Goal: Transaction & Acquisition: Purchase product/service

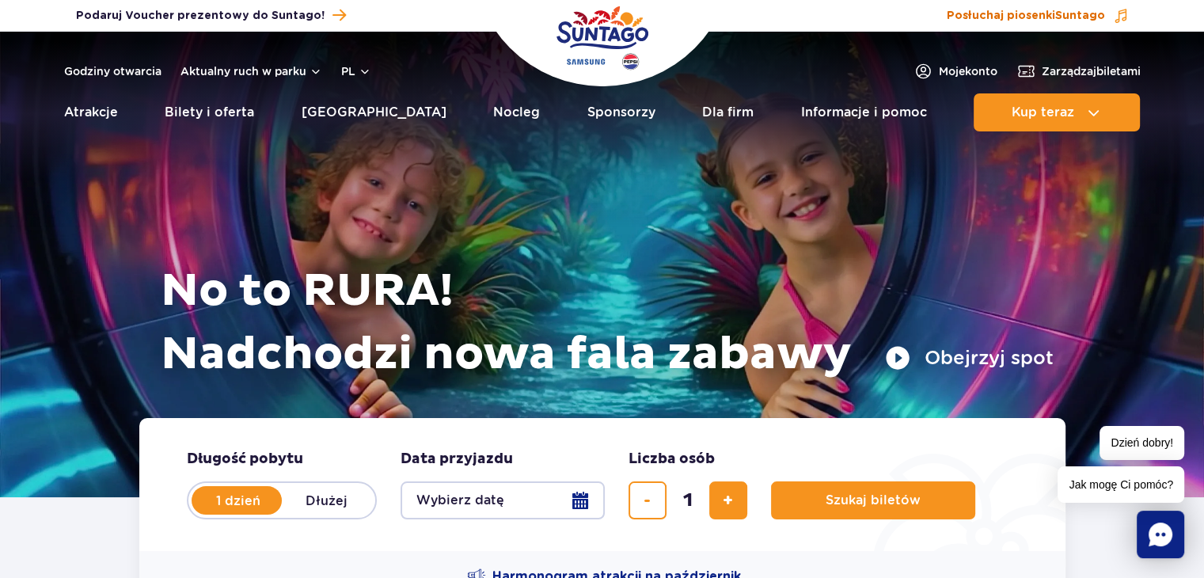
click at [1096, 10] on span "Suntago" at bounding box center [1080, 15] width 50 height 11
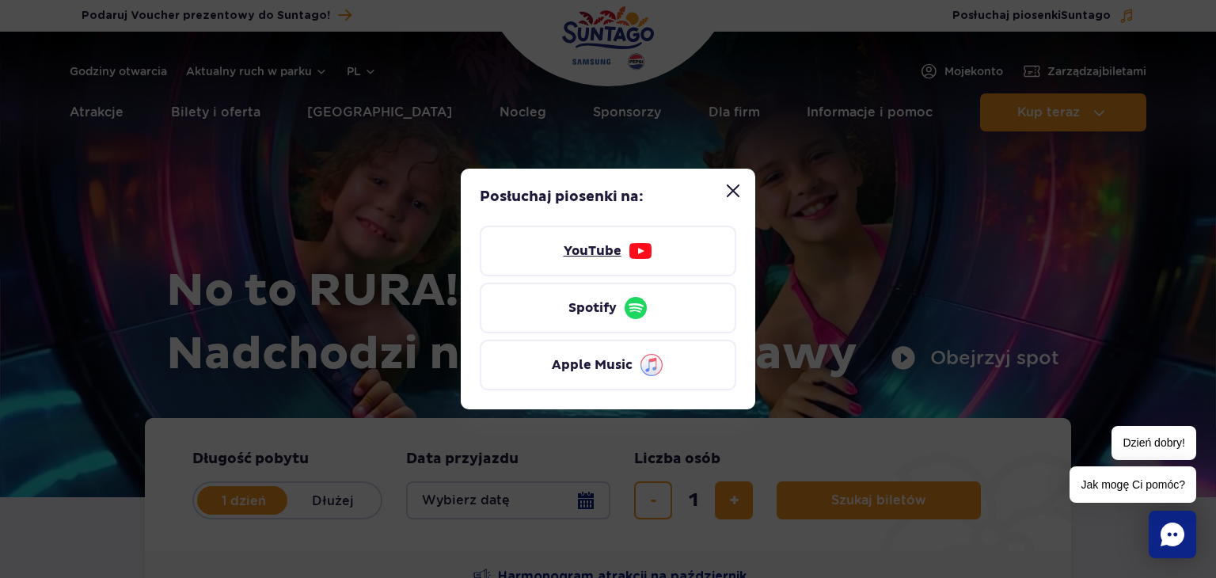
click at [614, 261] on link "YouTube" at bounding box center [608, 251] width 256 height 51
click at [728, 190] on button "Zamknij modal “Posłuchaj piosenki Suntago”" at bounding box center [733, 191] width 32 height 32
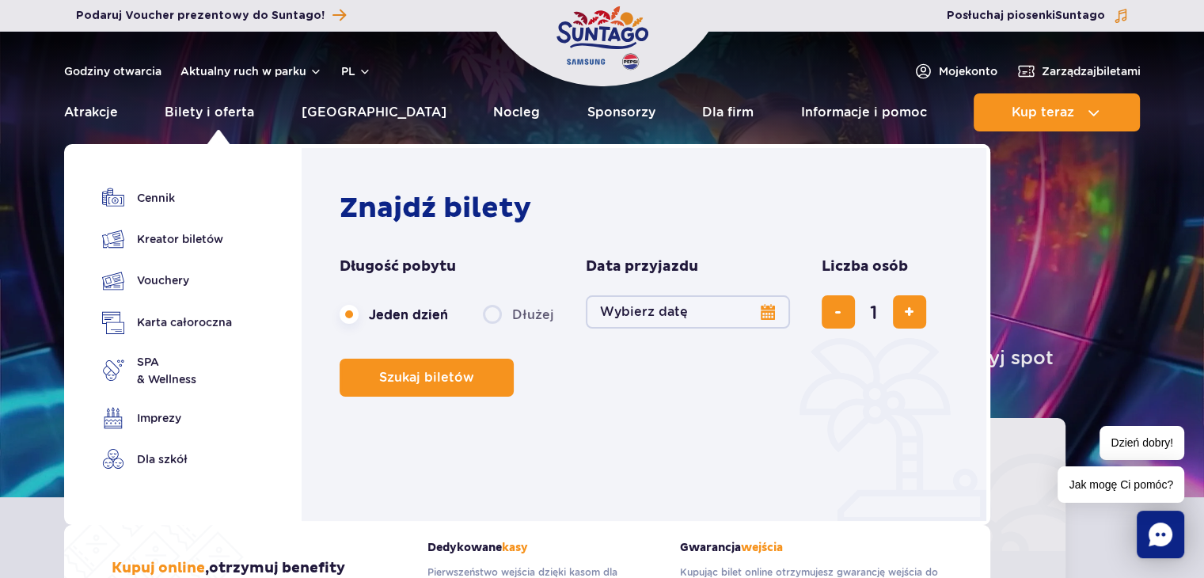
click at [762, 317] on button "Wybierz datę" at bounding box center [688, 311] width 204 height 33
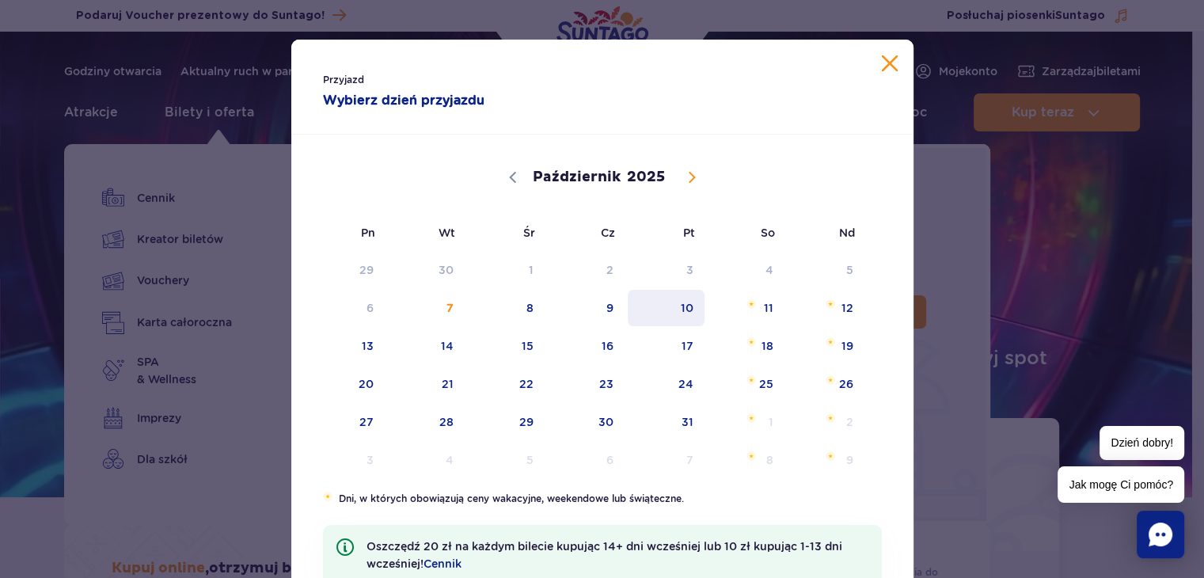
click at [685, 314] on span "10" at bounding box center [666, 308] width 80 height 36
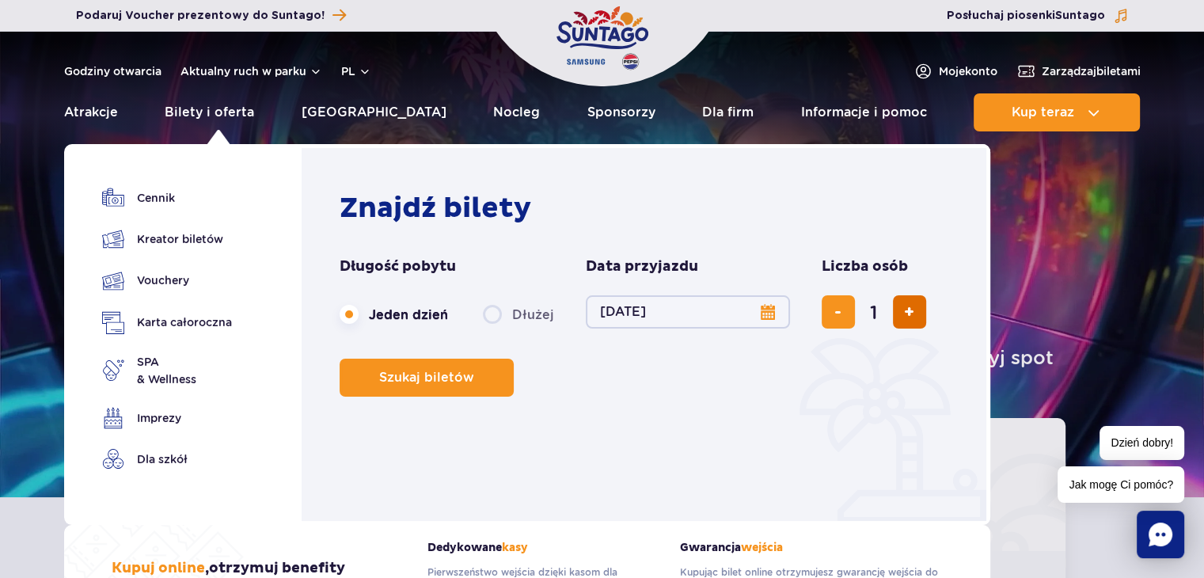
click at [909, 312] on span "dodaj bilet" at bounding box center [909, 312] width 10 height 0
type input "2"
click at [909, 312] on span "dodaj bilet" at bounding box center [909, 312] width 10 height 0
type input "3"
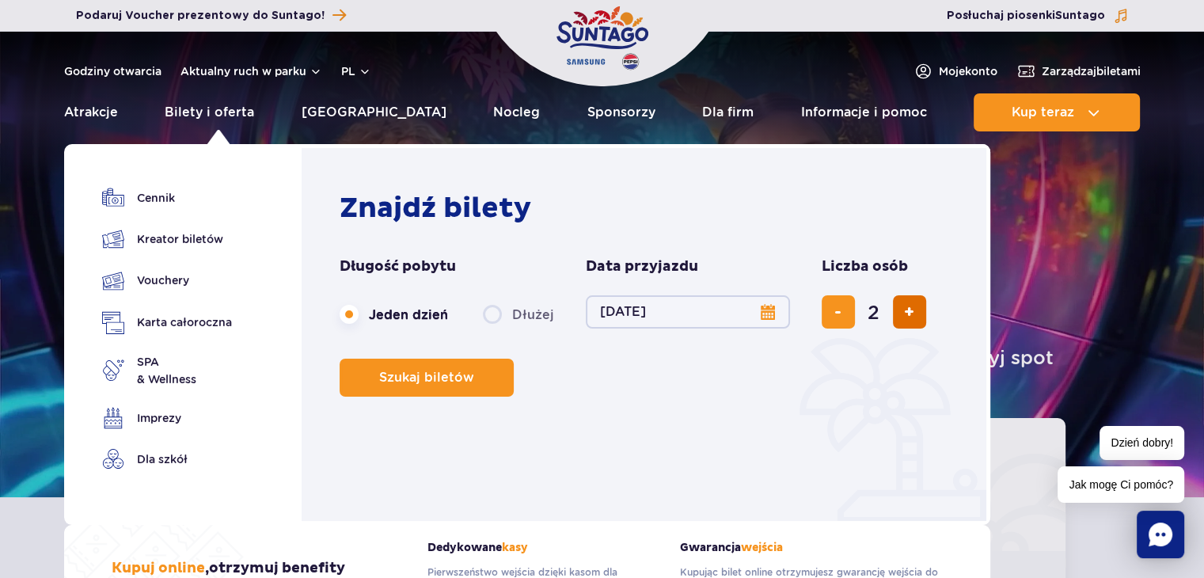
type input "3"
click at [450, 370] on span "Szukaj biletów" at bounding box center [420, 377] width 95 height 14
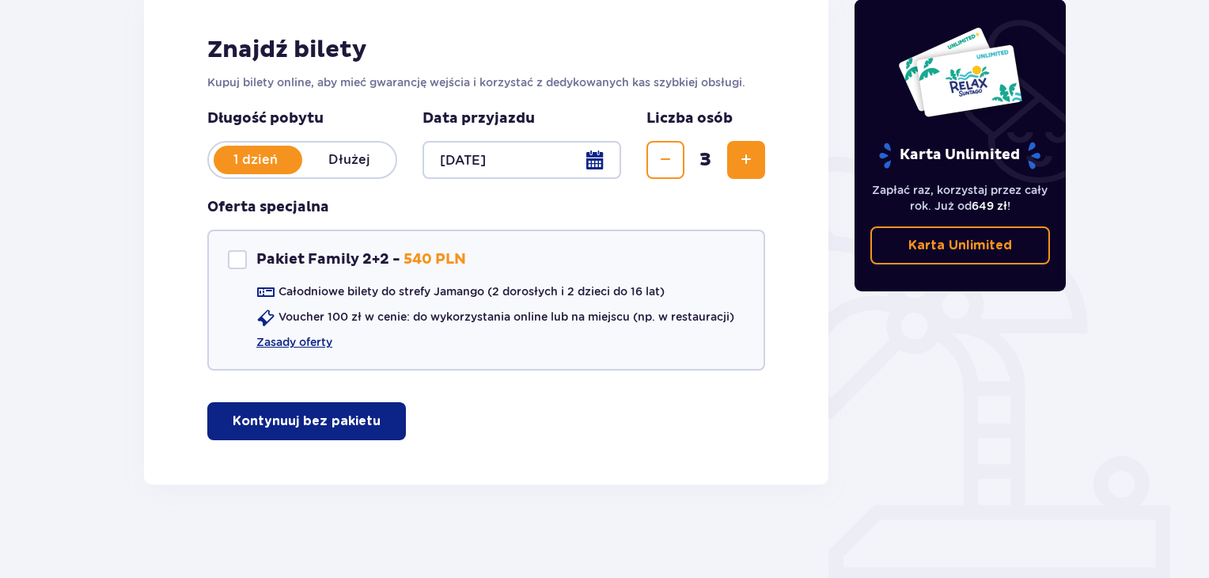
scroll to position [237, 0]
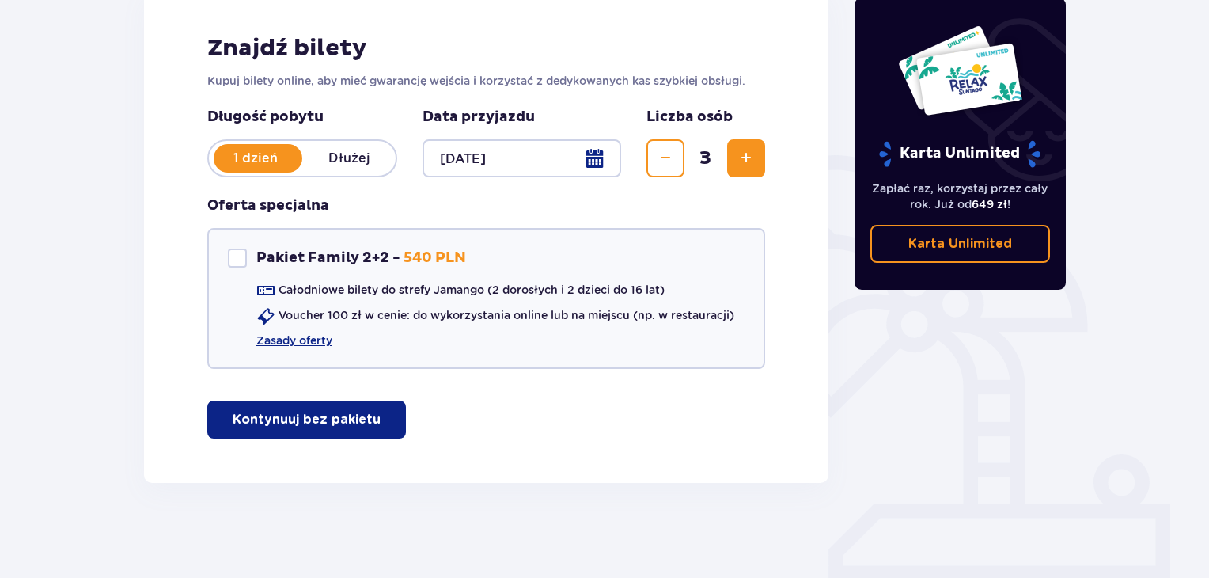
click at [350, 424] on p "Kontynuuj bez pakietu" at bounding box center [307, 419] width 148 height 17
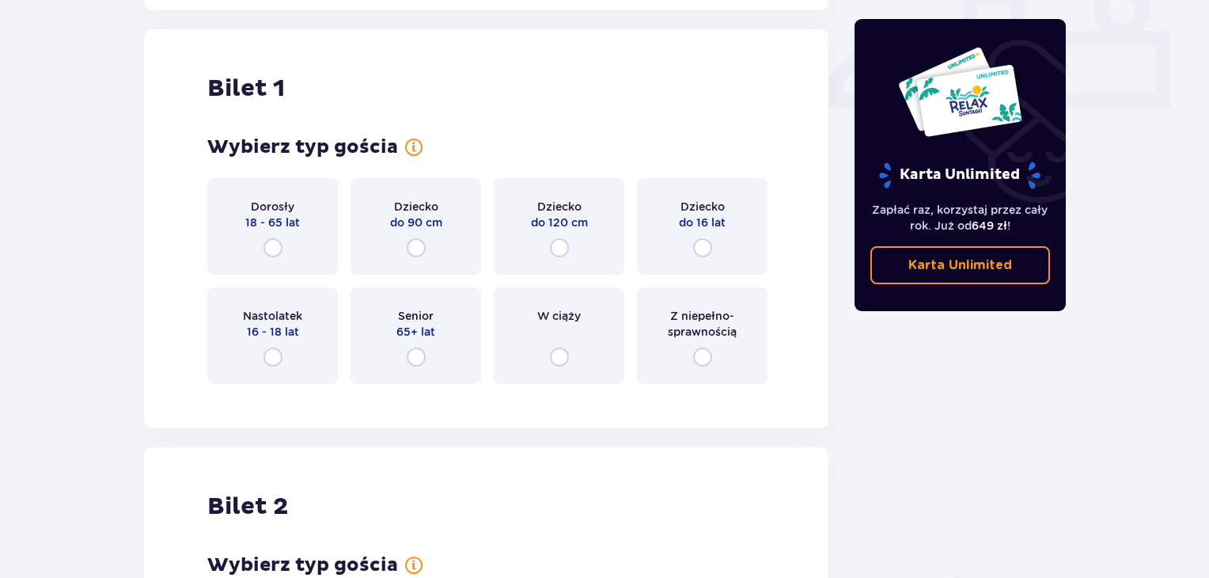
scroll to position [719, 0]
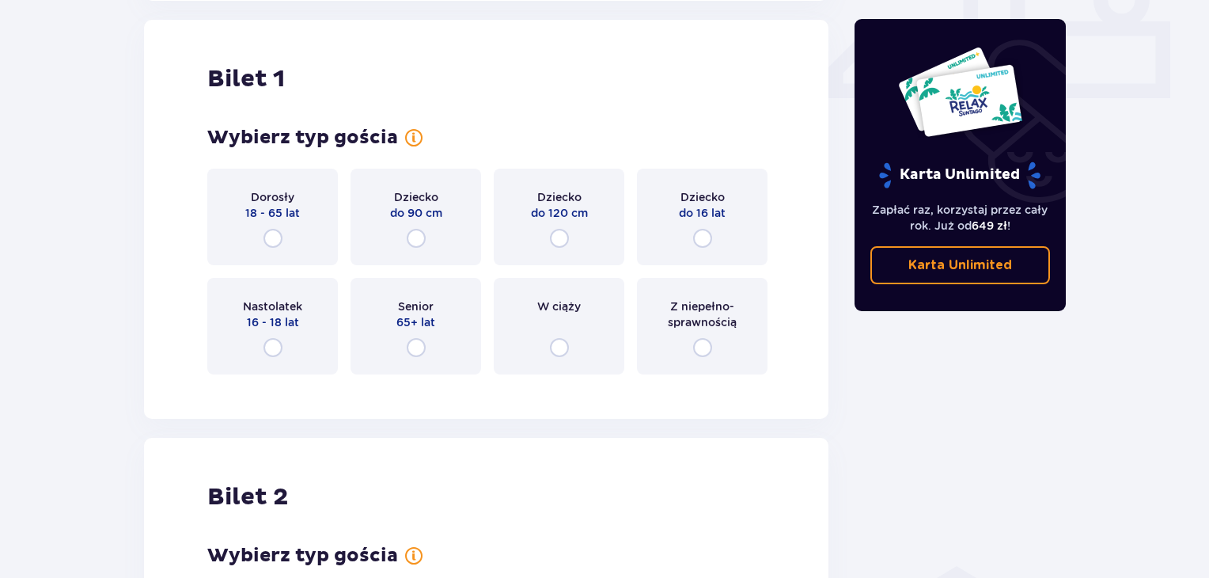
click at [292, 229] on div "Dorosły 18 - 65 lat" at bounding box center [272, 217] width 131 height 97
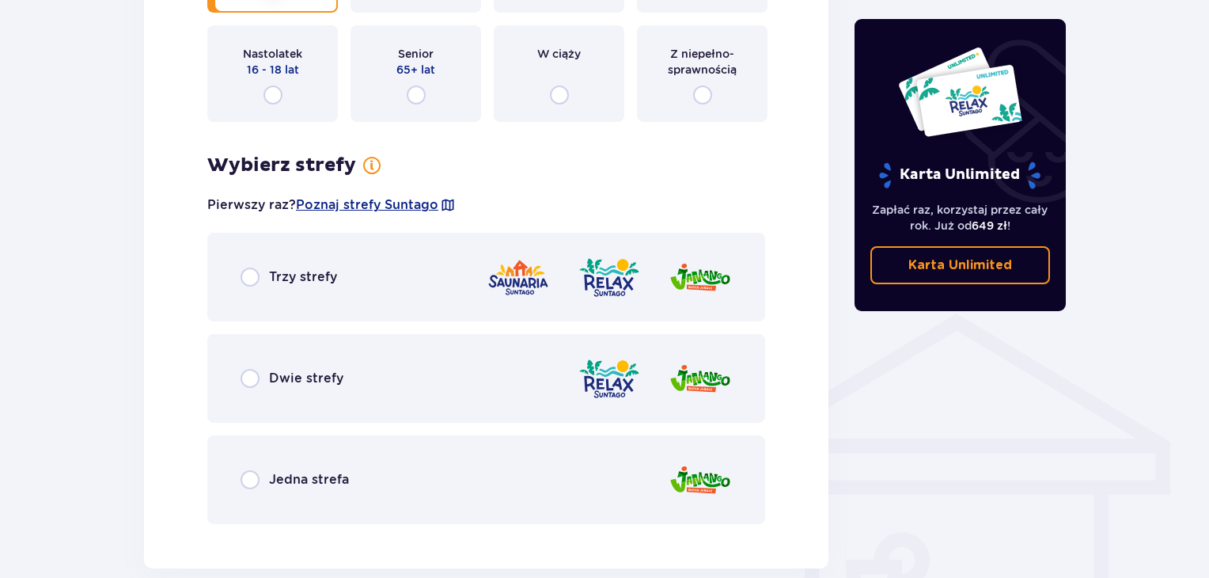
scroll to position [985, 0]
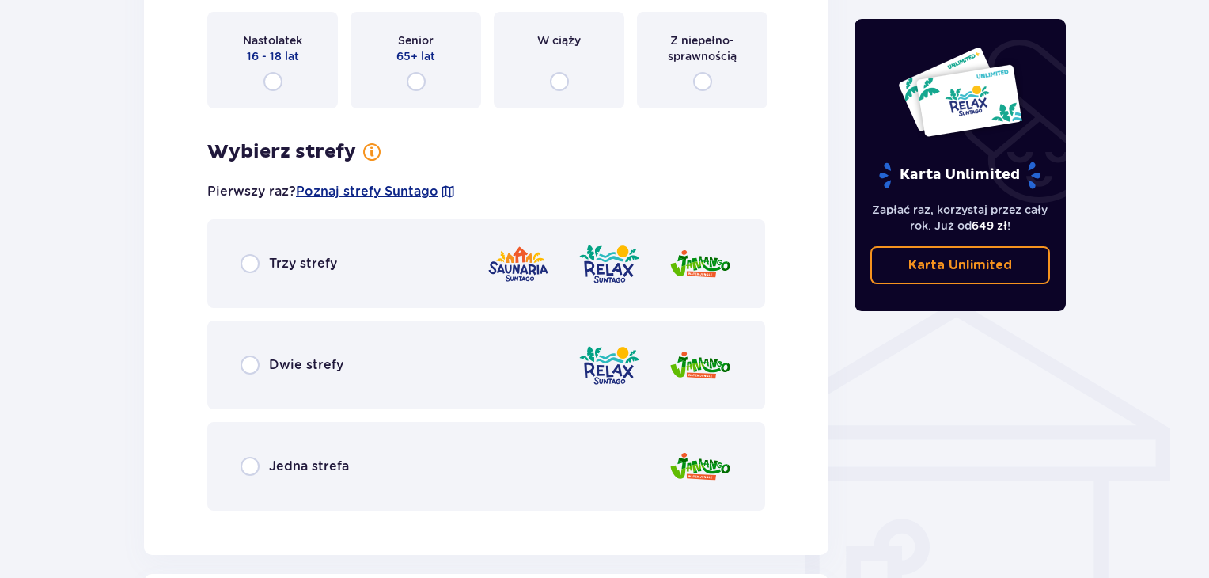
drag, startPoint x: 1208, startPoint y: 308, endPoint x: 1215, endPoint y: 146, distance: 161.6
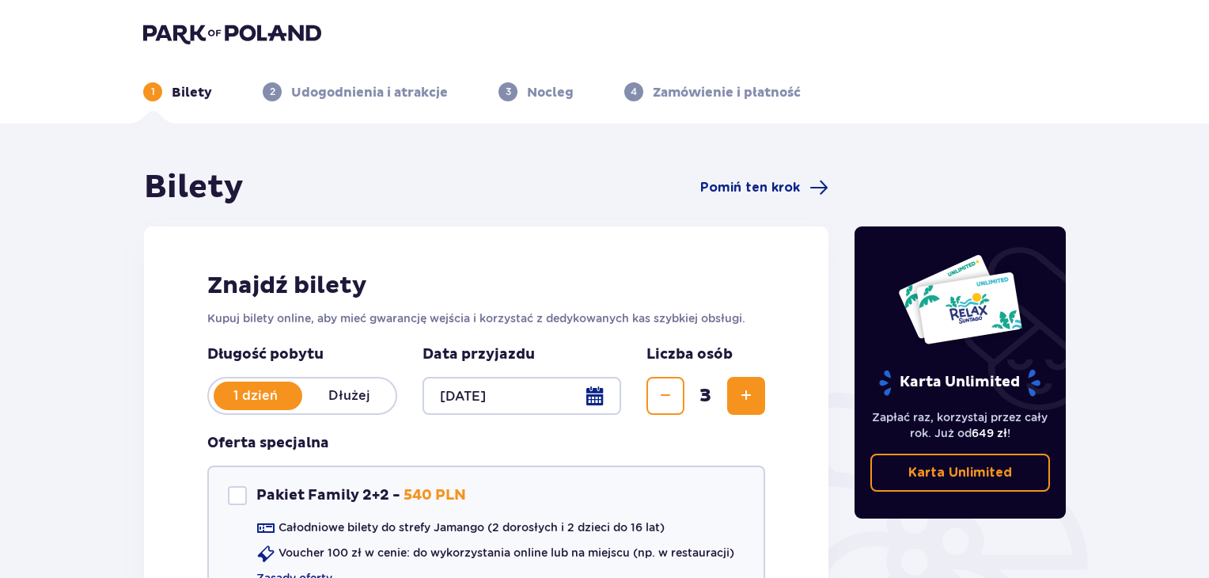
drag, startPoint x: 1207, startPoint y: 77, endPoint x: 1212, endPoint y: 100, distance: 23.4
click at [1209, 100] on html "1 Bilety 2 Udogodnienia i atrakcje 3 Nocleg 4 Zamówienie i płatność Bilety Pomi…" at bounding box center [604, 289] width 1209 height 578
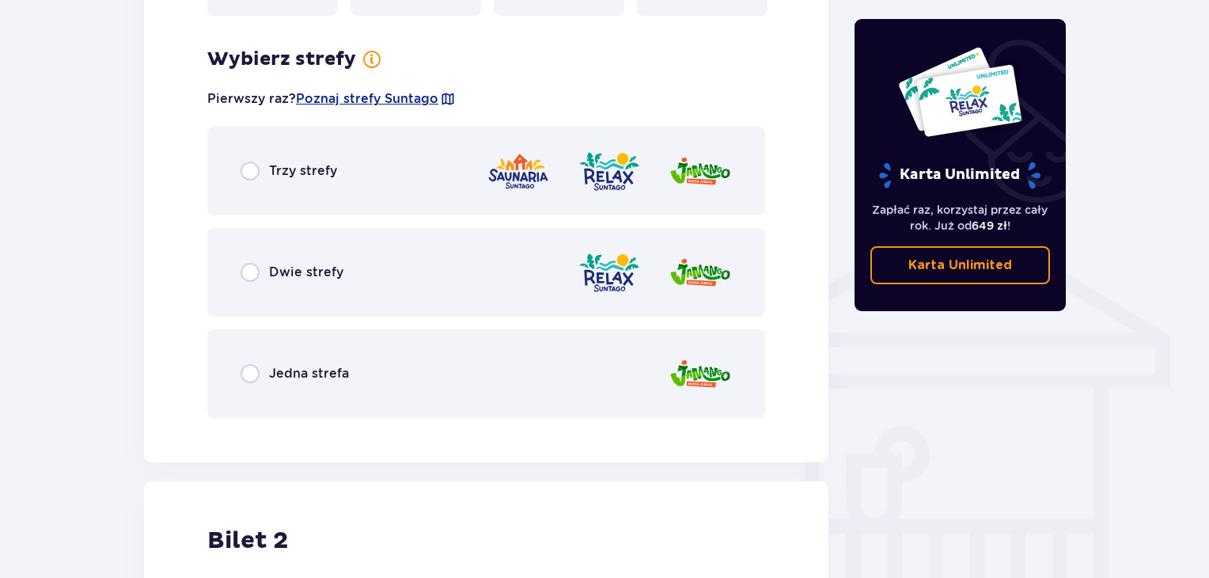
scroll to position [1070, 0]
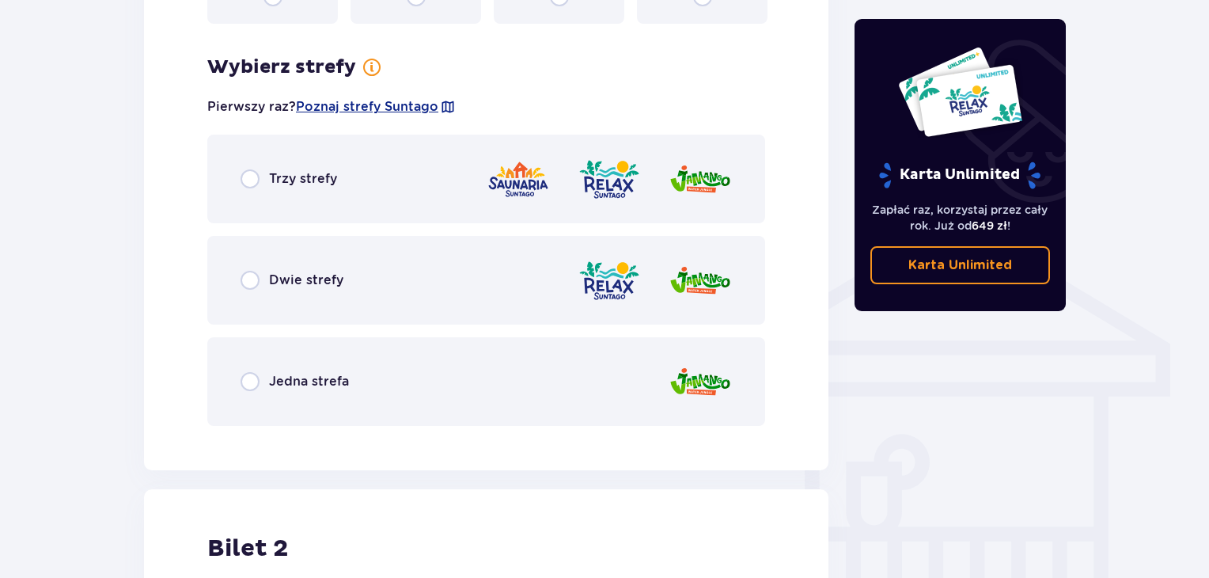
click at [482, 255] on div "Dwie strefy" at bounding box center [486, 280] width 558 height 89
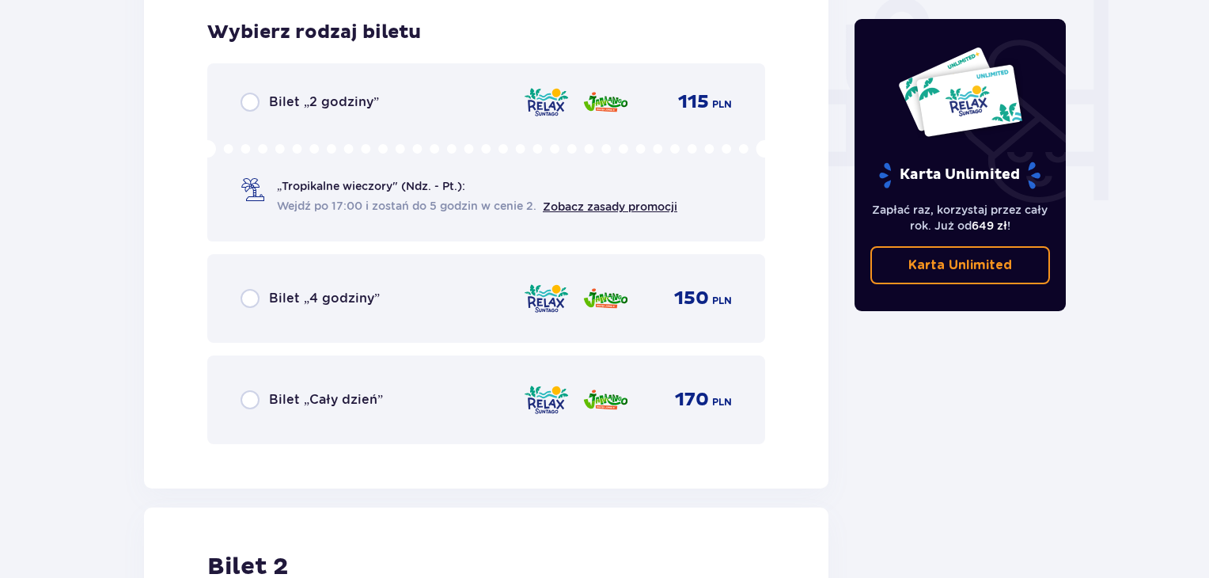
scroll to position [1508, 0]
click at [329, 416] on div "Bilet „Cały dzień” 170 PLN" at bounding box center [486, 399] width 558 height 89
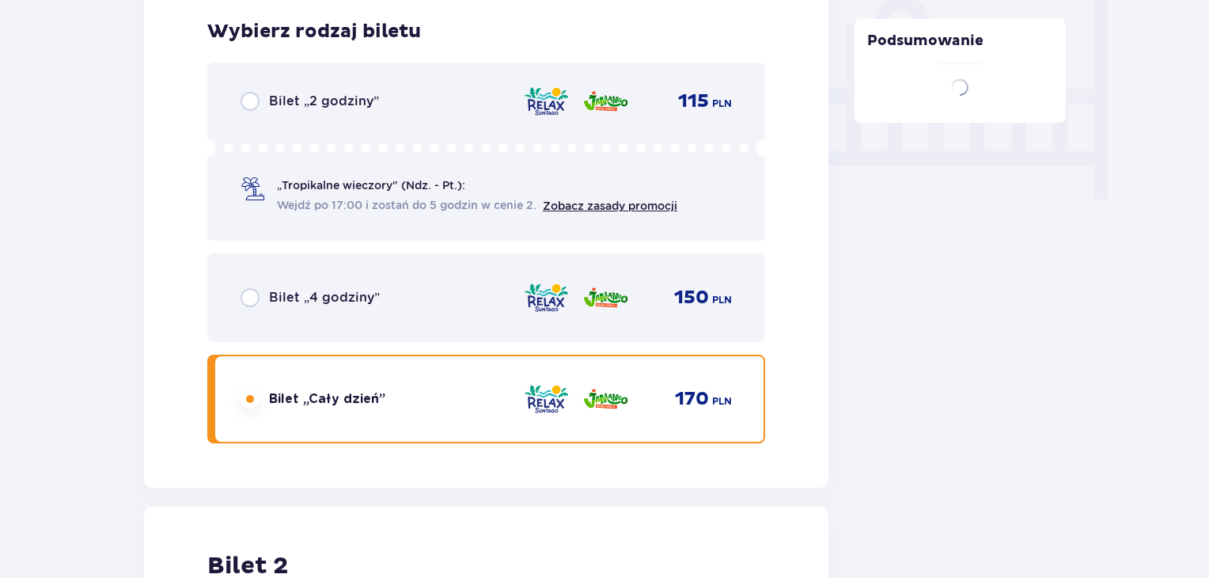
scroll to position [1994, 0]
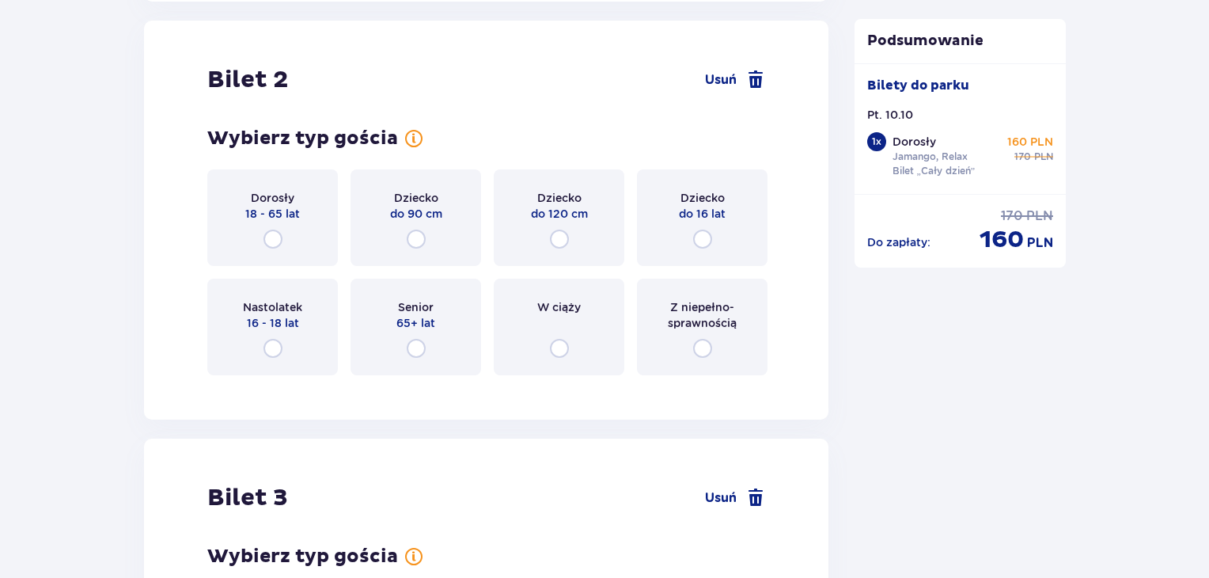
click at [271, 178] on div "Dorosły 18 - 65 lat" at bounding box center [272, 217] width 131 height 97
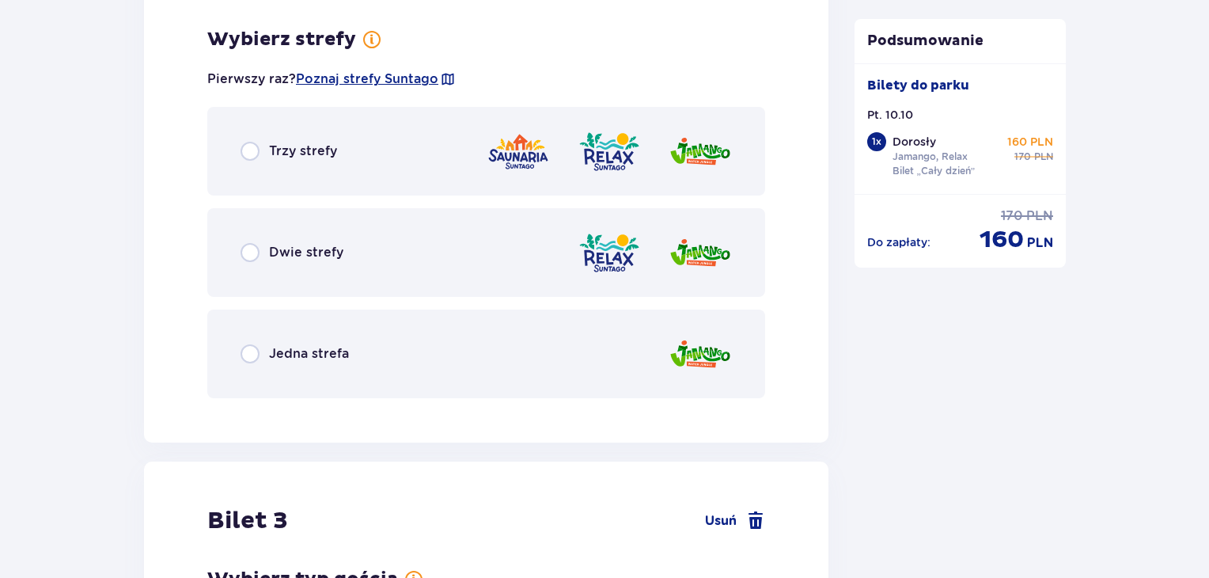
scroll to position [2380, 0]
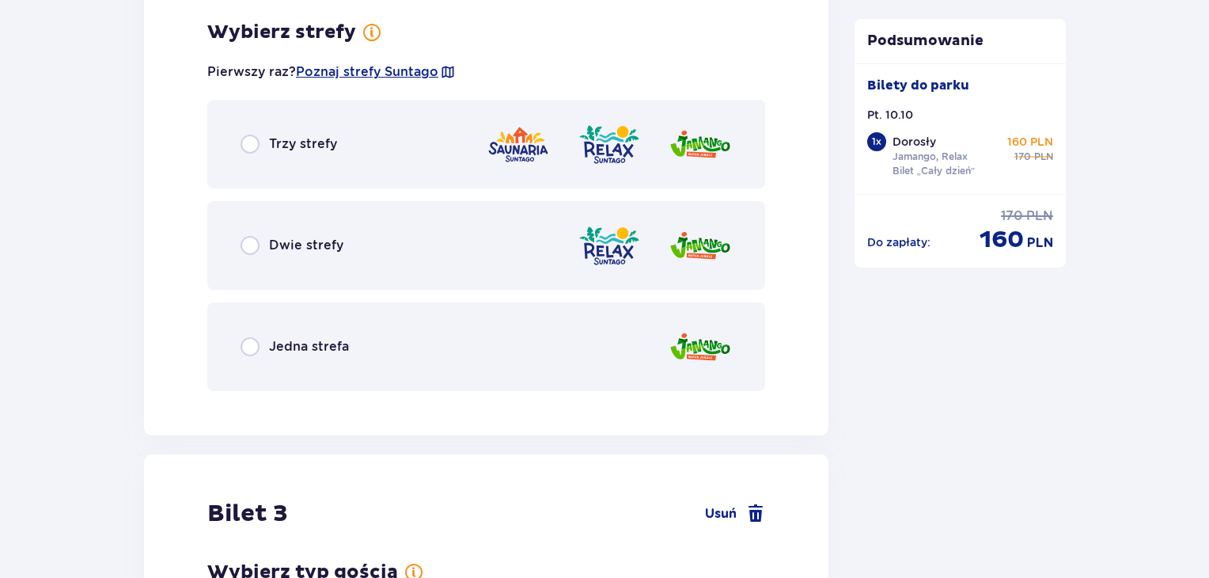
click at [387, 242] on div "Dwie strefy" at bounding box center [486, 245] width 558 height 89
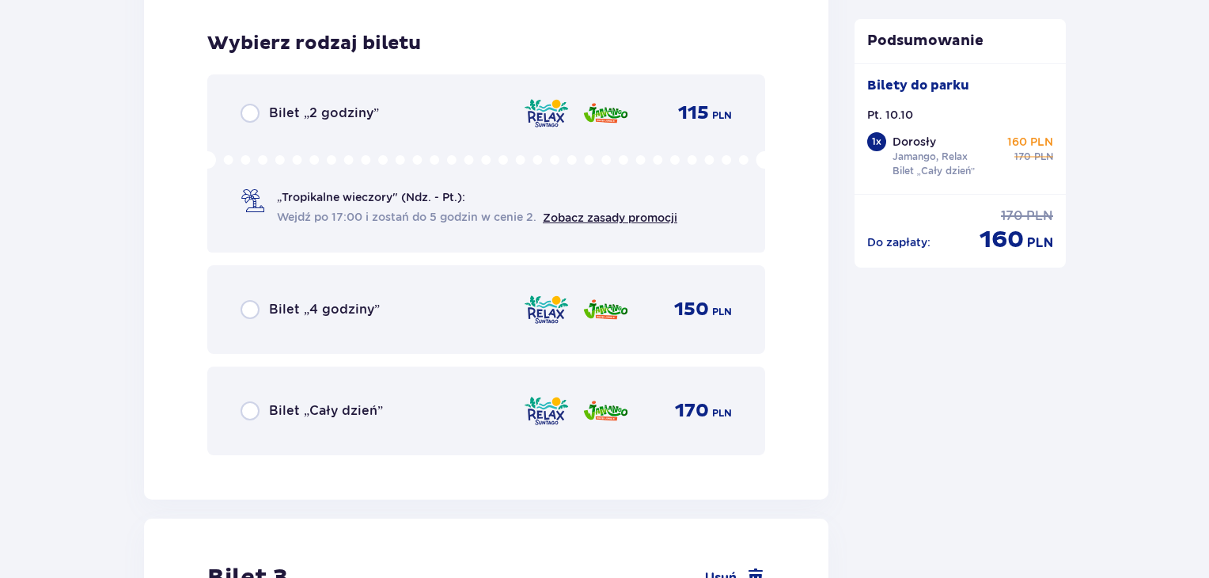
scroll to position [2782, 0]
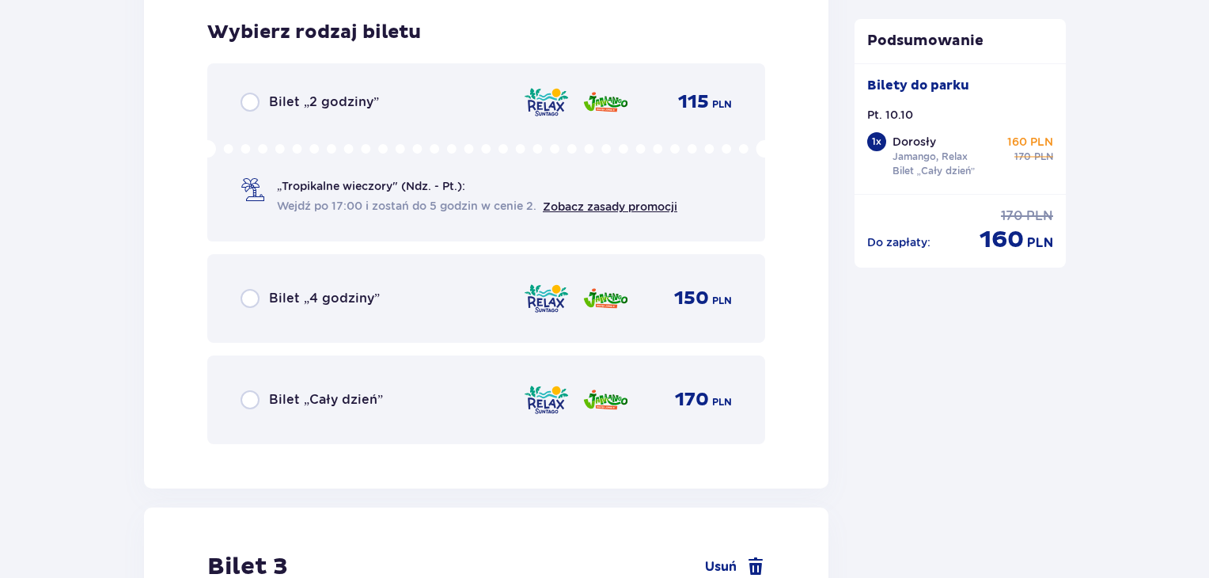
click at [375, 403] on span "Bilet „Cały dzień”" at bounding box center [326, 399] width 114 height 17
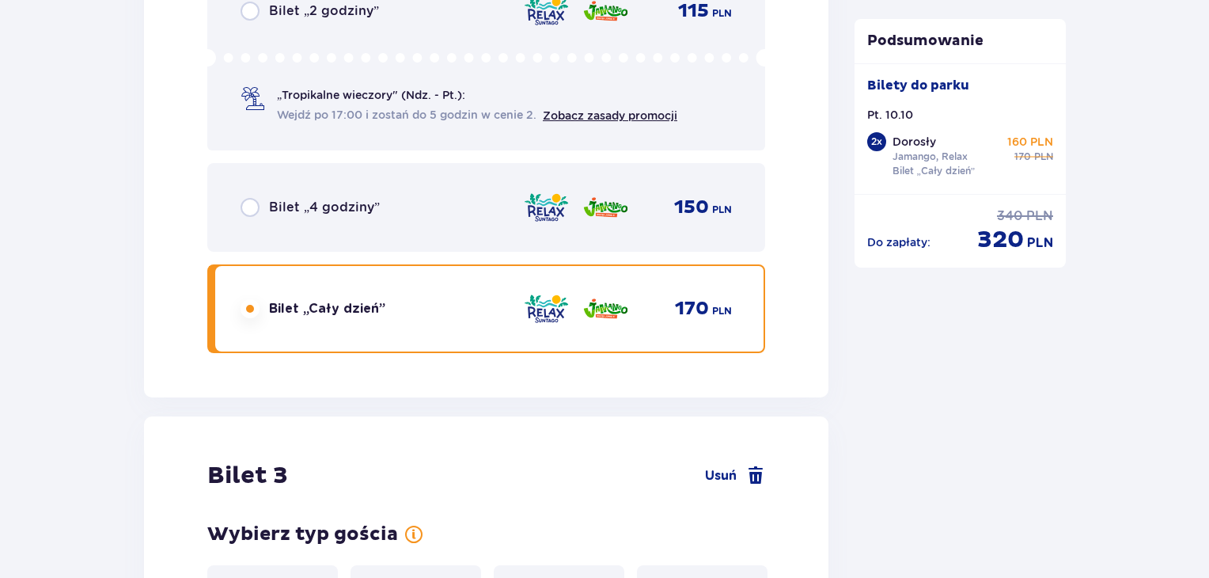
scroll to position [3268, 0]
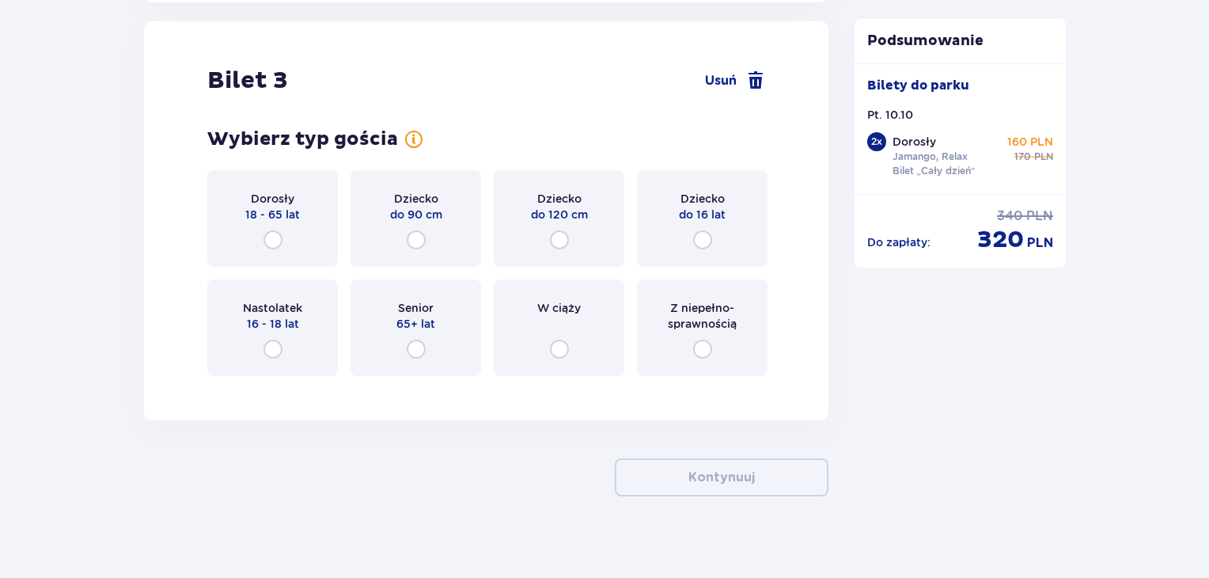
click at [281, 207] on span "18 - 65 lat" at bounding box center [272, 215] width 55 height 16
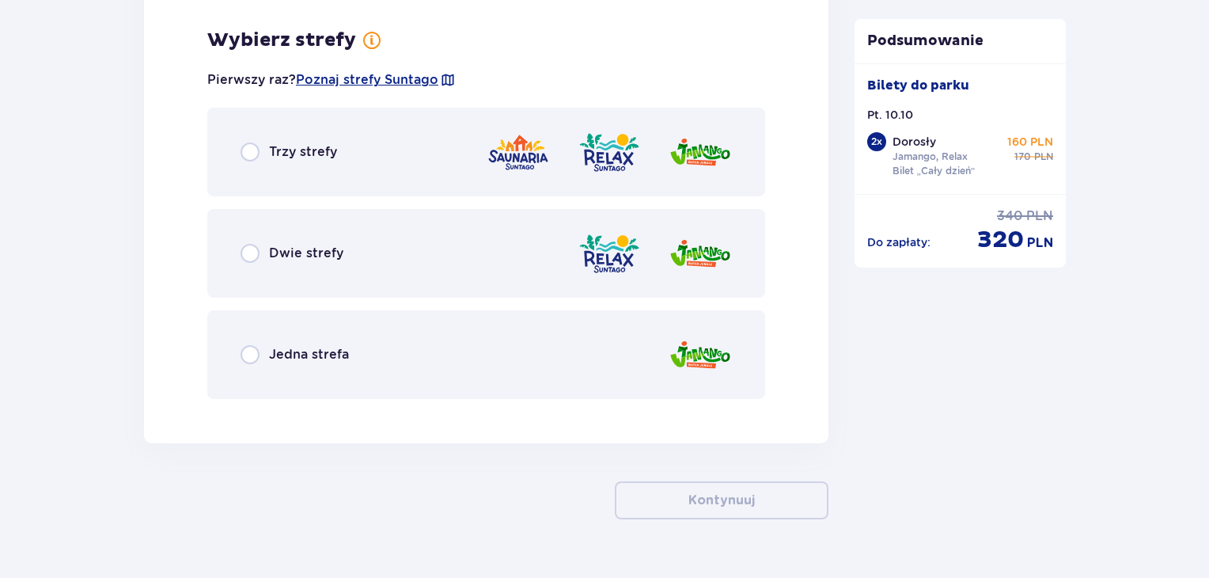
scroll to position [3654, 0]
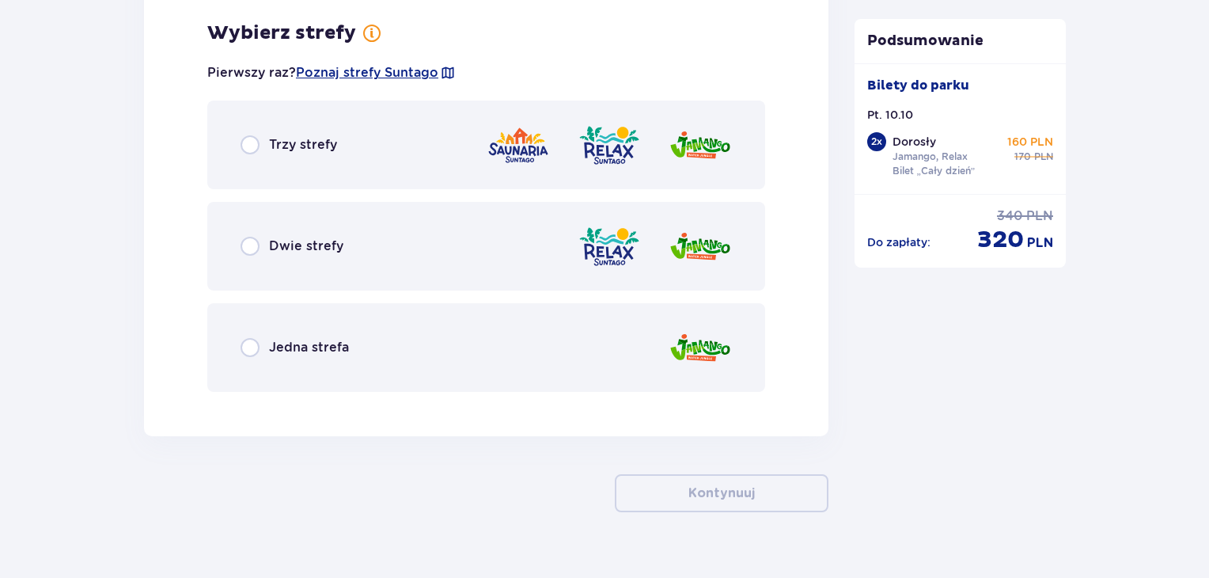
click at [491, 140] on img at bounding box center [518, 145] width 63 height 45
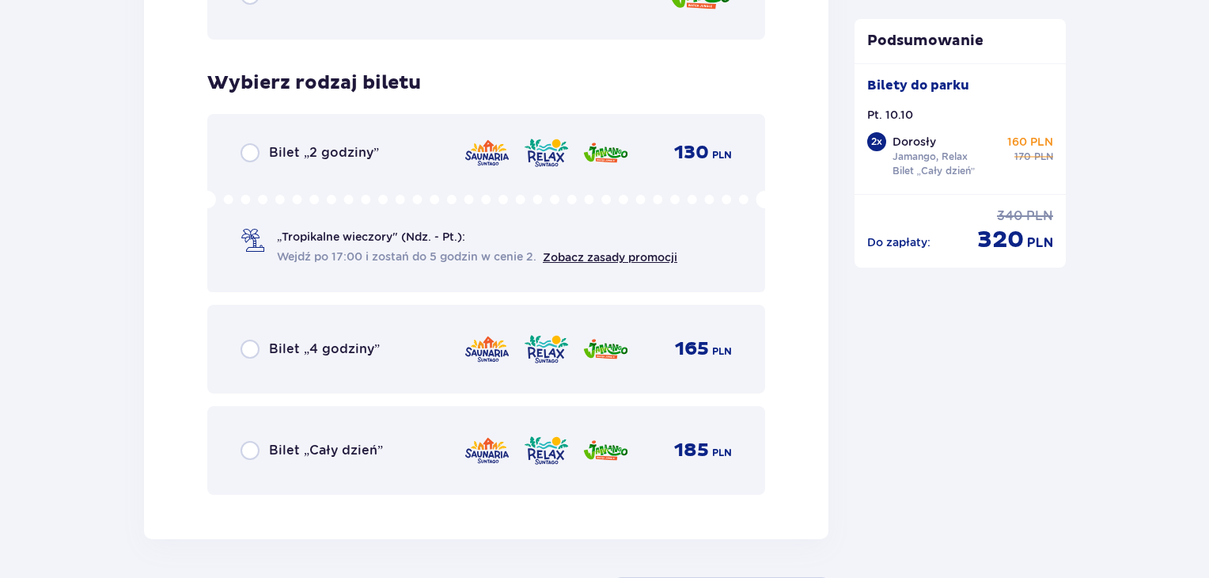
scroll to position [4056, 0]
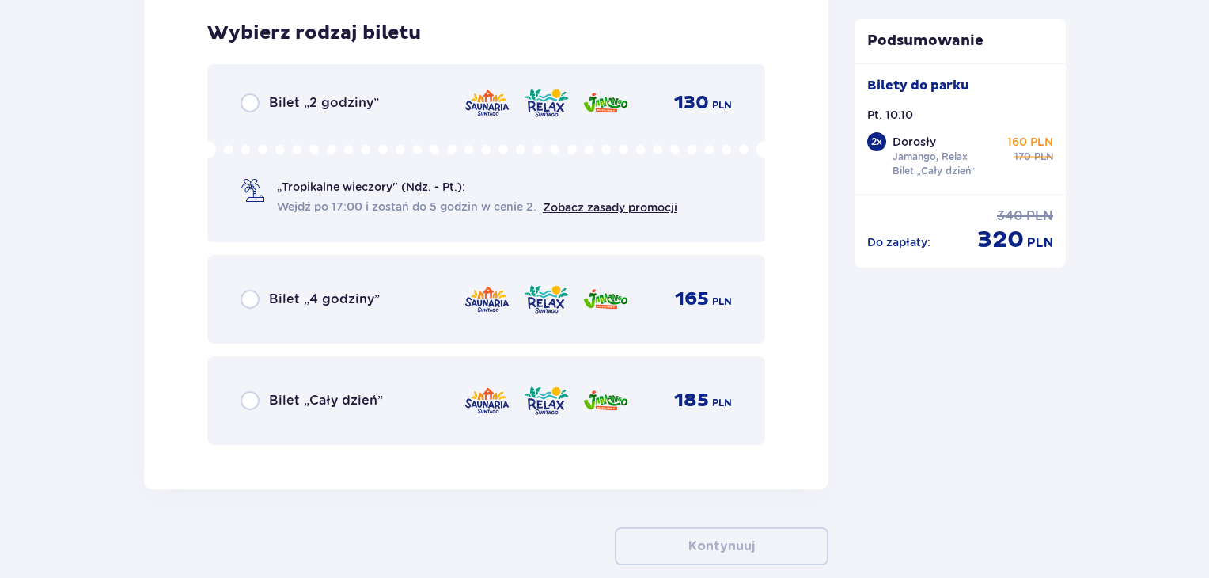
click at [419, 401] on div "Bilet „Cały dzień” 185 PLN" at bounding box center [486, 400] width 491 height 33
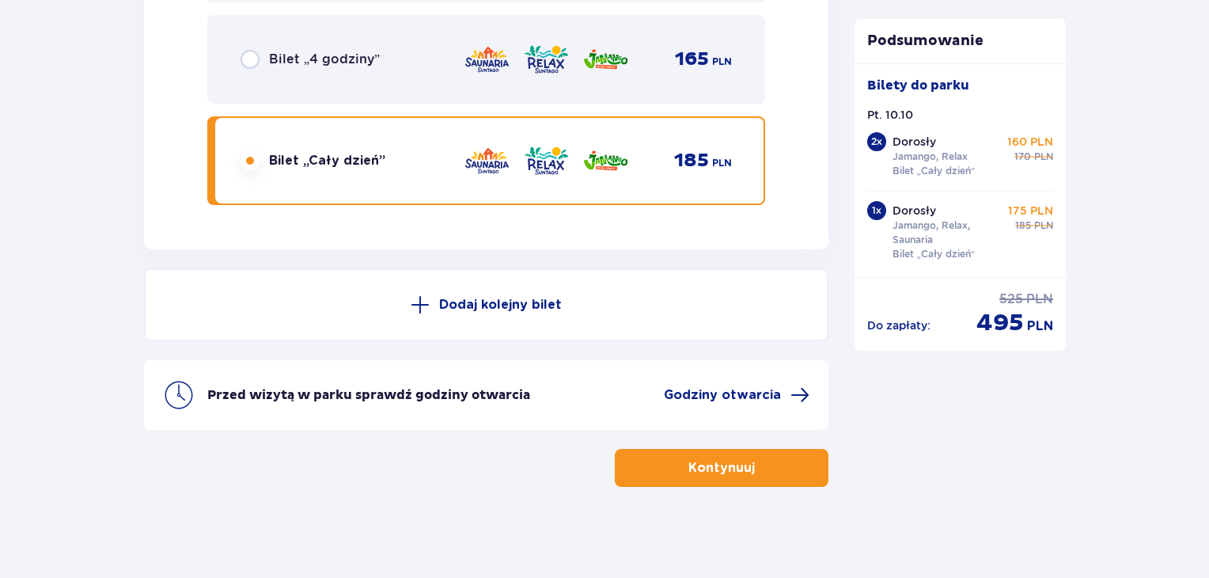
scroll to position [4296, 0]
click at [749, 467] on span "button" at bounding box center [758, 467] width 19 height 19
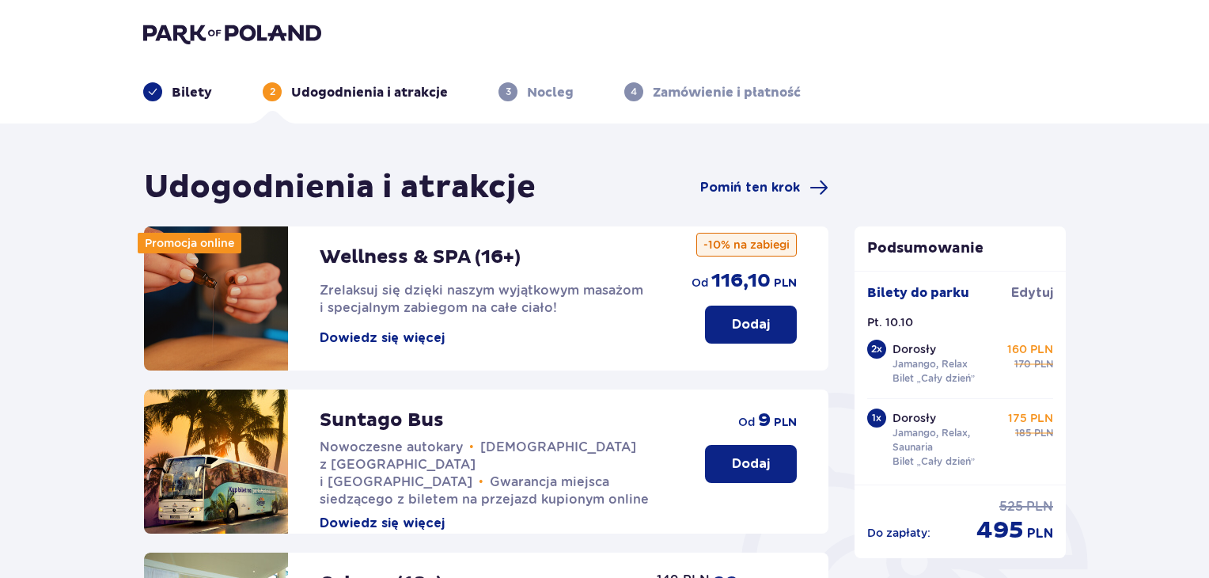
scroll to position [49, 0]
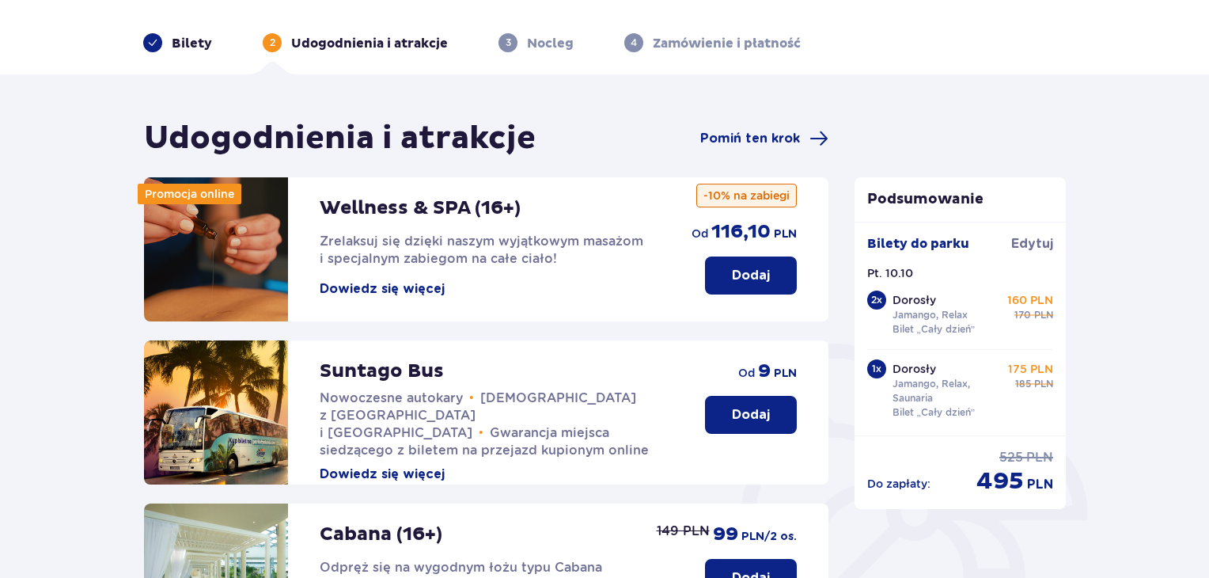
click at [168, 36] on div "Bilety" at bounding box center [177, 42] width 69 height 19
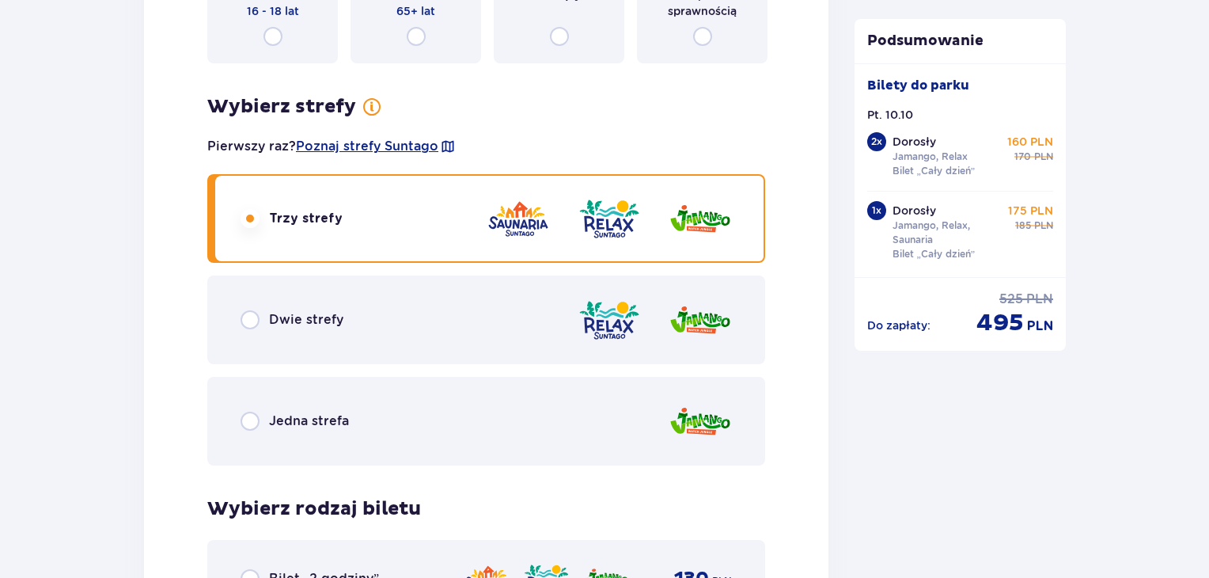
scroll to position [3853, 0]
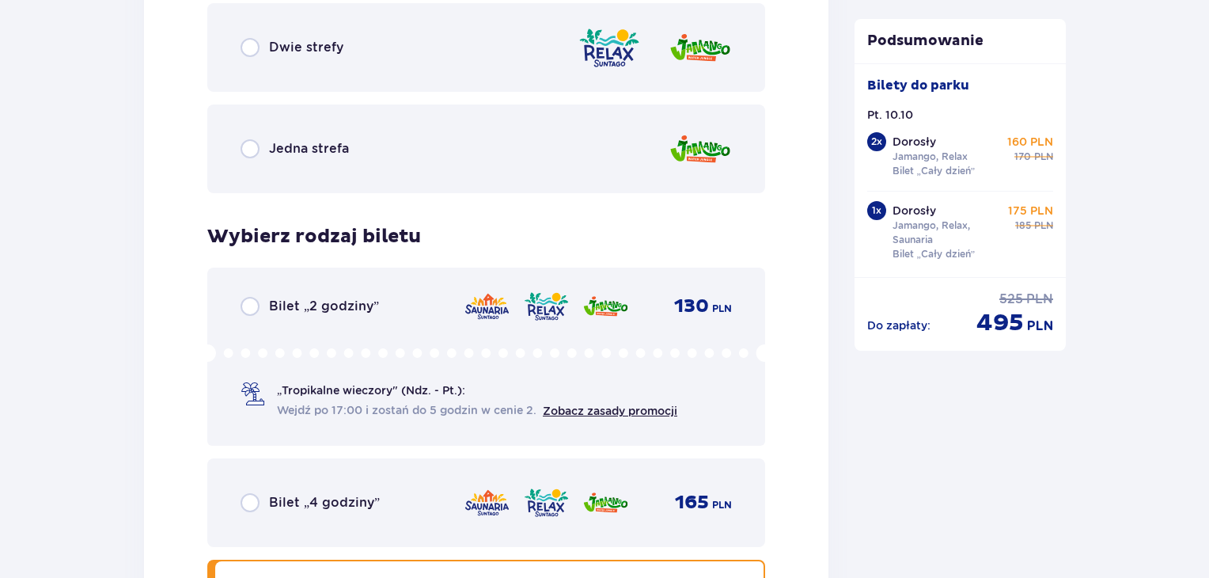
click at [628, 56] on img at bounding box center [609, 47] width 63 height 45
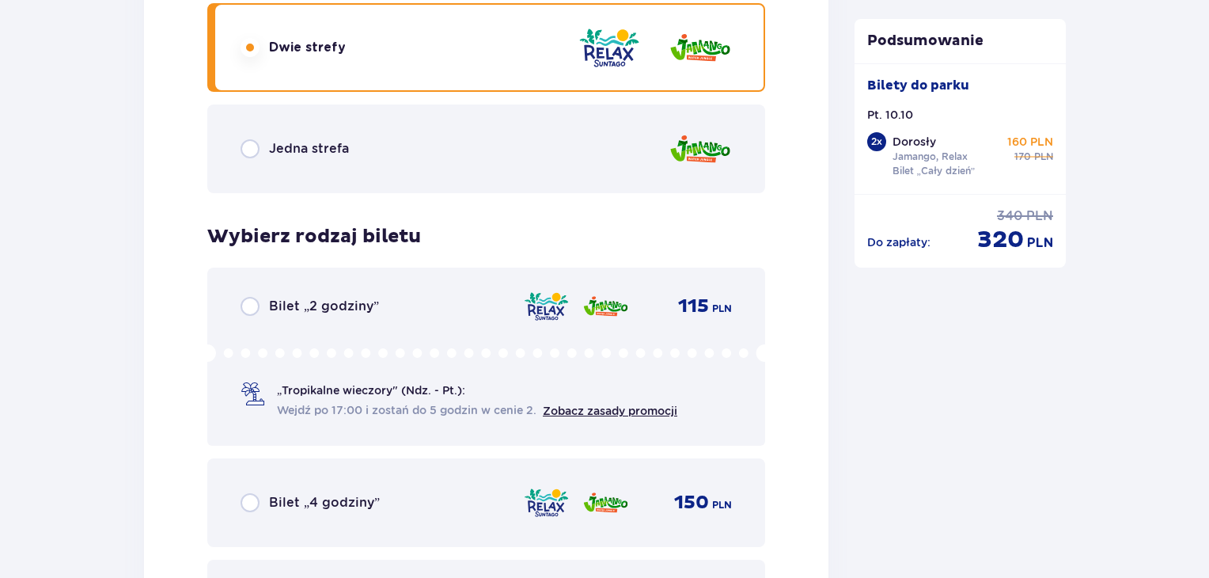
scroll to position [4048, 0]
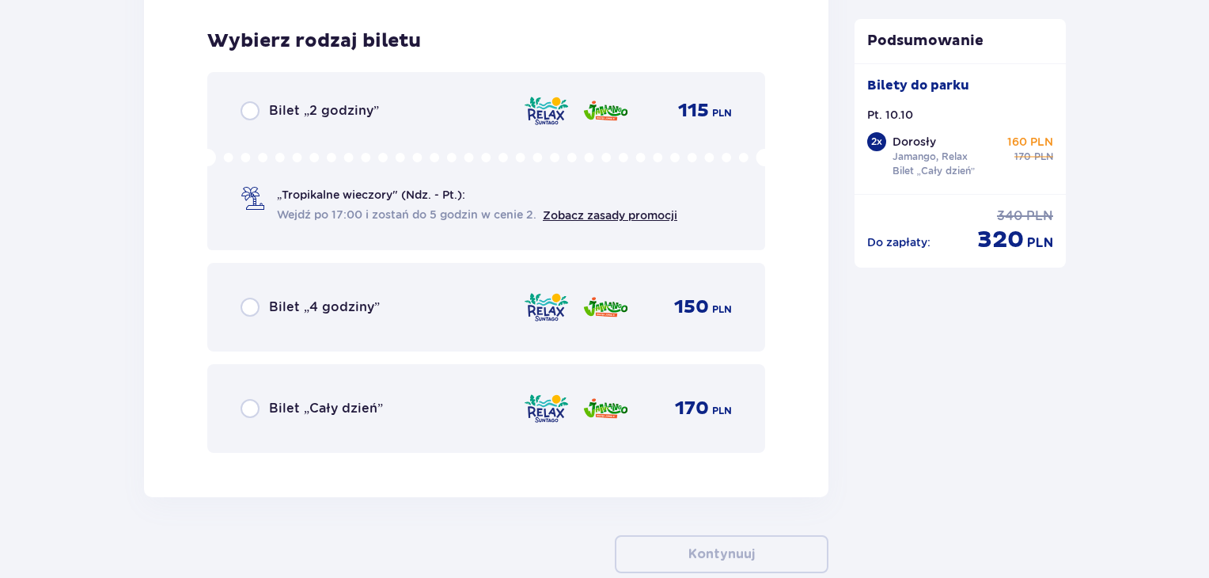
click at [672, 414] on div "170 PLN" at bounding box center [696, 409] width 71 height 24
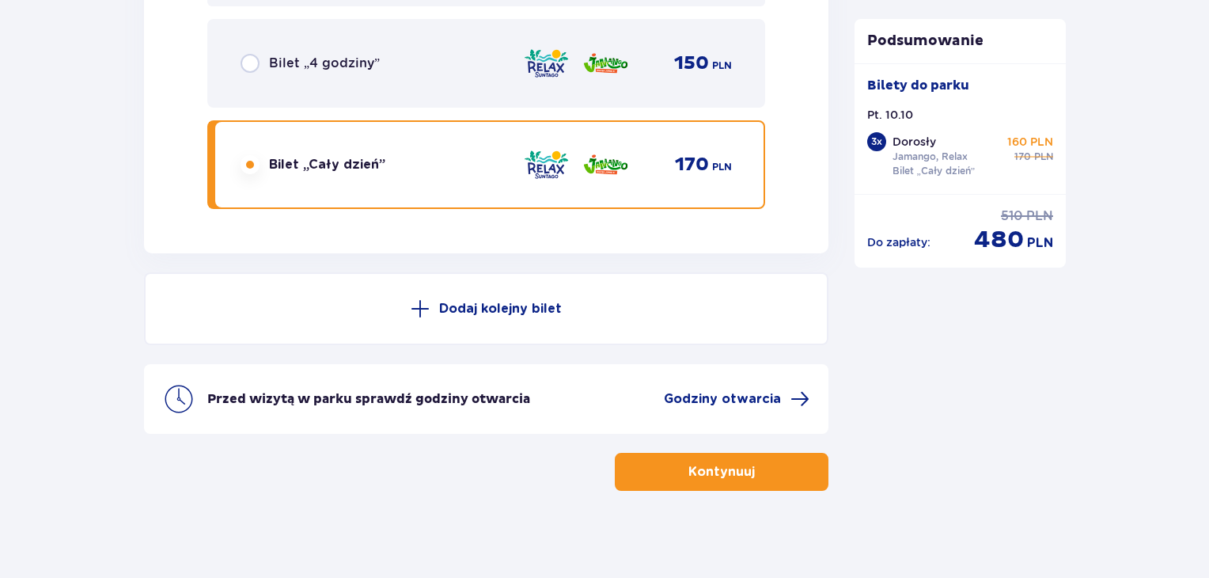
scroll to position [4296, 0]
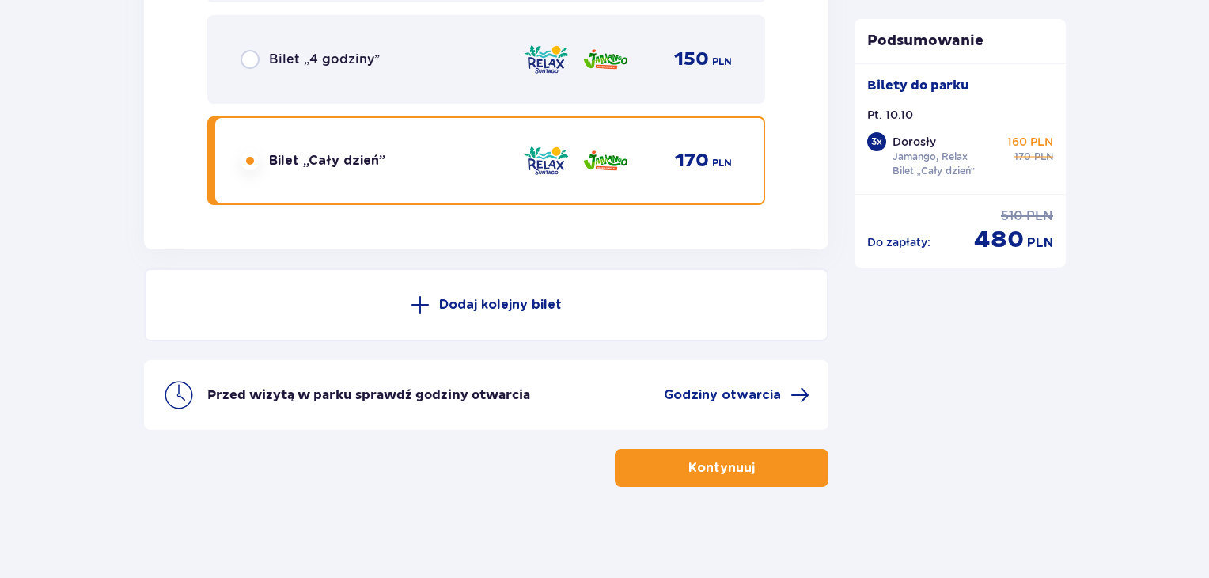
click at [723, 465] on p "Kontynuuj" at bounding box center [722, 467] width 66 height 17
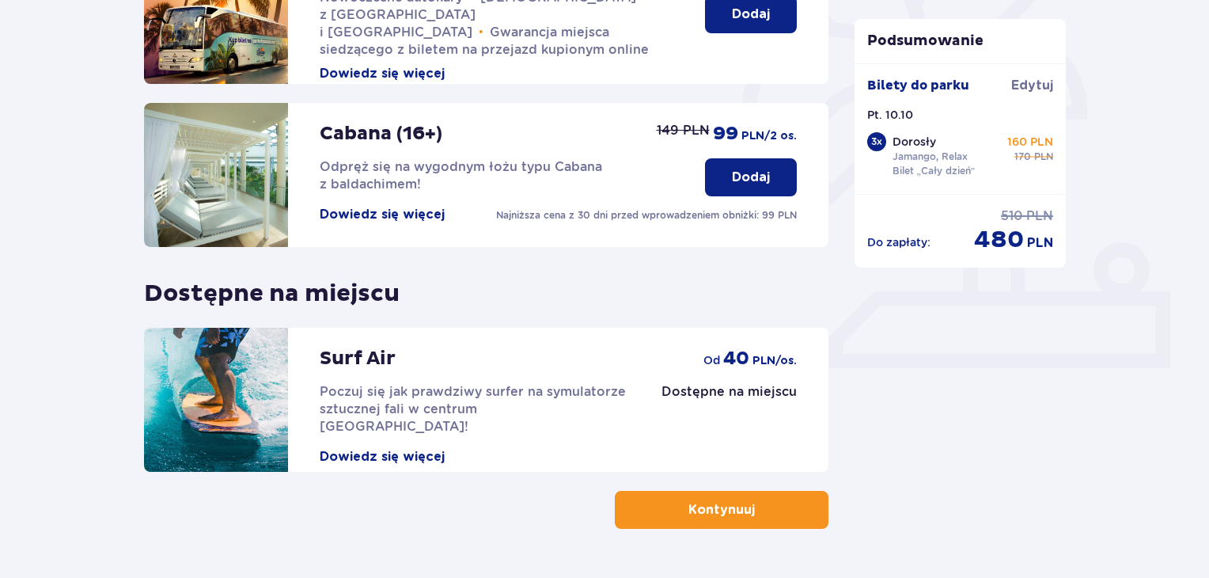
scroll to position [495, 0]
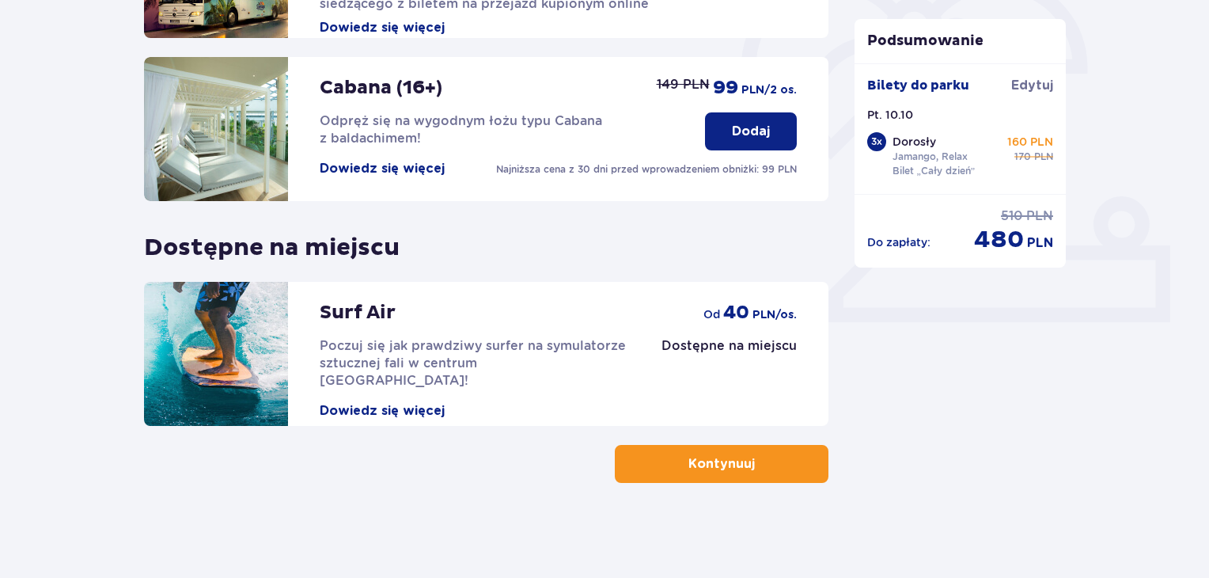
click at [750, 472] on button "Kontynuuj" at bounding box center [722, 464] width 214 height 38
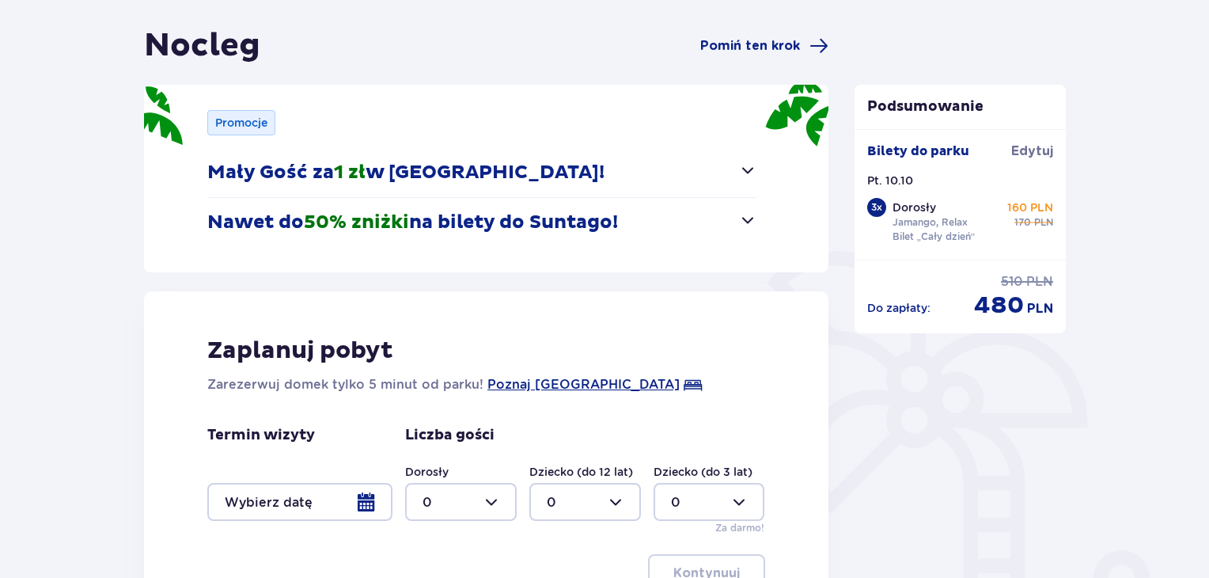
scroll to position [351, 0]
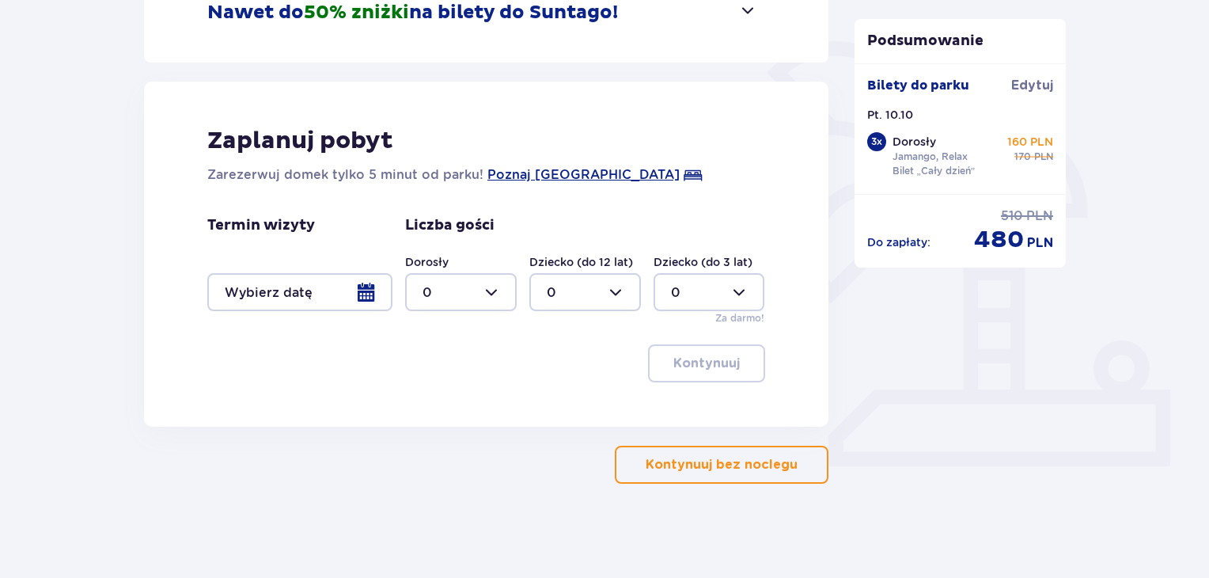
click at [699, 465] on p "Kontynuuj bez noclegu" at bounding box center [722, 464] width 152 height 17
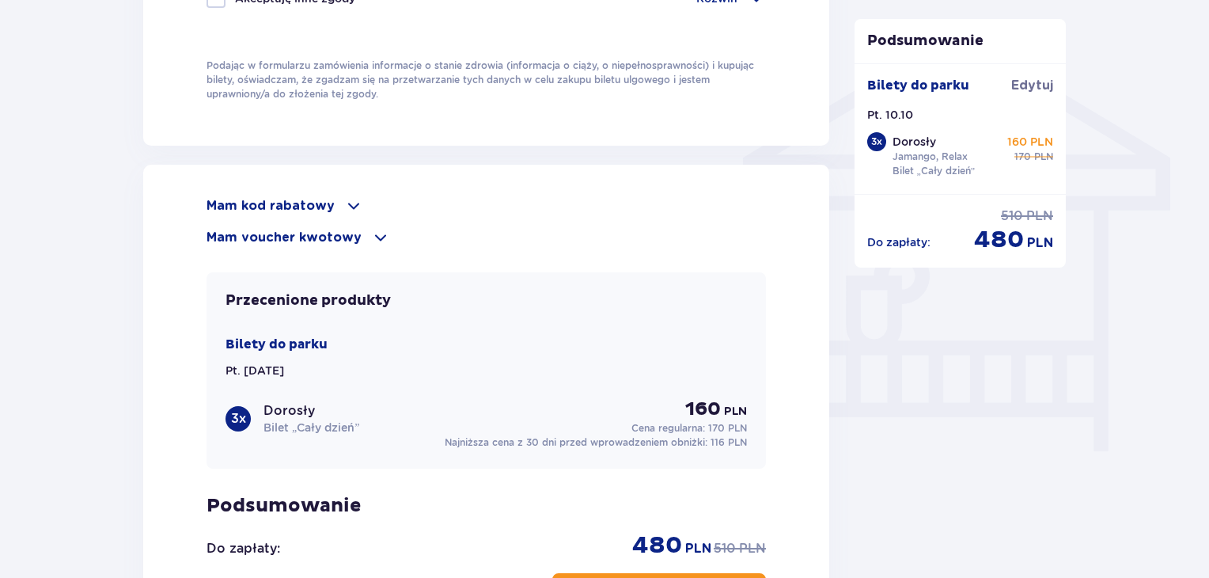
scroll to position [1250, 0]
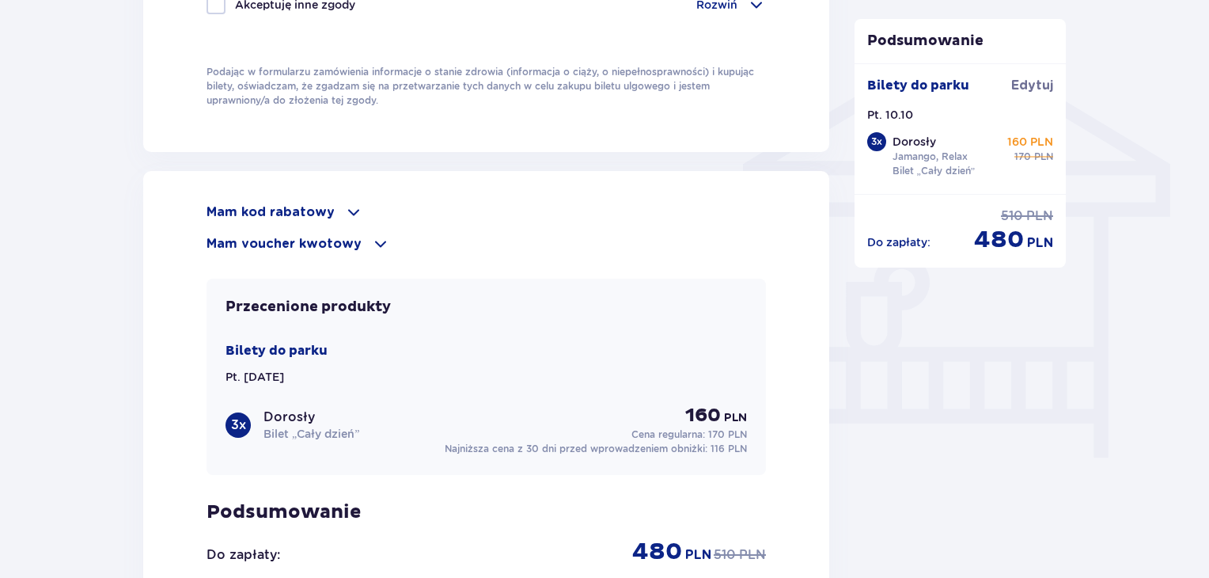
click at [242, 214] on p "Mam kod rabatowy" at bounding box center [271, 211] width 128 height 17
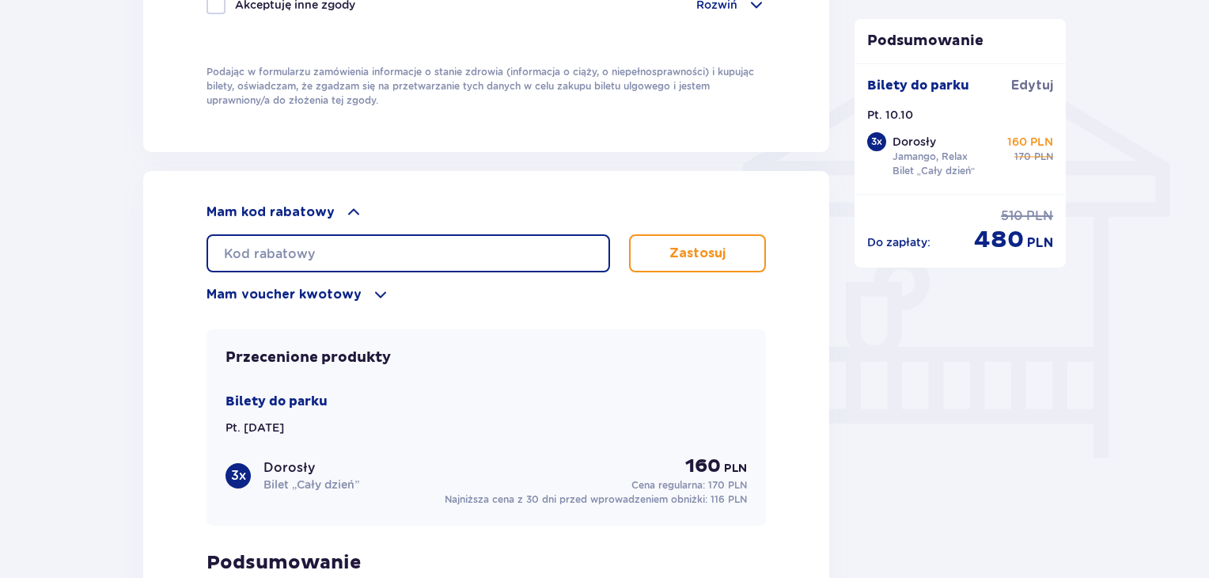
click at [324, 262] on input "text" at bounding box center [409, 253] width 404 height 38
type input "student30"
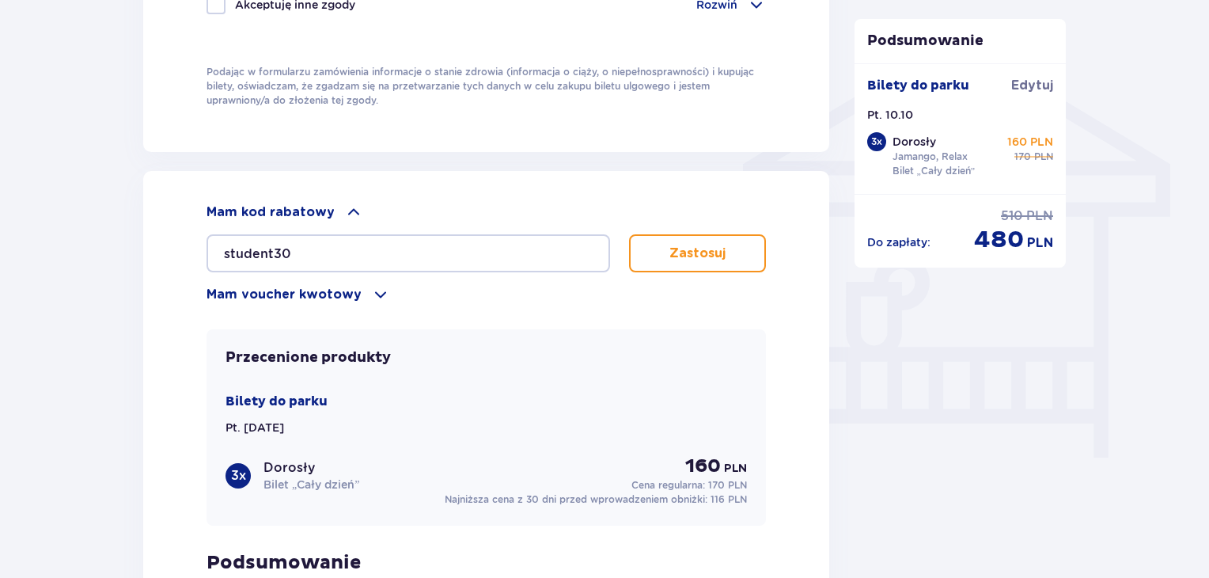
click at [687, 245] on p "Zastosuj" at bounding box center [698, 253] width 56 height 17
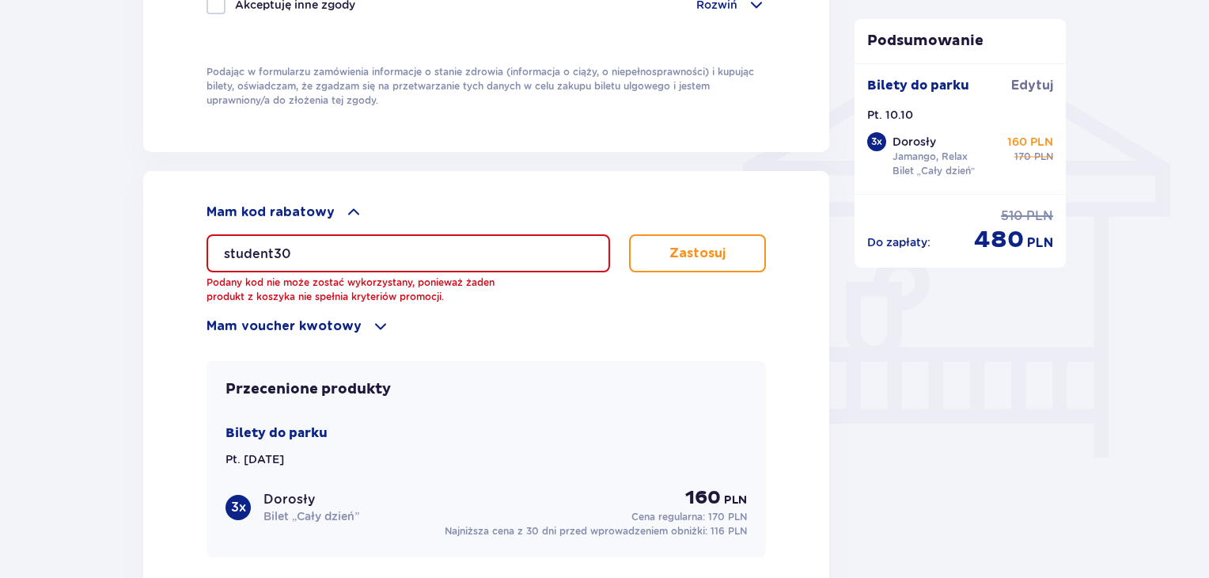
drag, startPoint x: 1201, startPoint y: 374, endPoint x: 1215, endPoint y: 395, distance: 24.6
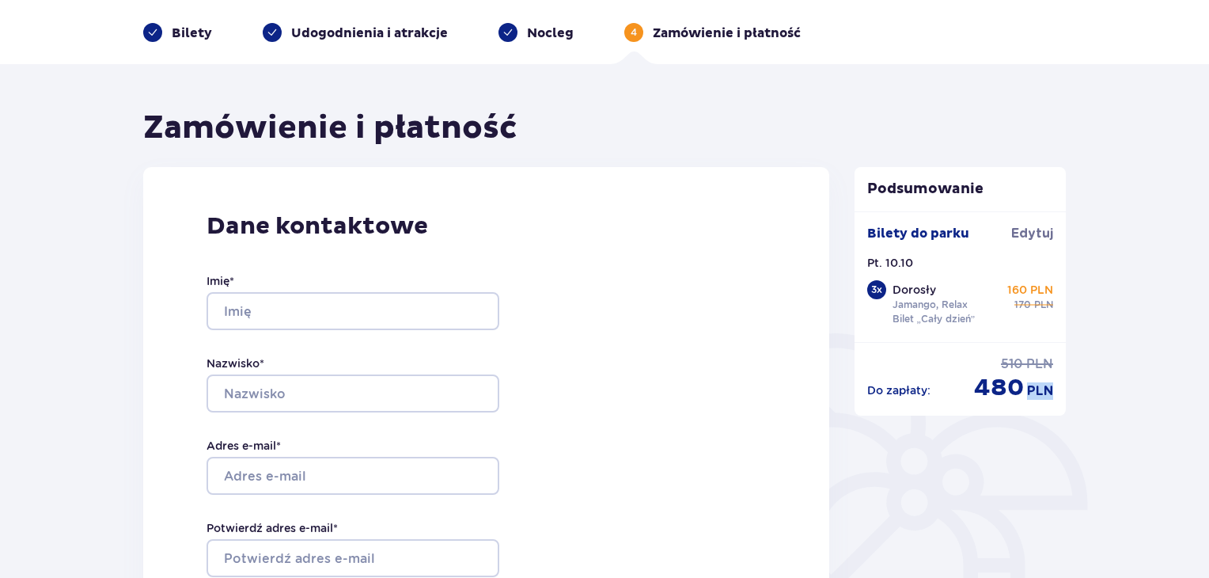
scroll to position [76, 0]
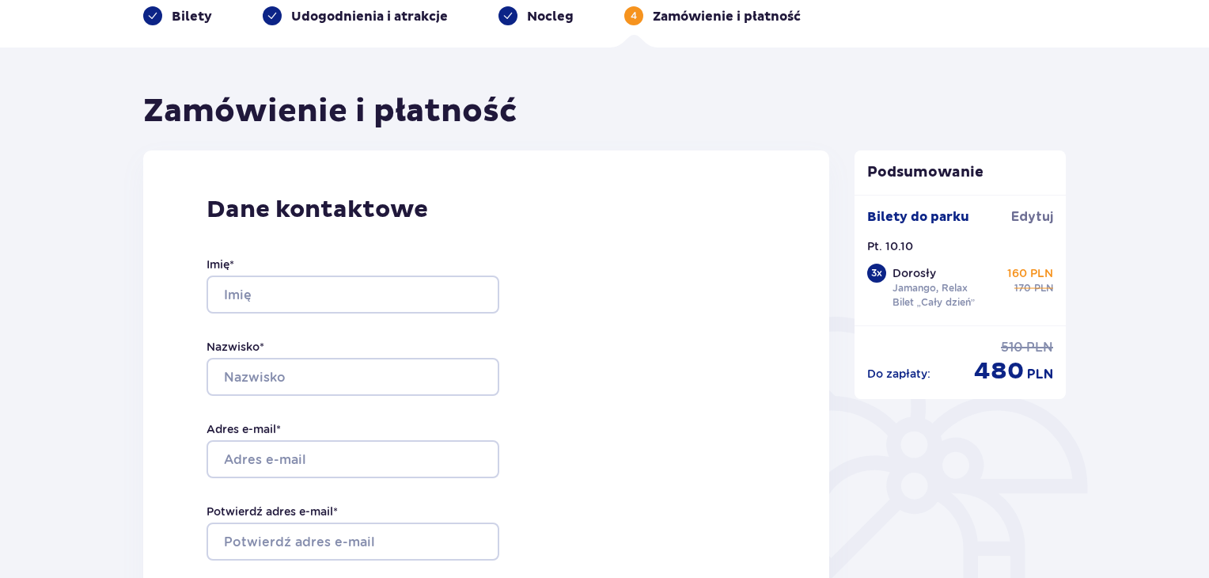
click at [176, 19] on p "Bilety" at bounding box center [192, 16] width 40 height 17
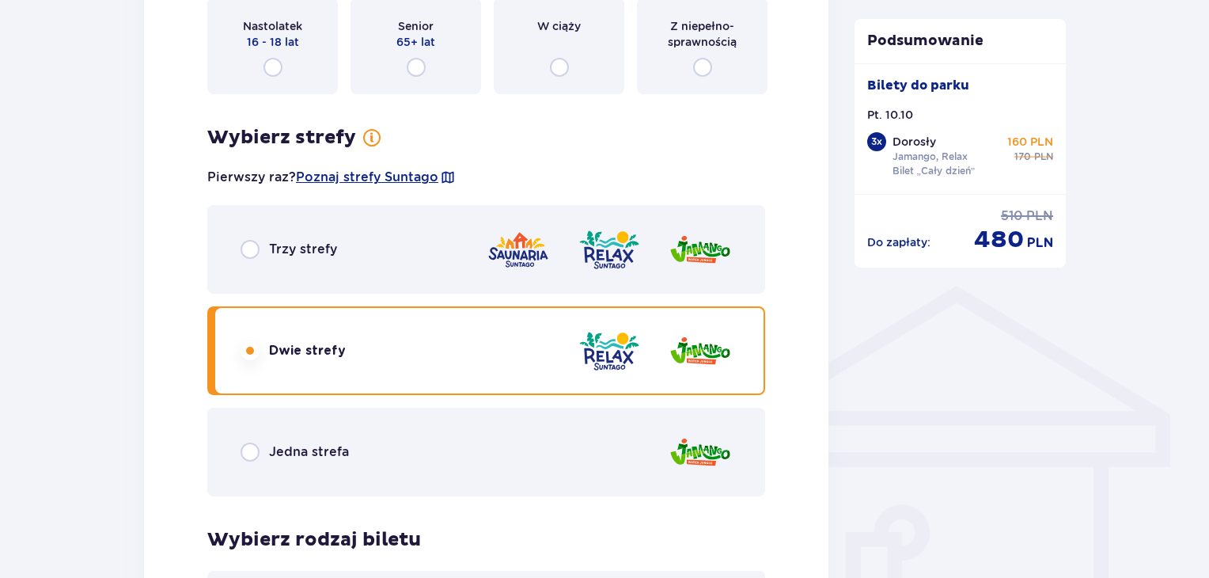
scroll to position [1047, 0]
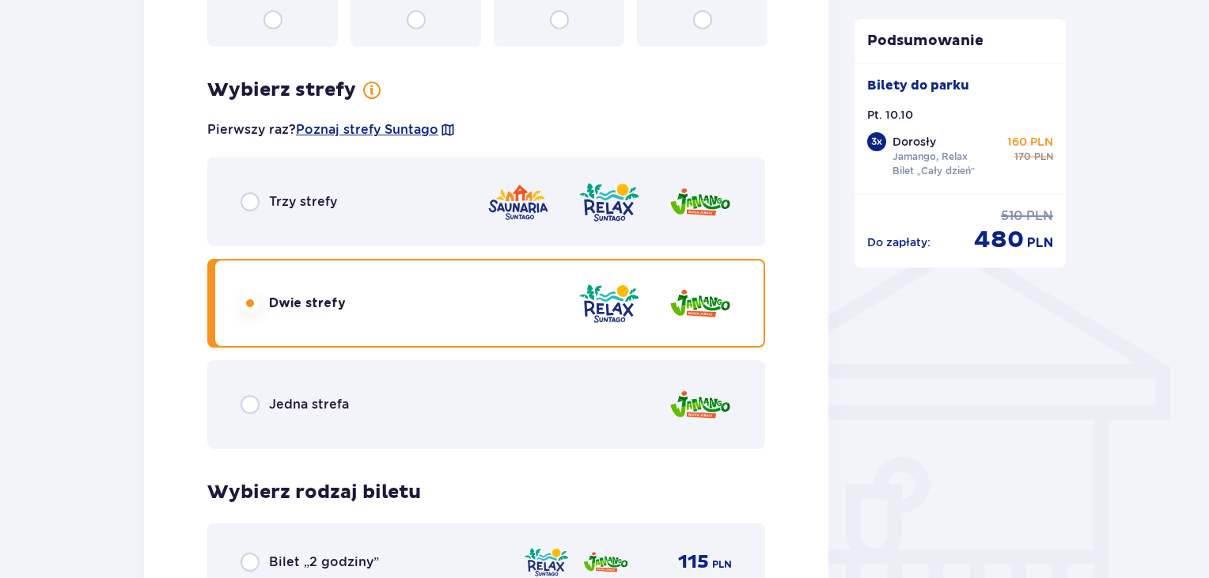
click at [760, 189] on div "Trzy strefy" at bounding box center [486, 201] width 558 height 89
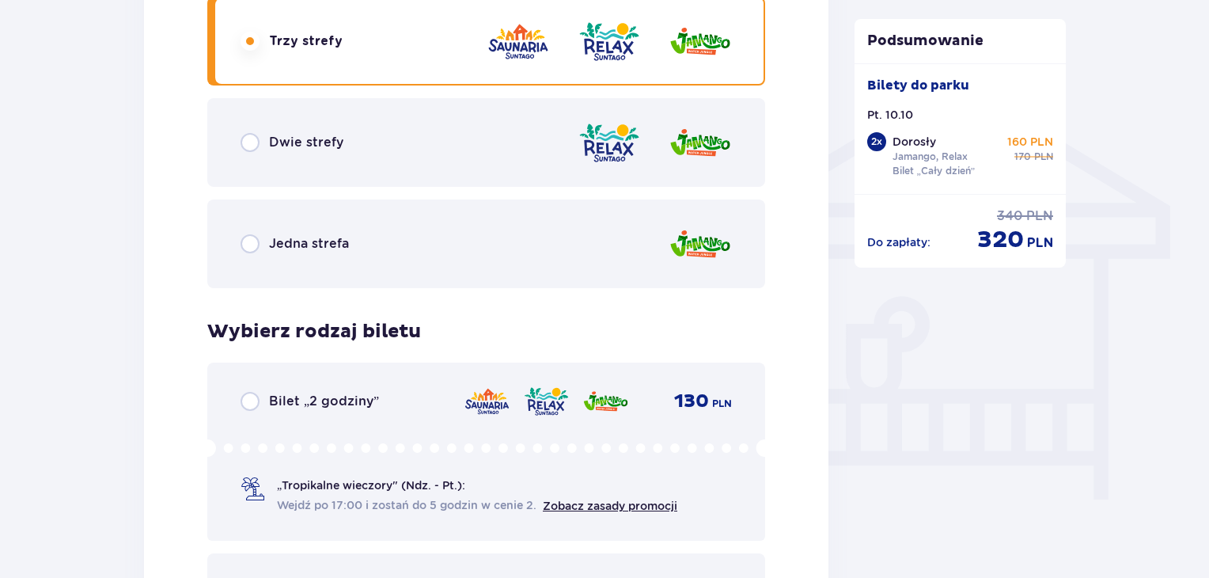
scroll to position [1508, 0]
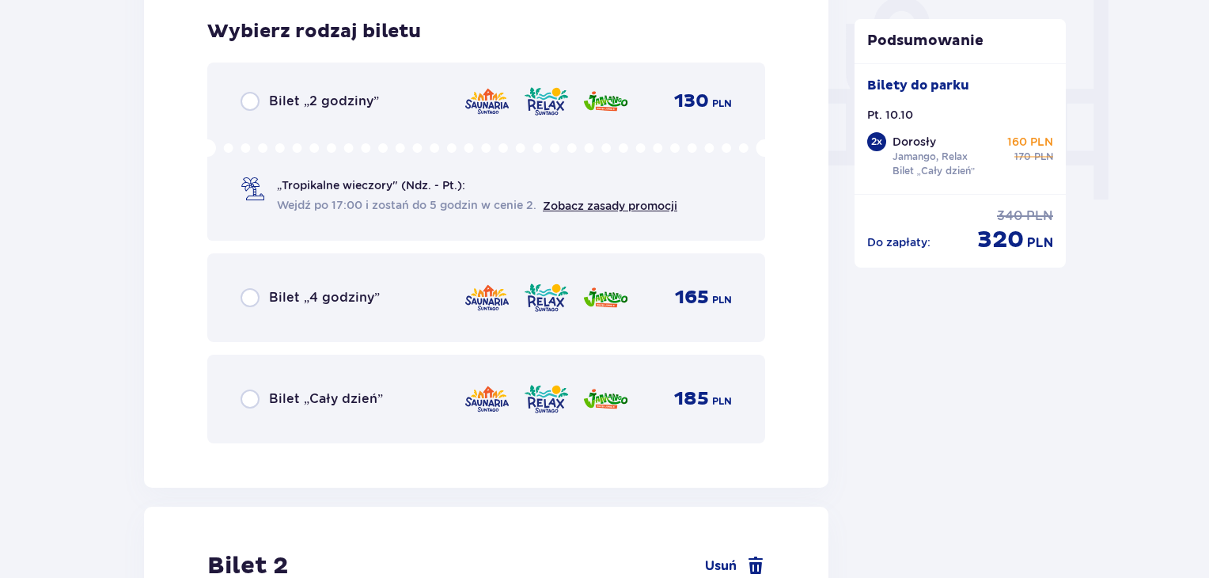
click at [408, 403] on div "Bilet „Cały dzień” 185 PLN" at bounding box center [486, 398] width 491 height 33
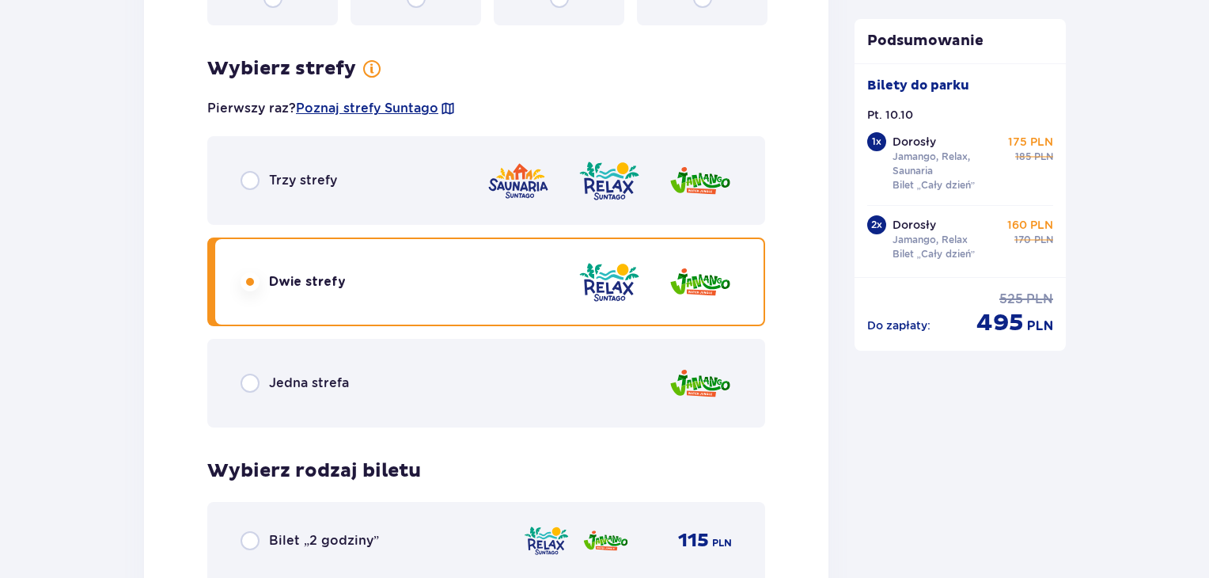
scroll to position [3607, 0]
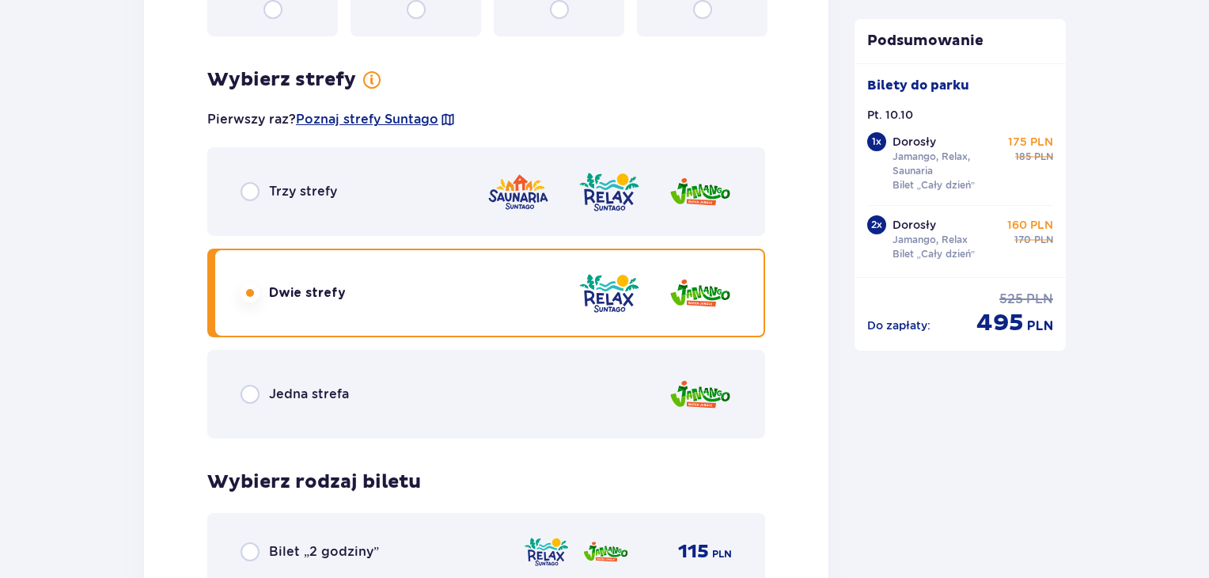
click at [703, 203] on img at bounding box center [700, 191] width 63 height 45
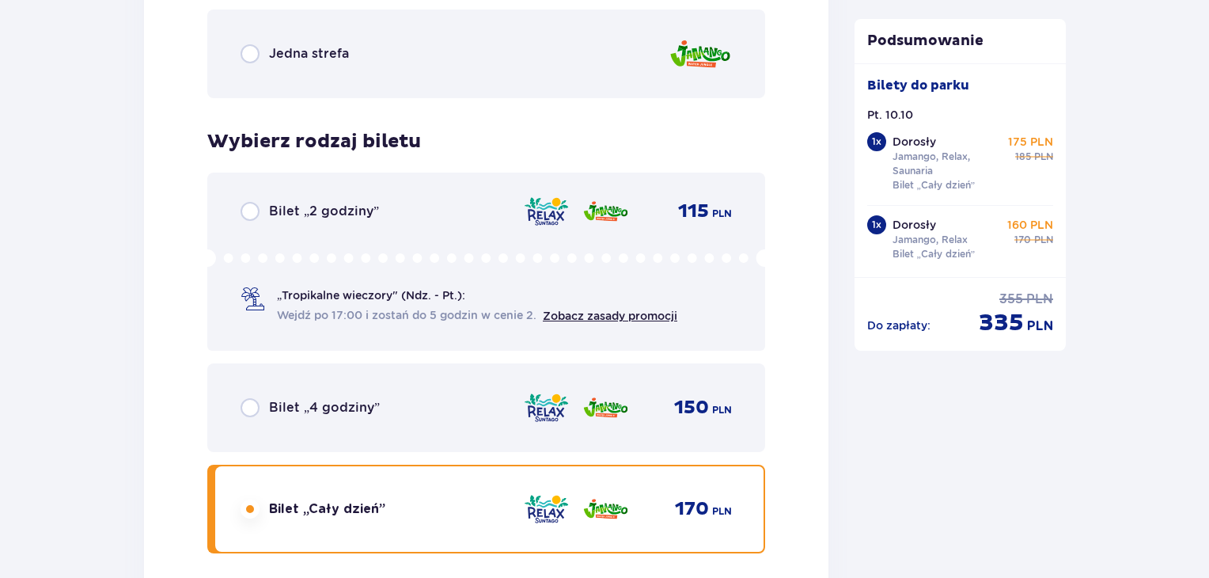
scroll to position [2678, 0]
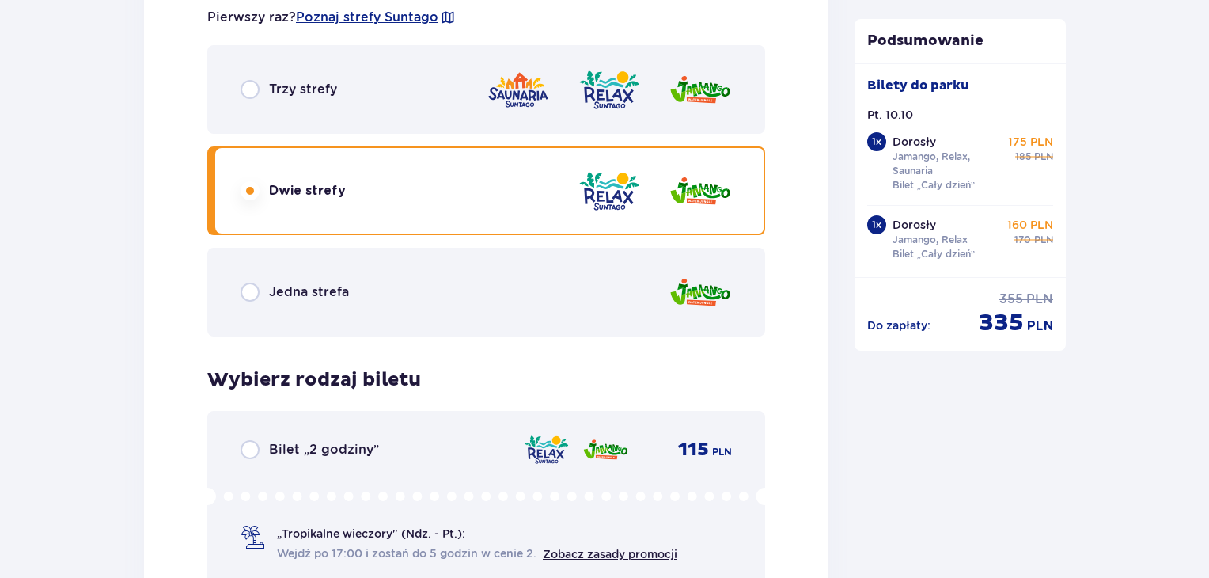
scroll to position [2389, 0]
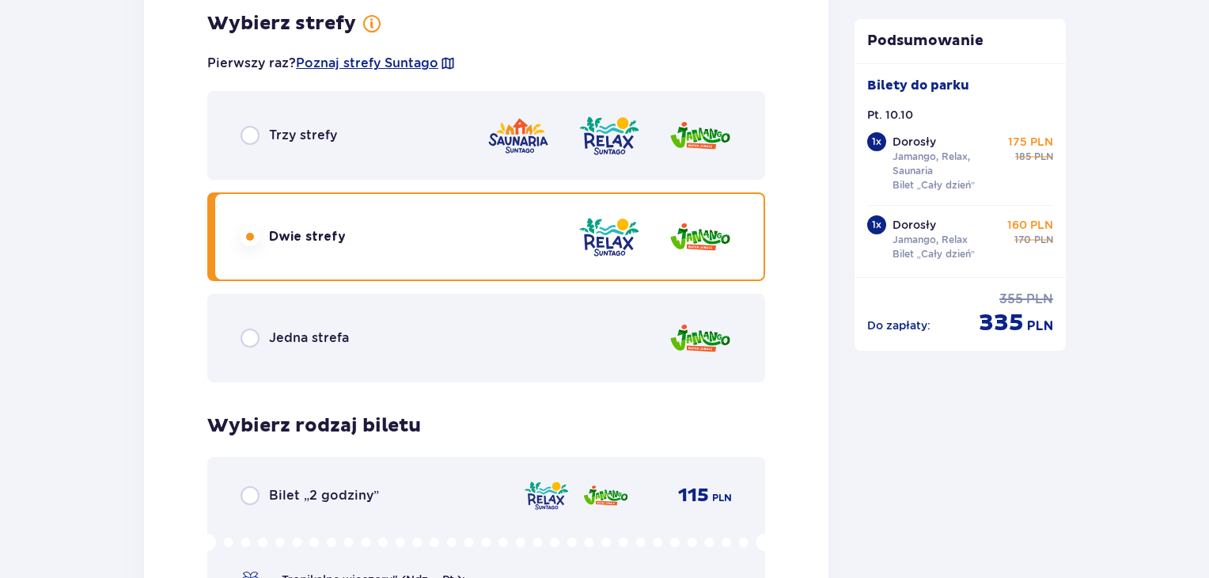
click at [712, 125] on img at bounding box center [700, 135] width 63 height 45
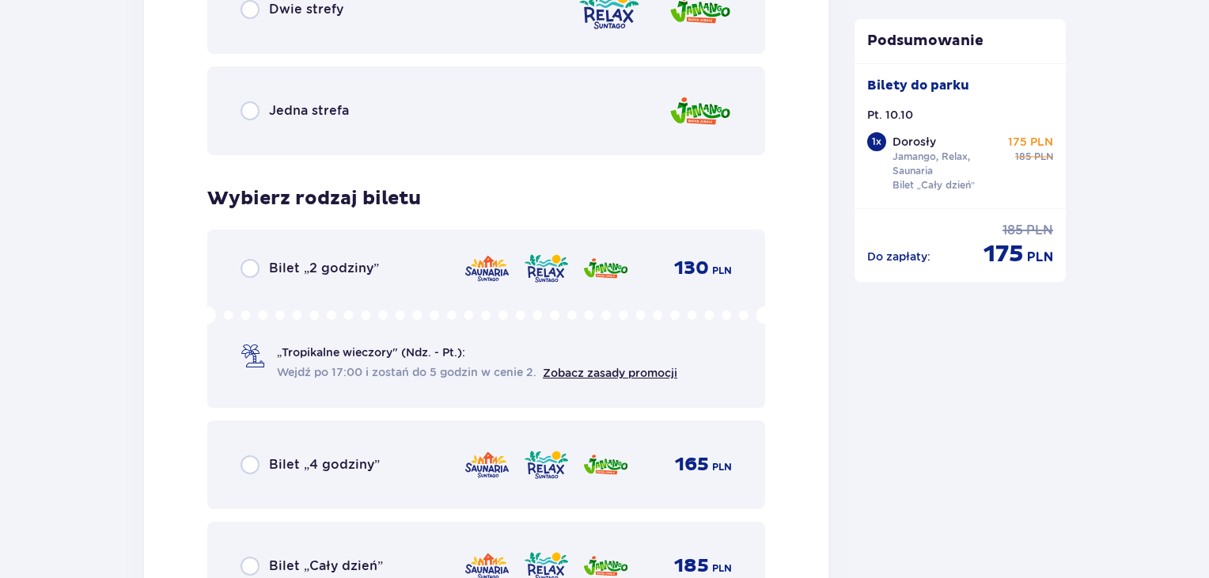
scroll to position [2808, 0]
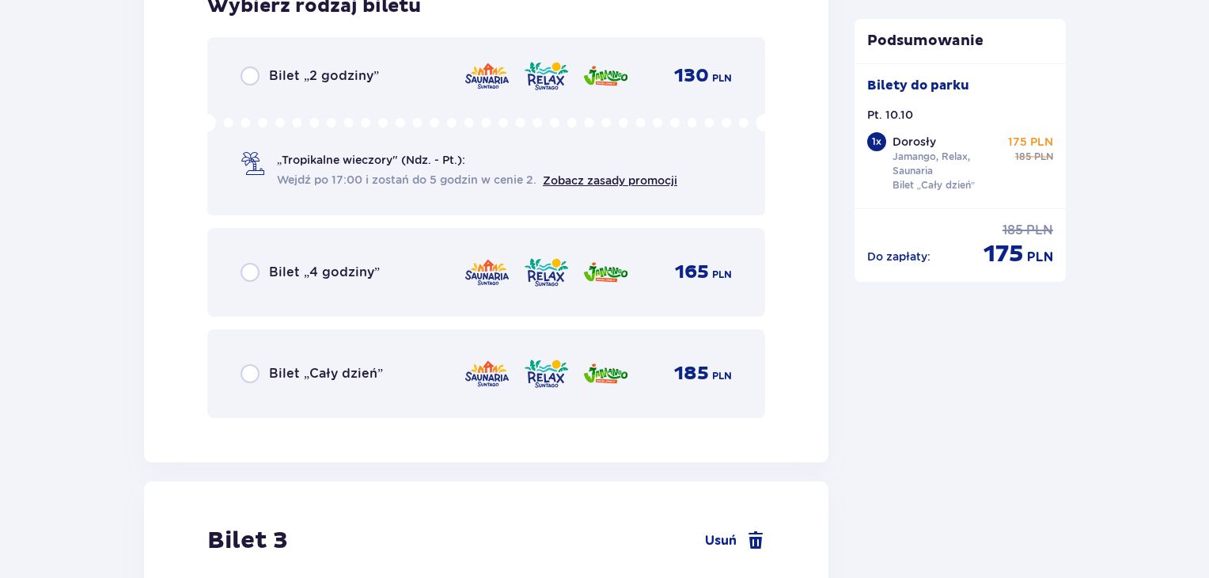
click at [679, 379] on span "185" at bounding box center [691, 374] width 35 height 24
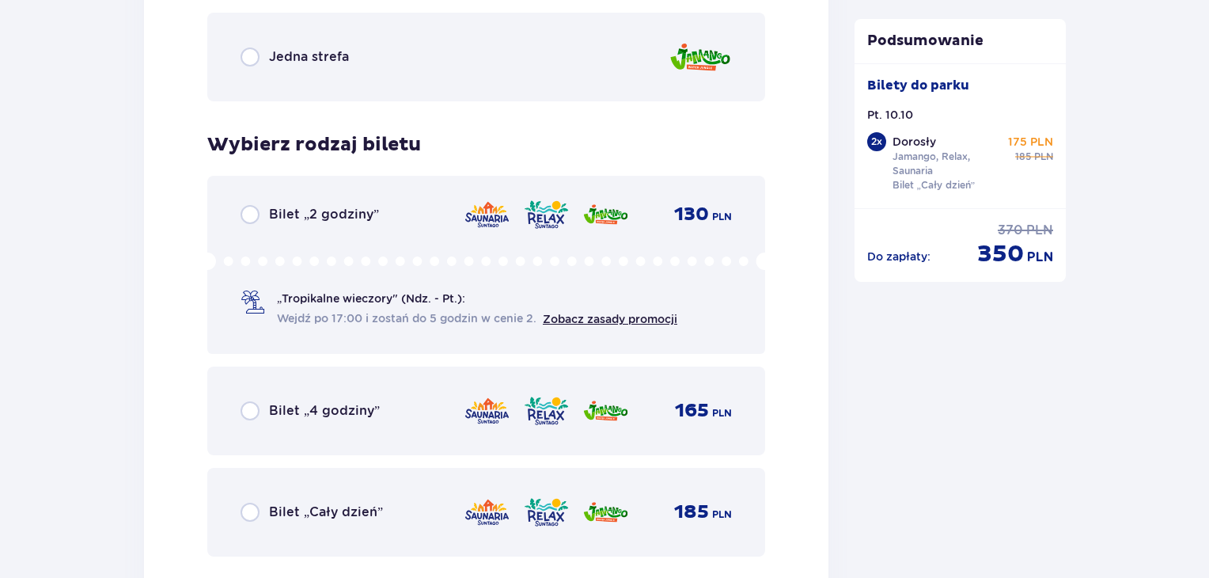
scroll to position [3997, 0]
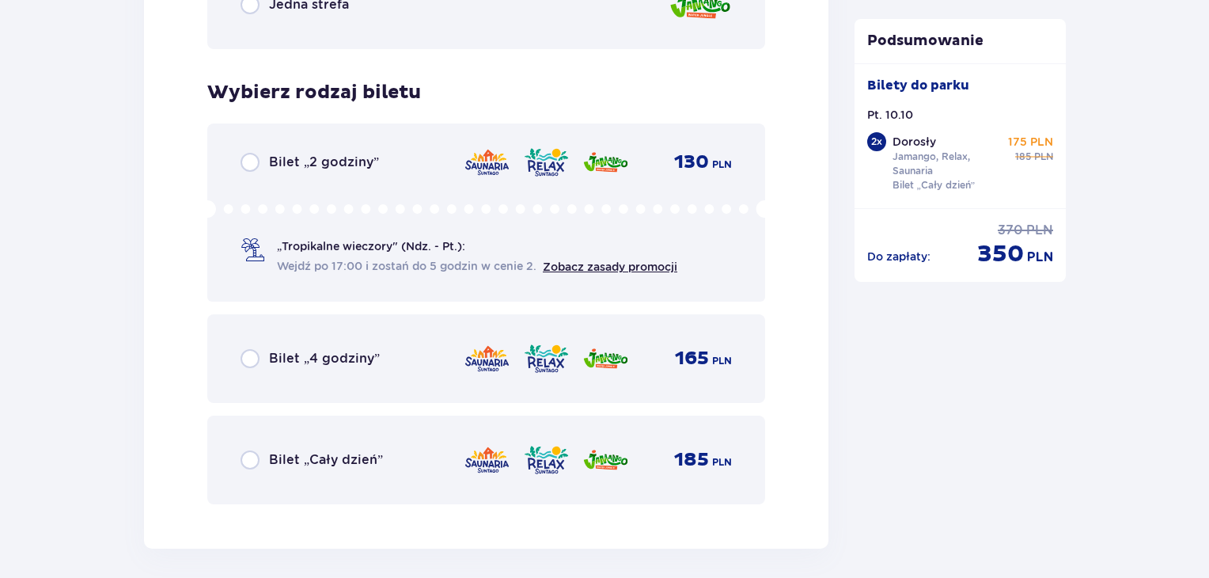
click at [690, 438] on div "Bilet „Cały dzień” 185 PLN" at bounding box center [486, 460] width 558 height 89
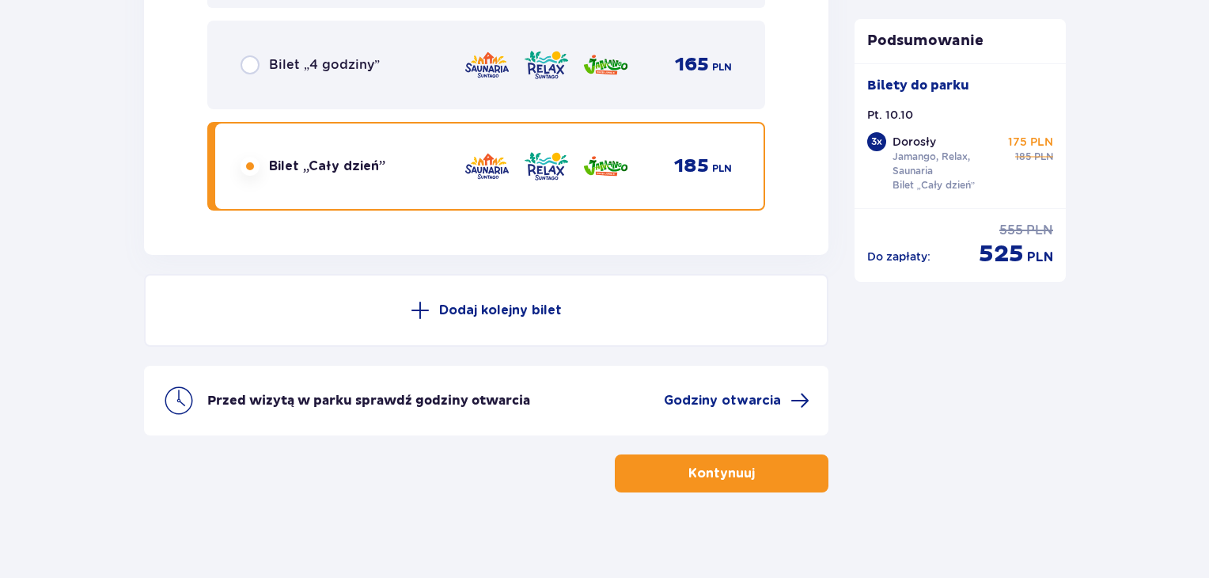
scroll to position [4296, 0]
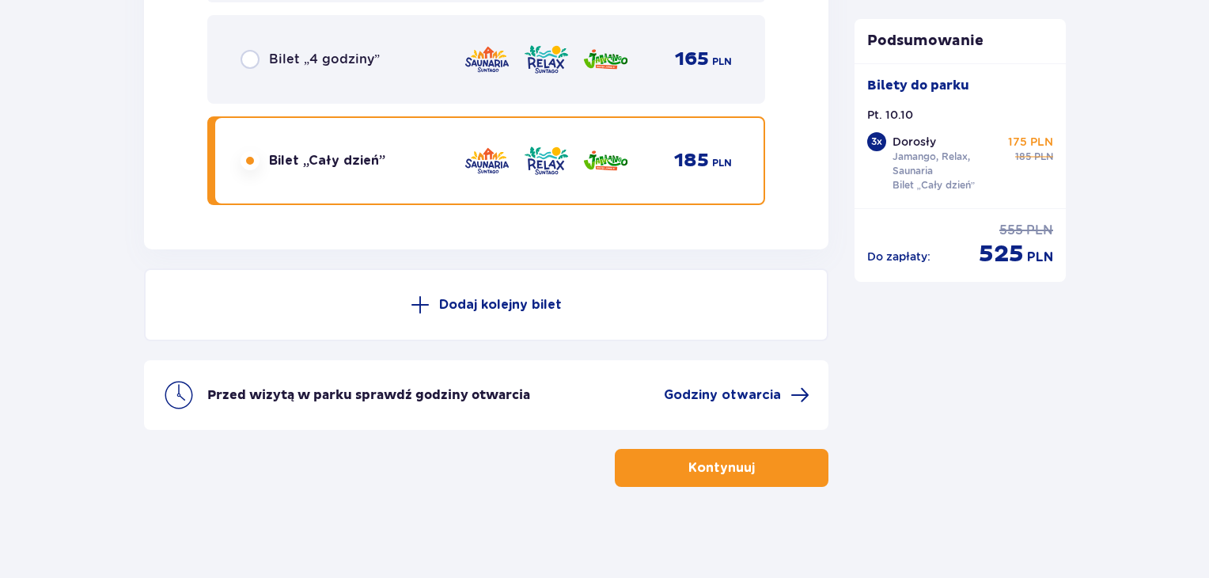
click at [791, 478] on button "Kontynuuj" at bounding box center [722, 468] width 214 height 38
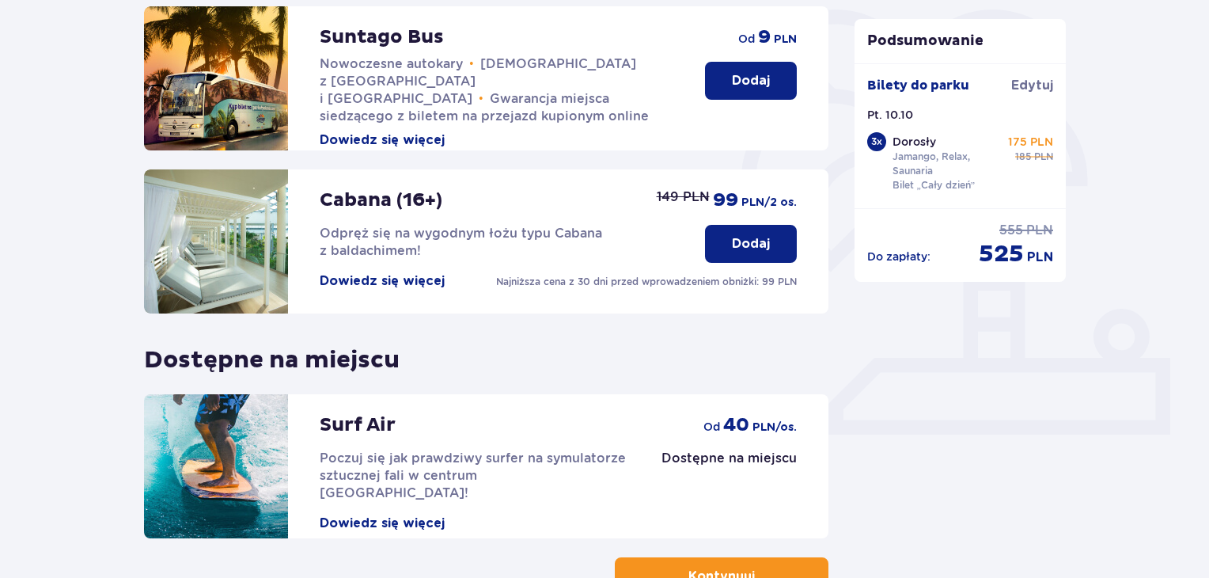
scroll to position [478, 0]
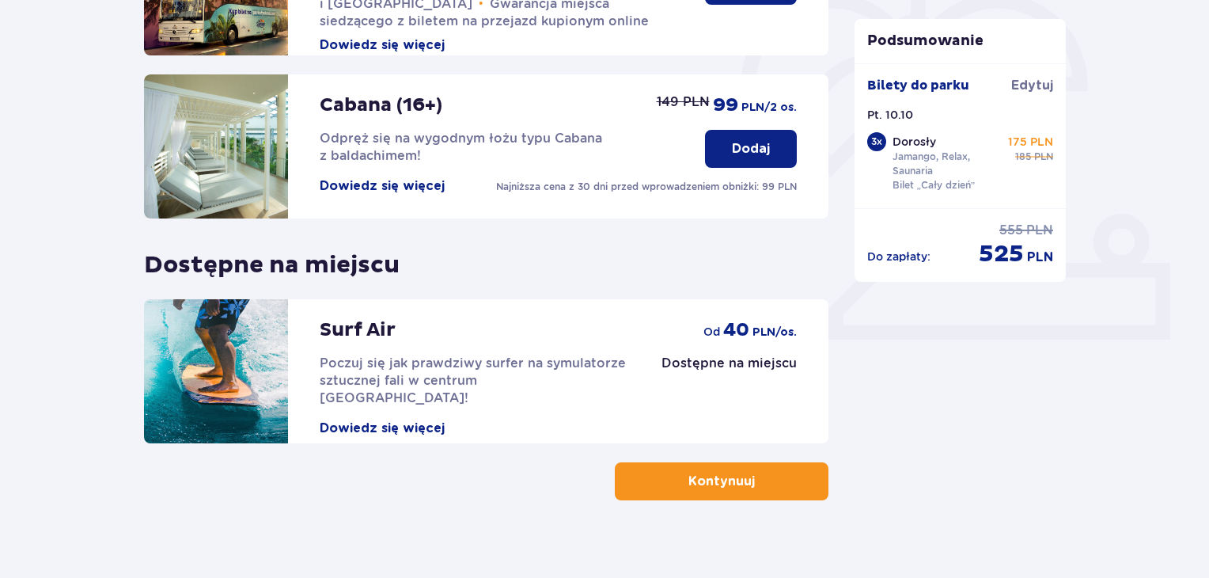
click at [757, 489] on span "button" at bounding box center [758, 481] width 19 height 19
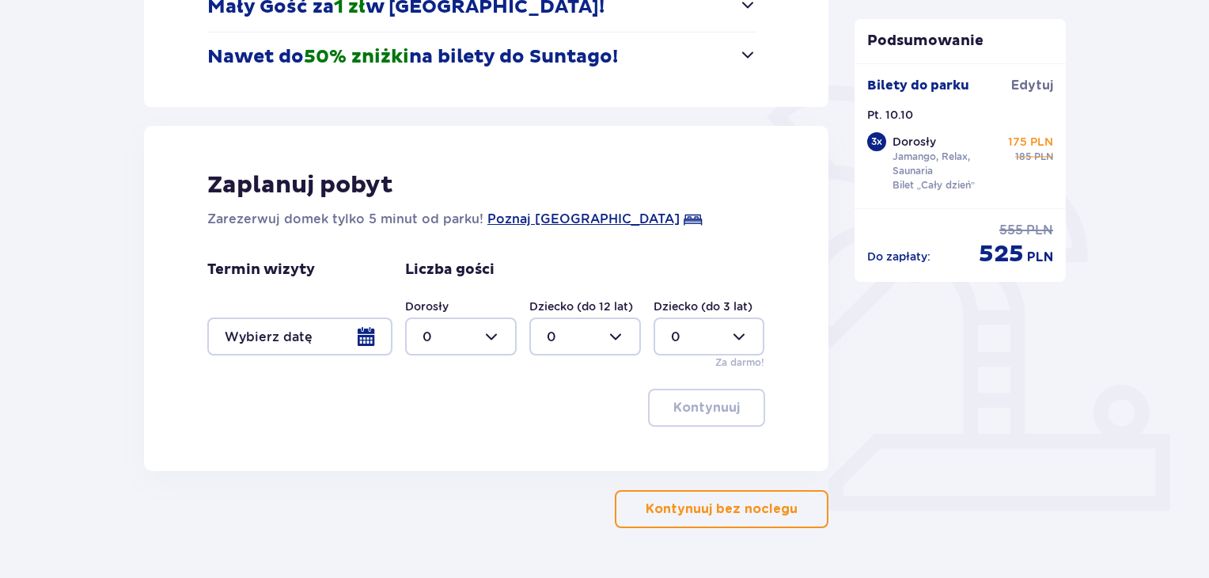
scroll to position [311, 0]
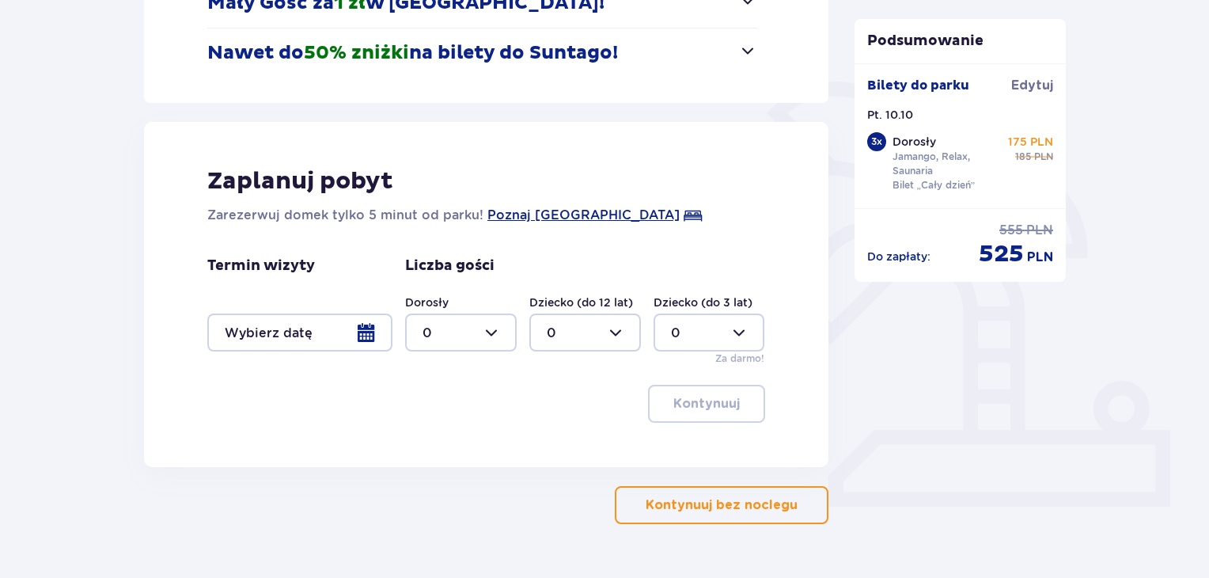
click at [790, 521] on button "Kontynuuj bez noclegu" at bounding box center [722, 505] width 214 height 38
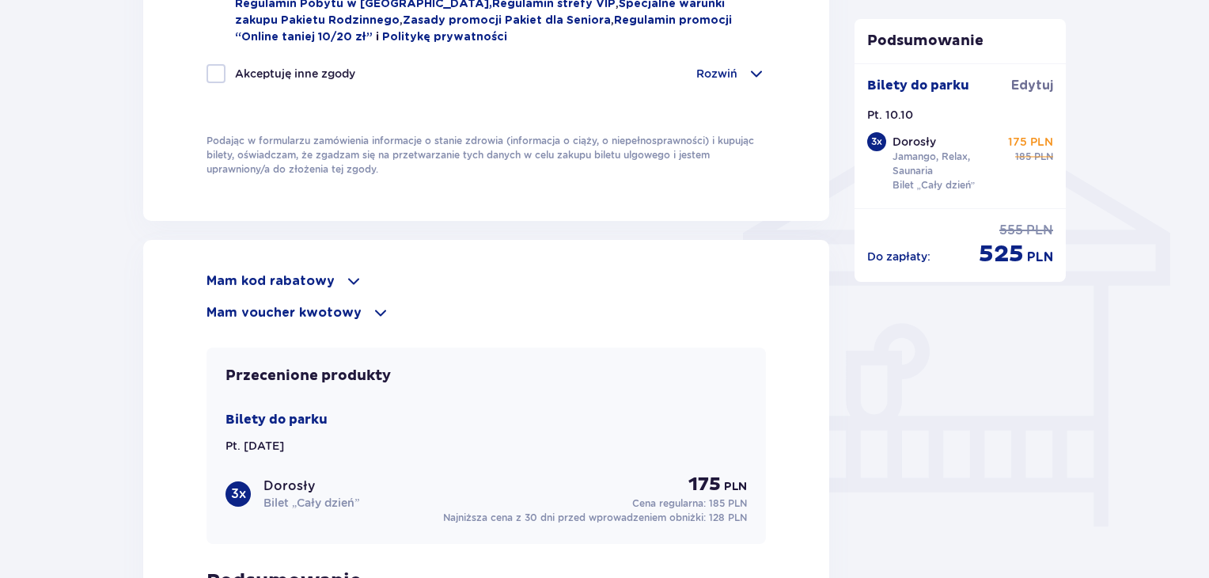
scroll to position [1267, 0]
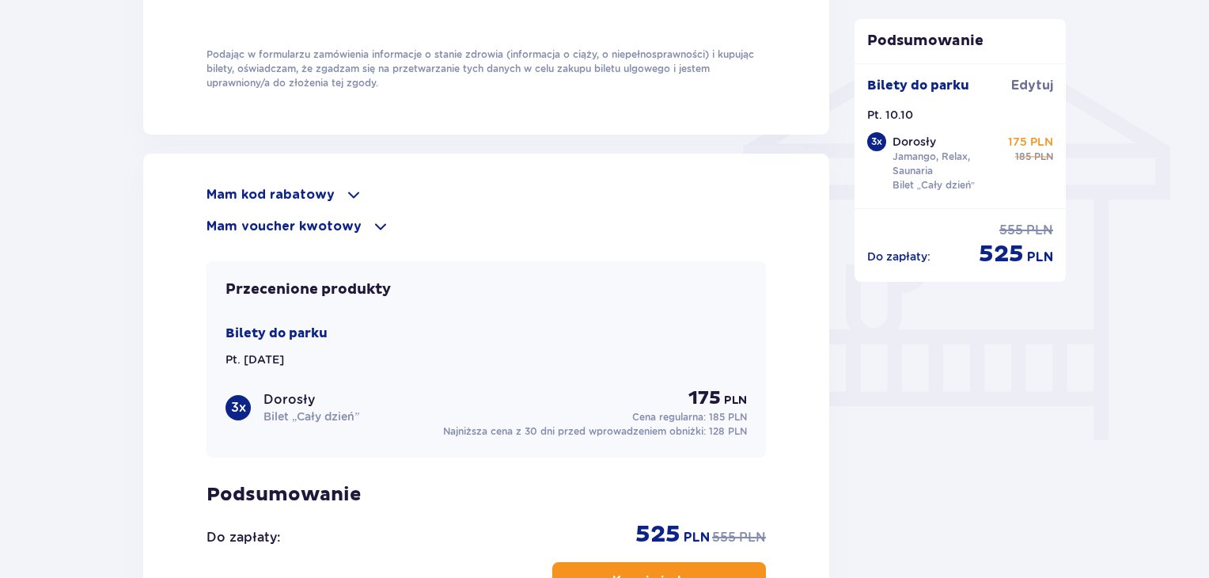
click at [328, 188] on p "Mam kod rabatowy" at bounding box center [271, 194] width 128 height 17
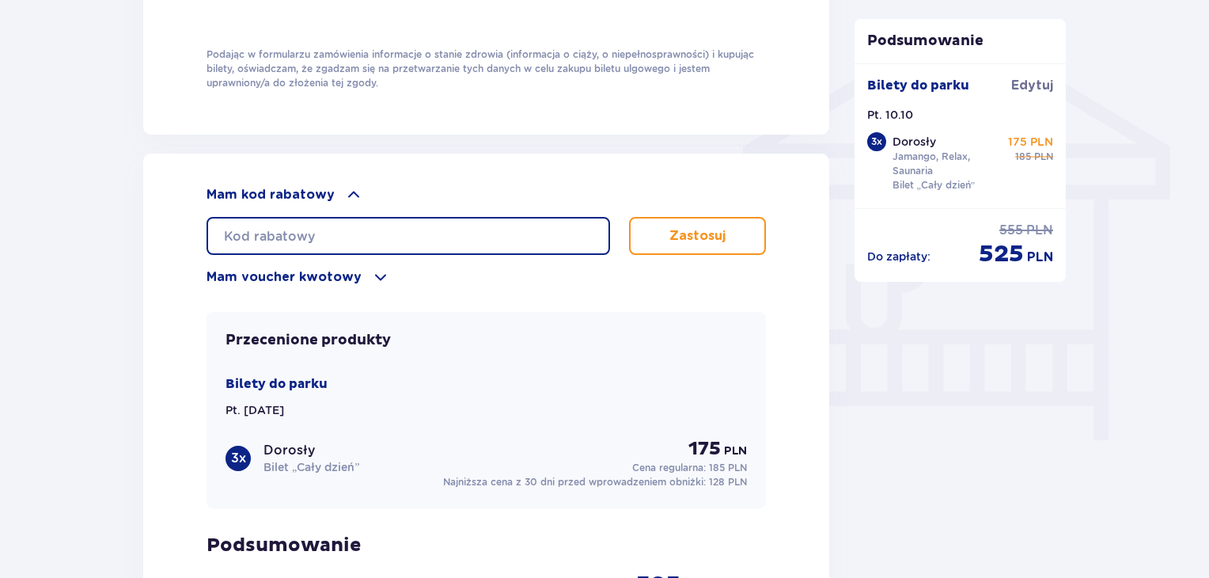
click at [331, 226] on input "text" at bounding box center [409, 236] width 404 height 38
type input "student30"
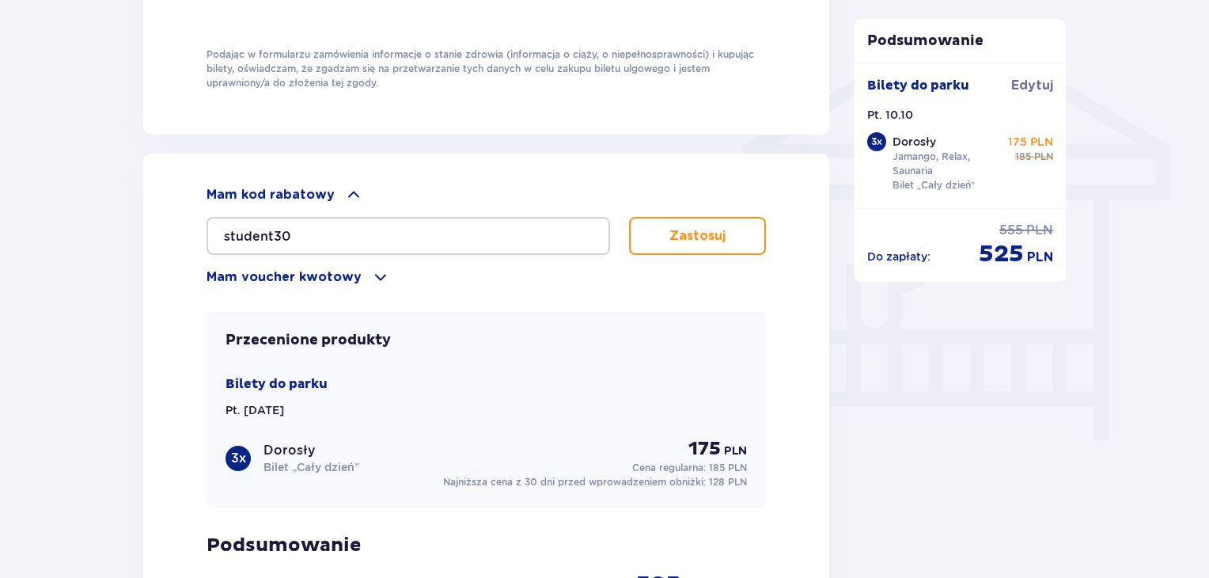
click at [745, 233] on button "Zastosuj" at bounding box center [697, 236] width 137 height 38
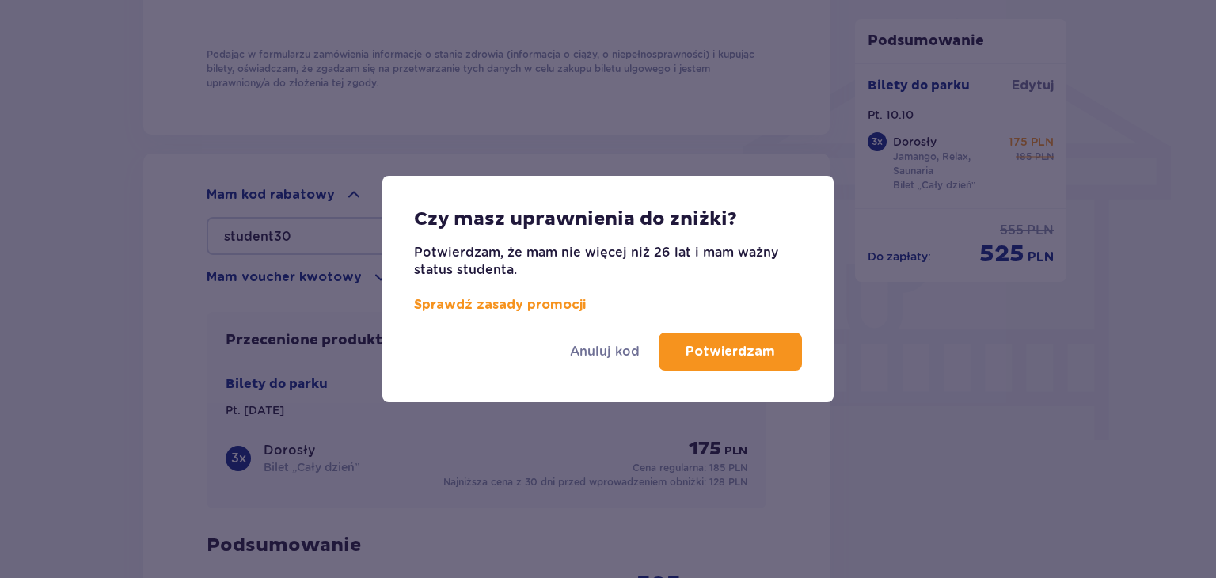
click at [727, 355] on p "Potwierdzam" at bounding box center [729, 351] width 89 height 17
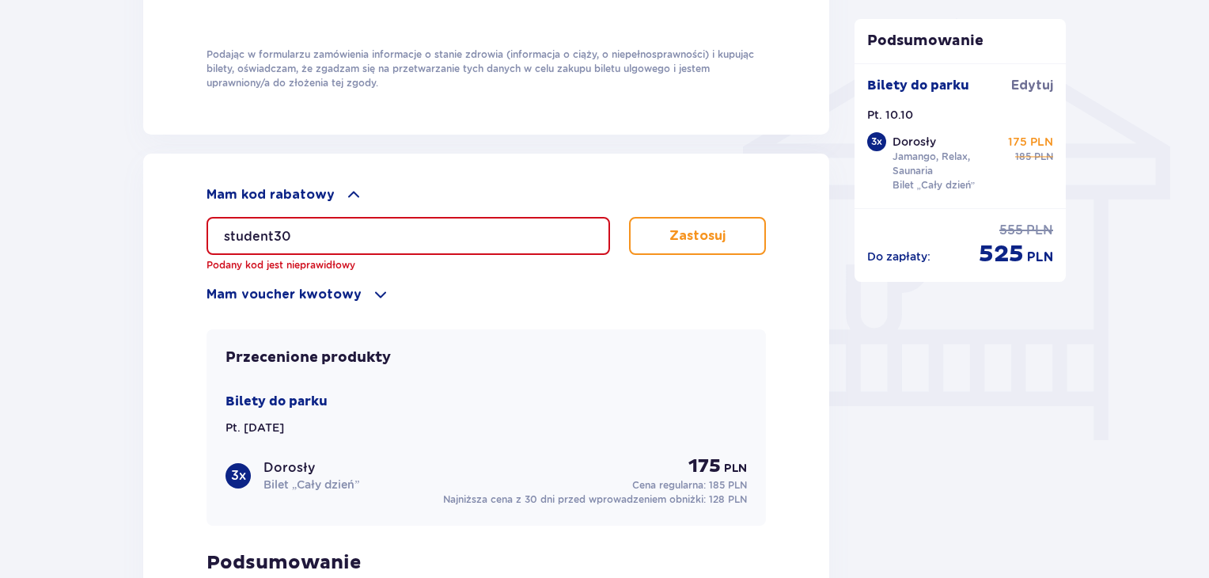
click at [474, 241] on input "student30" at bounding box center [409, 236] width 404 height 38
click at [692, 218] on button "Zastosuj" at bounding box center [697, 236] width 137 height 38
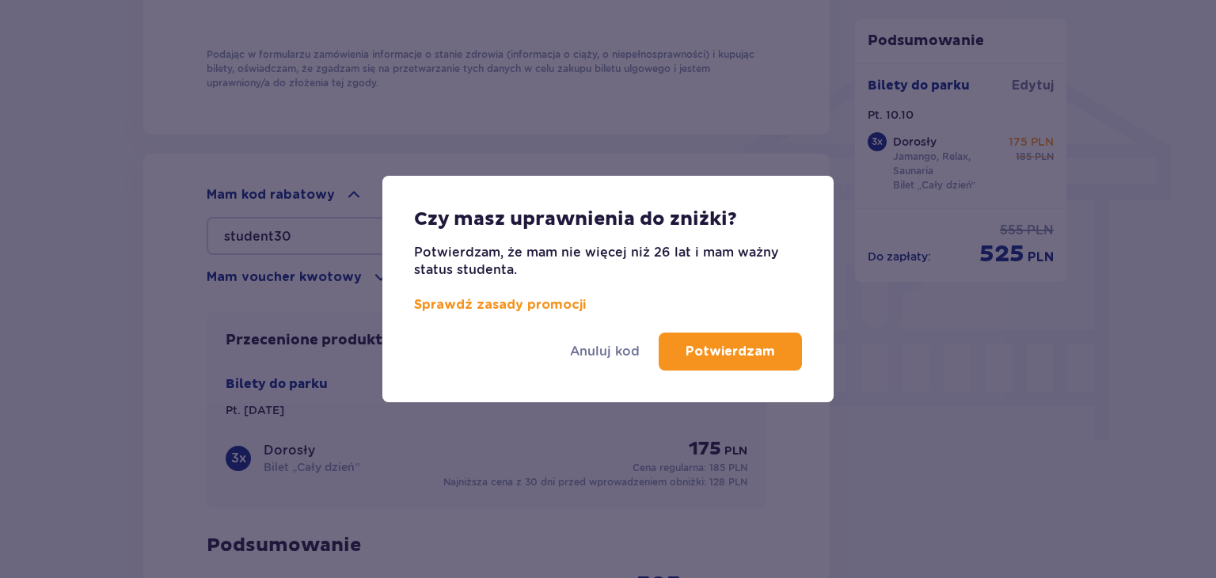
click at [766, 350] on p "Potwierdzam" at bounding box center [729, 351] width 89 height 17
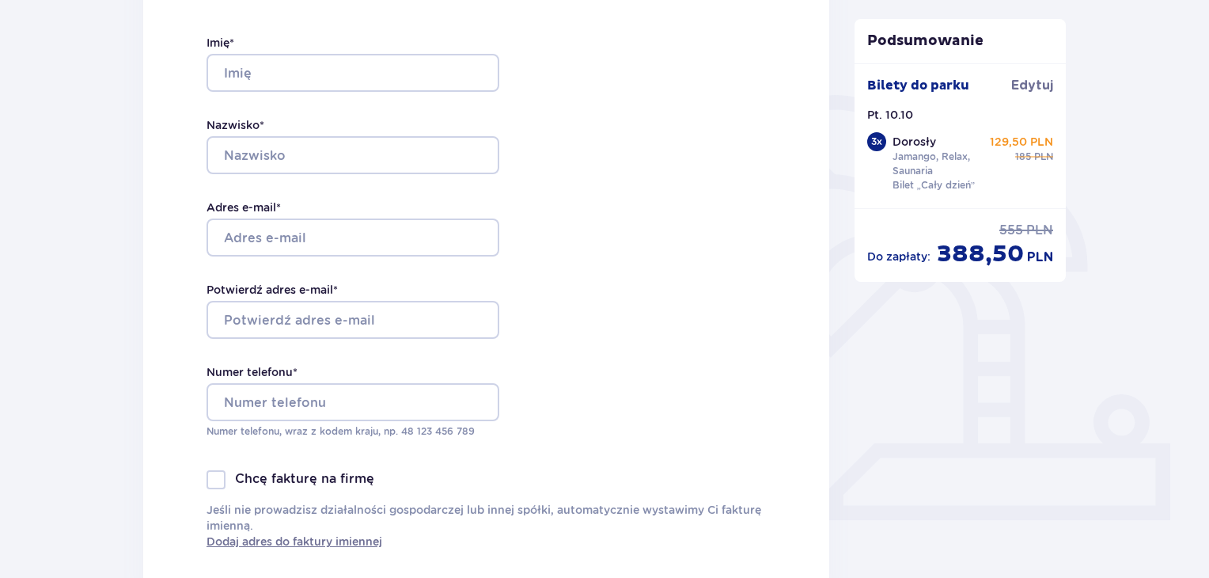
scroll to position [291, 0]
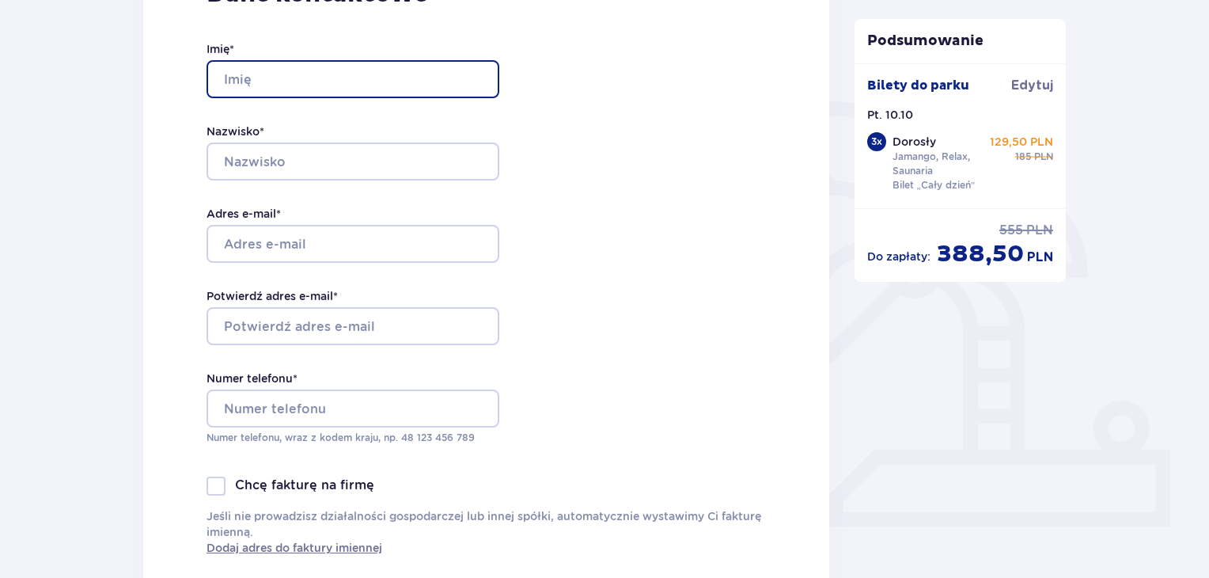
click at [323, 63] on input "Imię *" at bounding box center [353, 79] width 293 height 38
type input "Weronika"
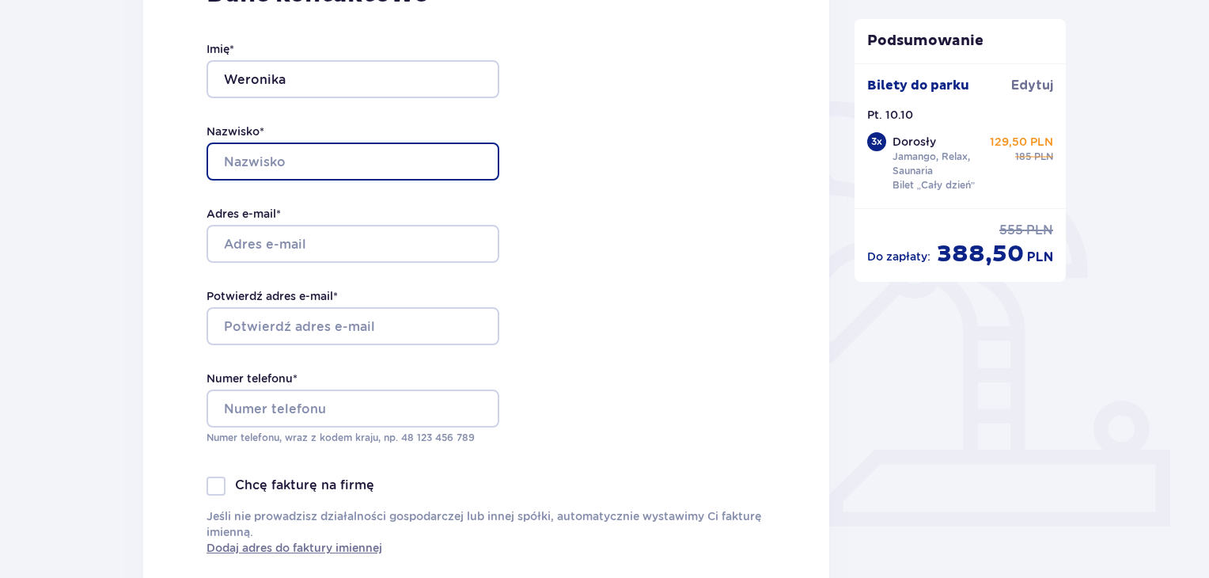
type input "Kapusta"
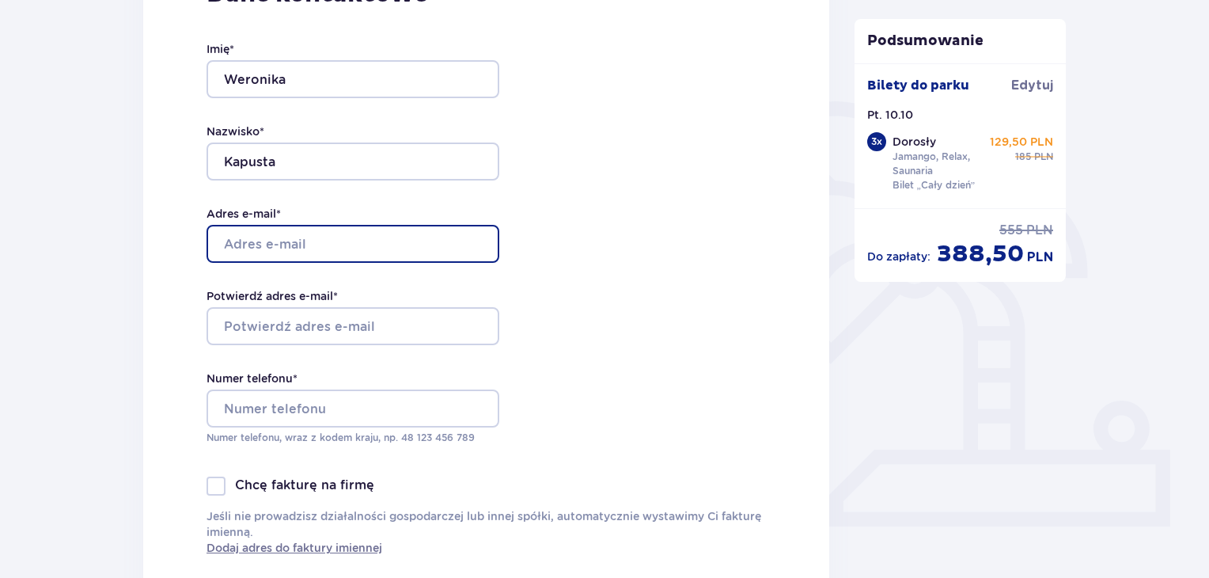
type input "[EMAIL_ADDRESS][DOMAIN_NAME]"
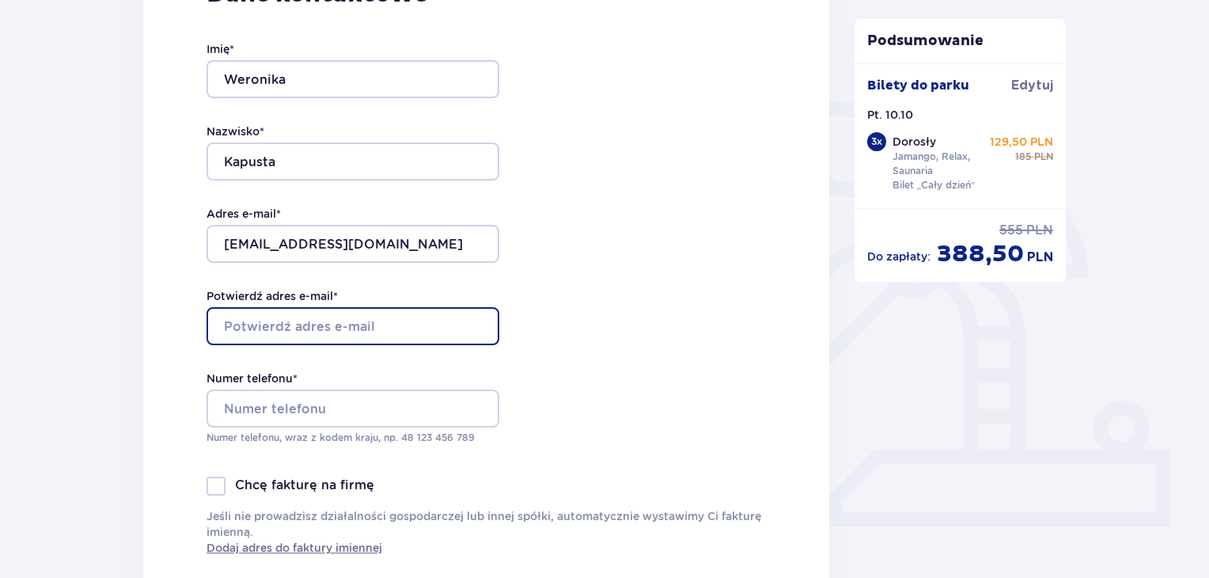
type input "[EMAIL_ADDRESS][DOMAIN_NAME]"
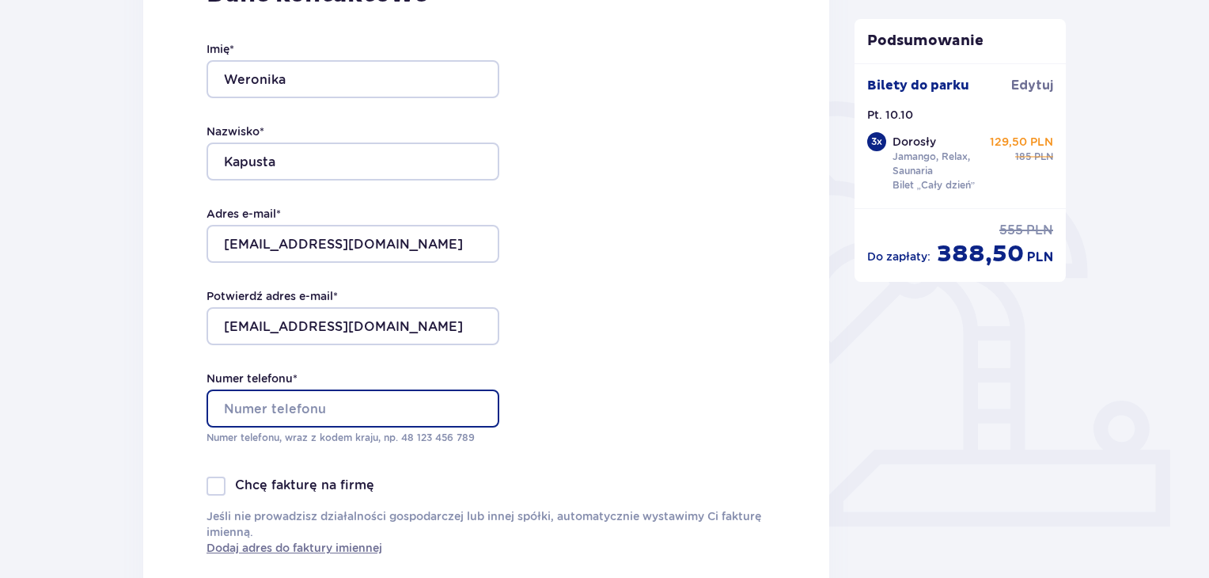
type input "504958246"
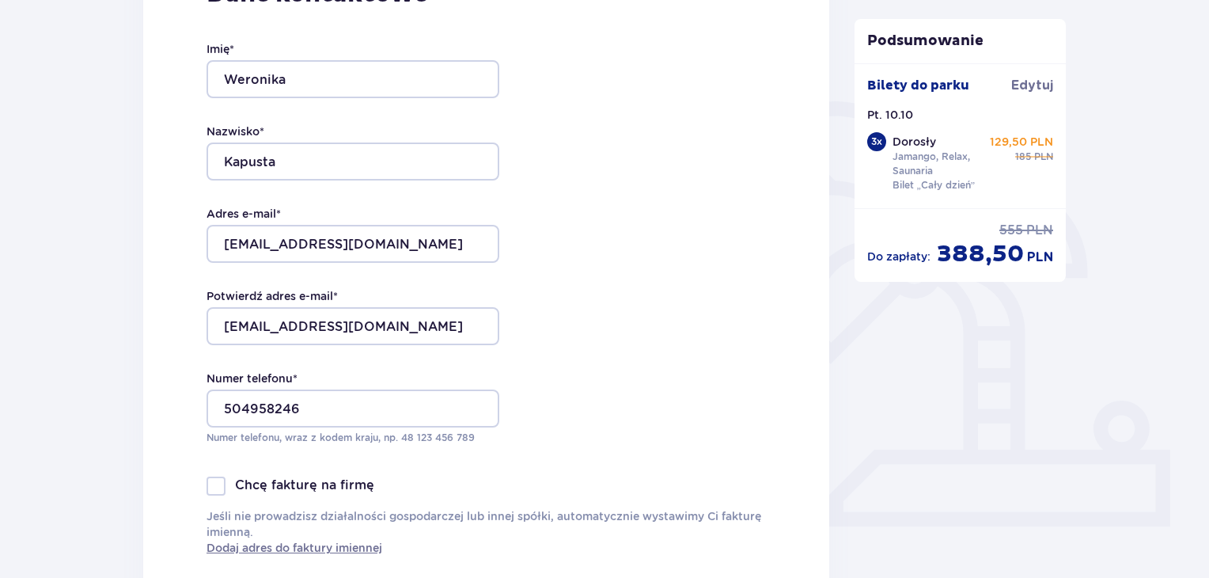
click at [152, 257] on div "Dane kontaktowe Imię * Weronika Nazwisko * Kapusta Adres e-mail * w.kapustka79@…" at bounding box center [486, 267] width 686 height 665
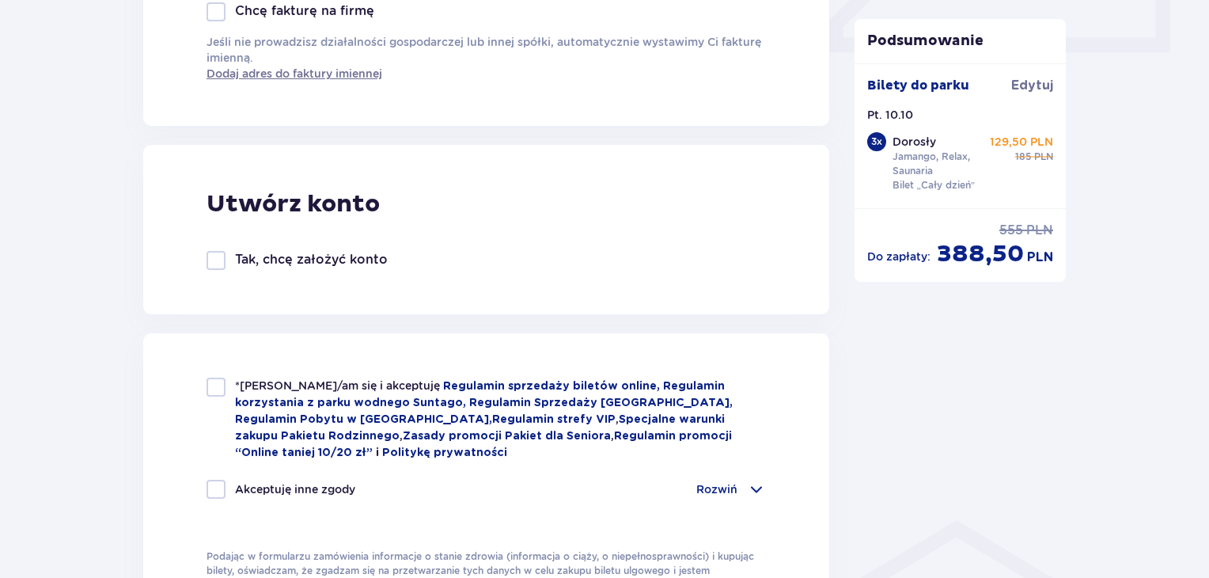
scroll to position [791, 0]
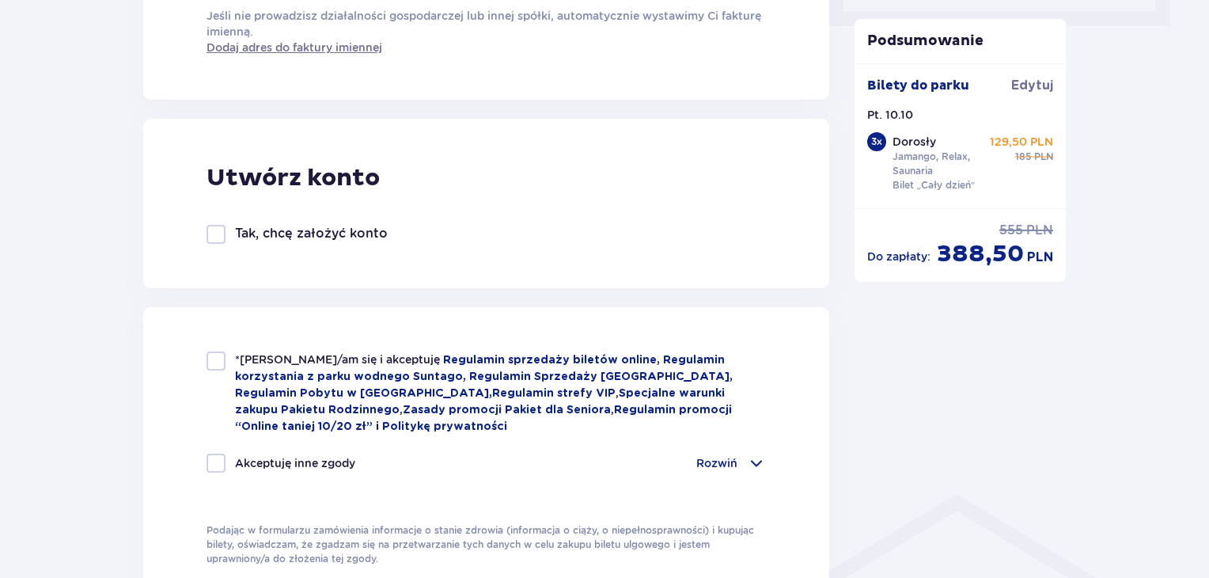
click at [222, 238] on div at bounding box center [216, 234] width 19 height 19
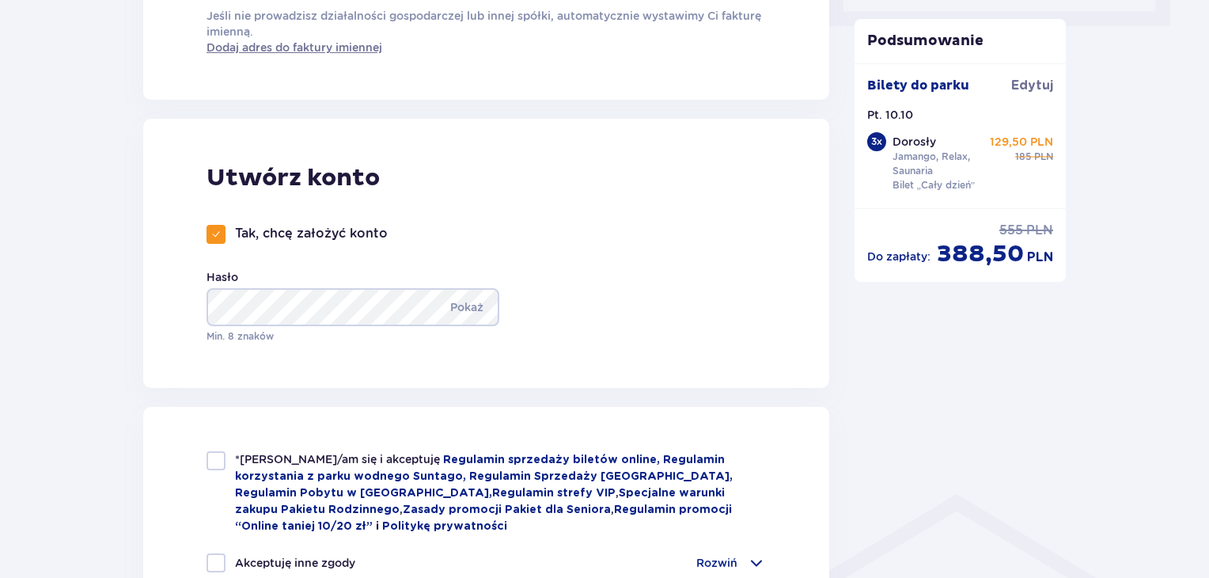
drag, startPoint x: 210, startPoint y: 245, endPoint x: 218, endPoint y: 238, distance: 11.2
click at [218, 238] on div "Tak, chcę założyć konto Hasło Pokaż Min. 8 znaków" at bounding box center [361, 284] width 309 height 119
click at [218, 238] on span at bounding box center [215, 234] width 9 height 9
checkbox input "false"
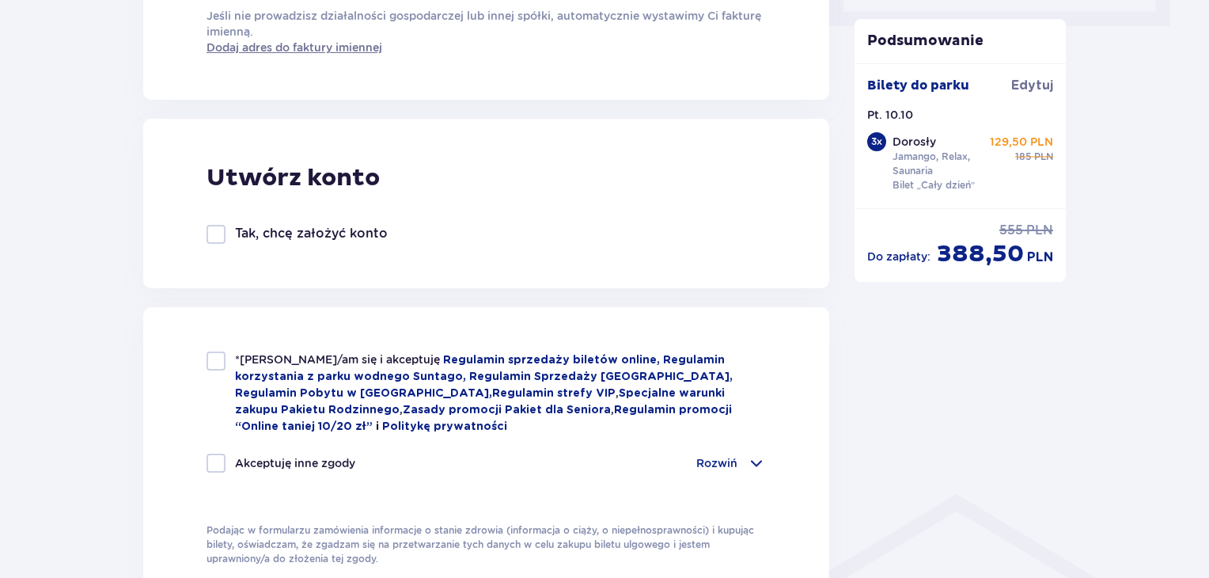
click at [215, 362] on div at bounding box center [216, 360] width 19 height 19
checkbox input "true"
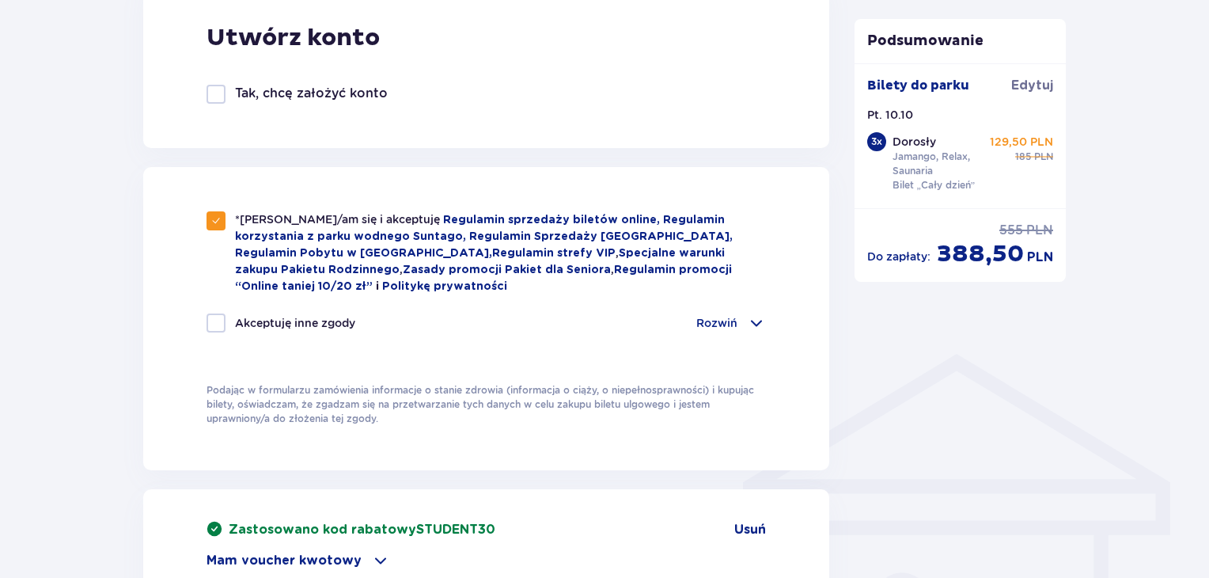
scroll to position [964, 0]
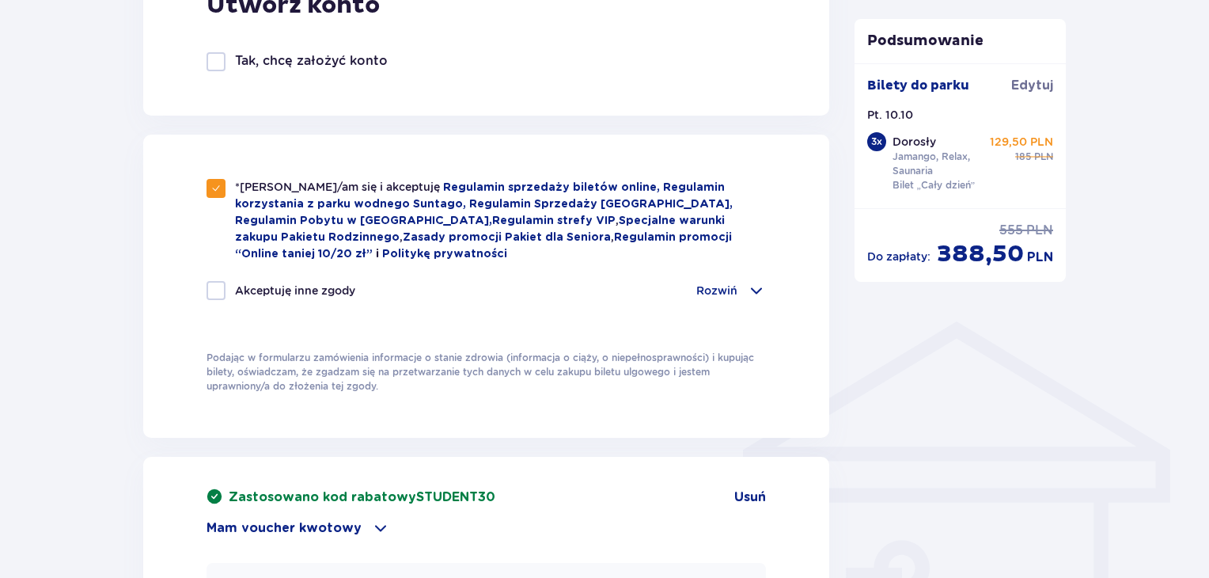
click at [741, 281] on div "Rozwiń" at bounding box center [731, 290] width 70 height 19
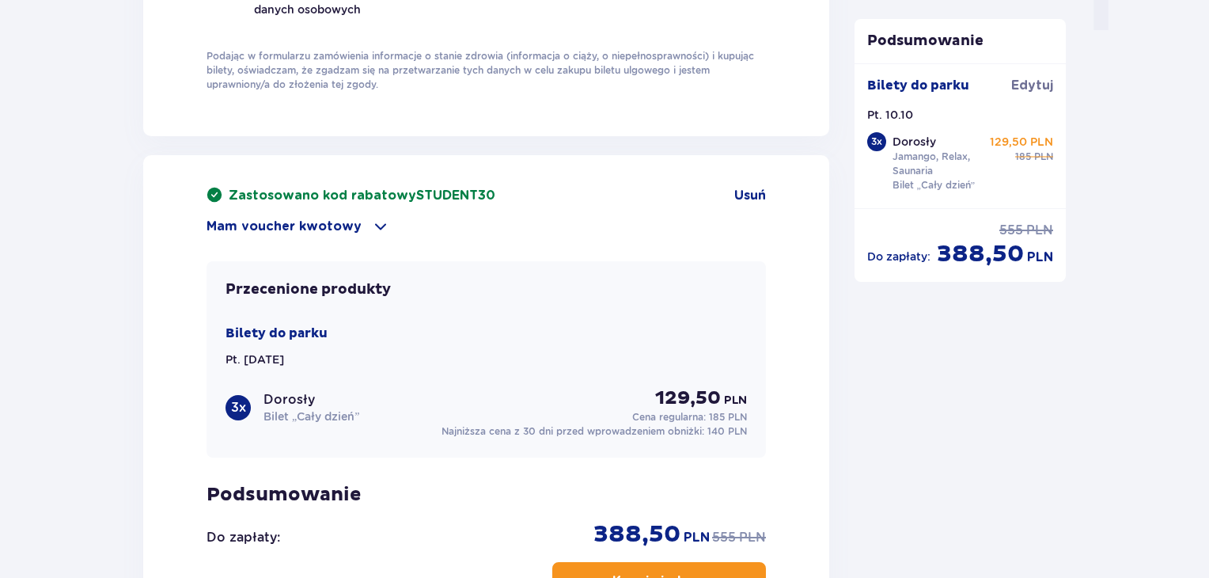
scroll to position [1707, 0]
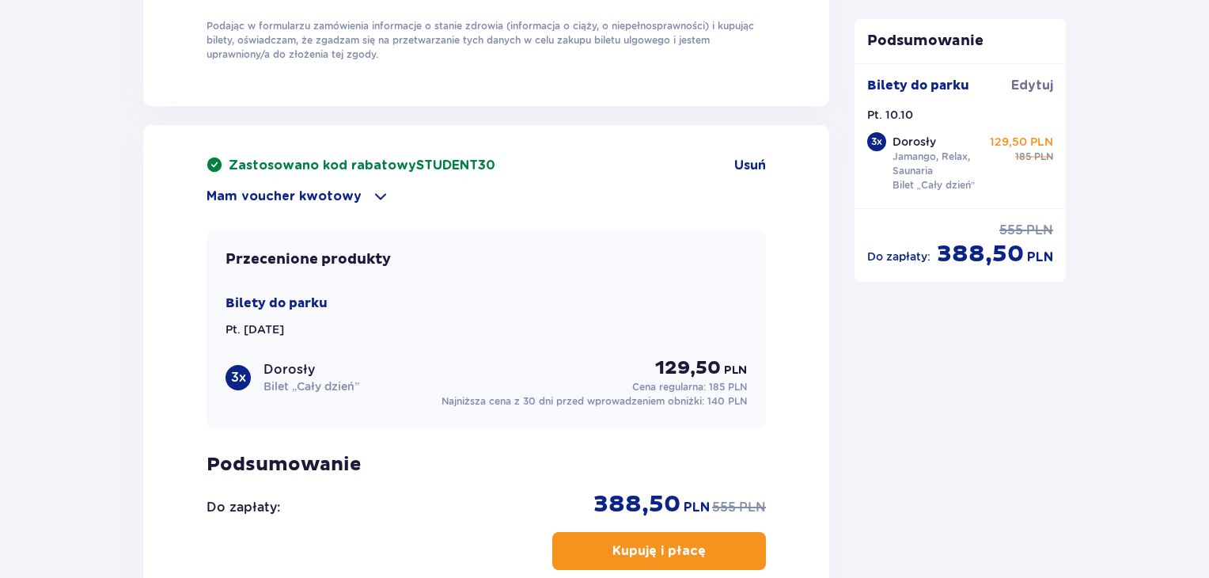
click at [317, 191] on p "Mam voucher kwotowy" at bounding box center [284, 196] width 155 height 17
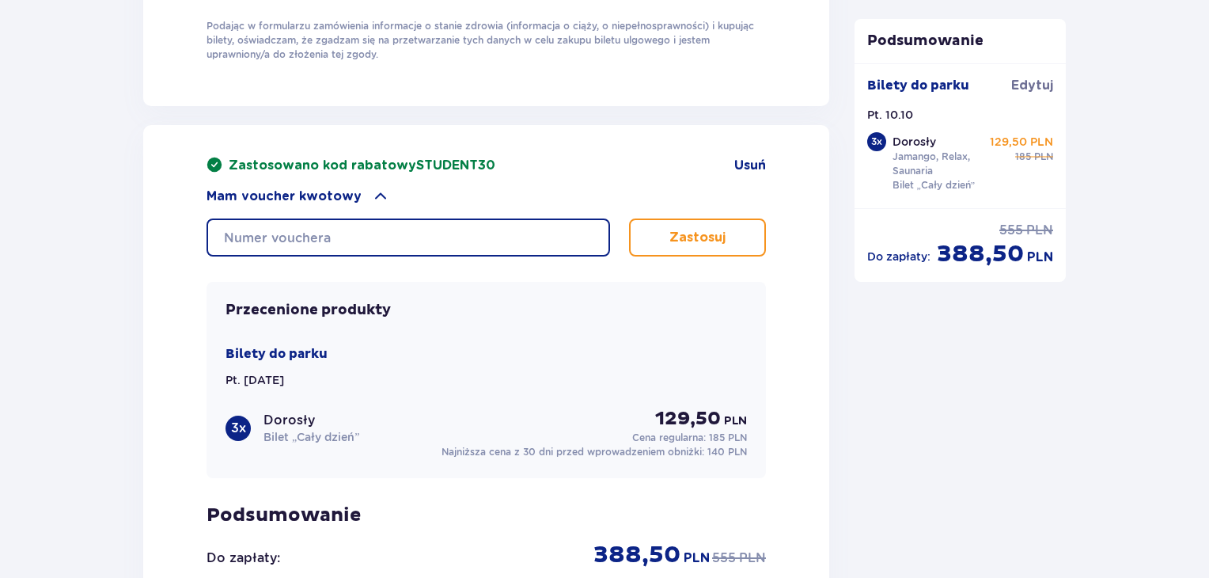
click at [383, 232] on input "text" at bounding box center [409, 237] width 404 height 38
type input "0620006120364237"
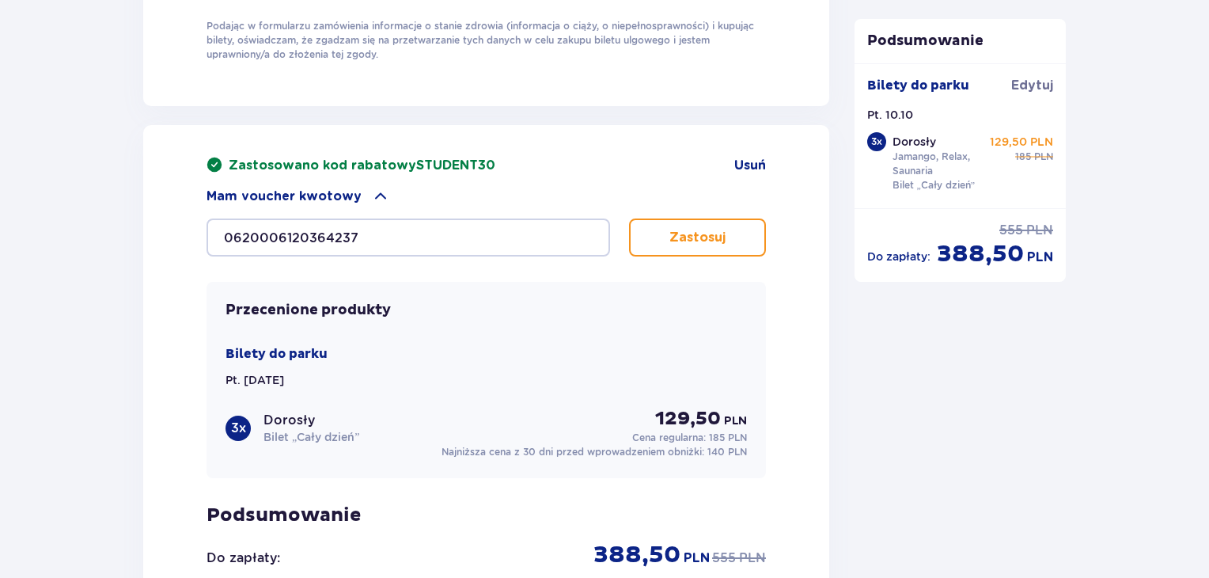
click at [712, 218] on button "Zastosuj" at bounding box center [697, 237] width 137 height 38
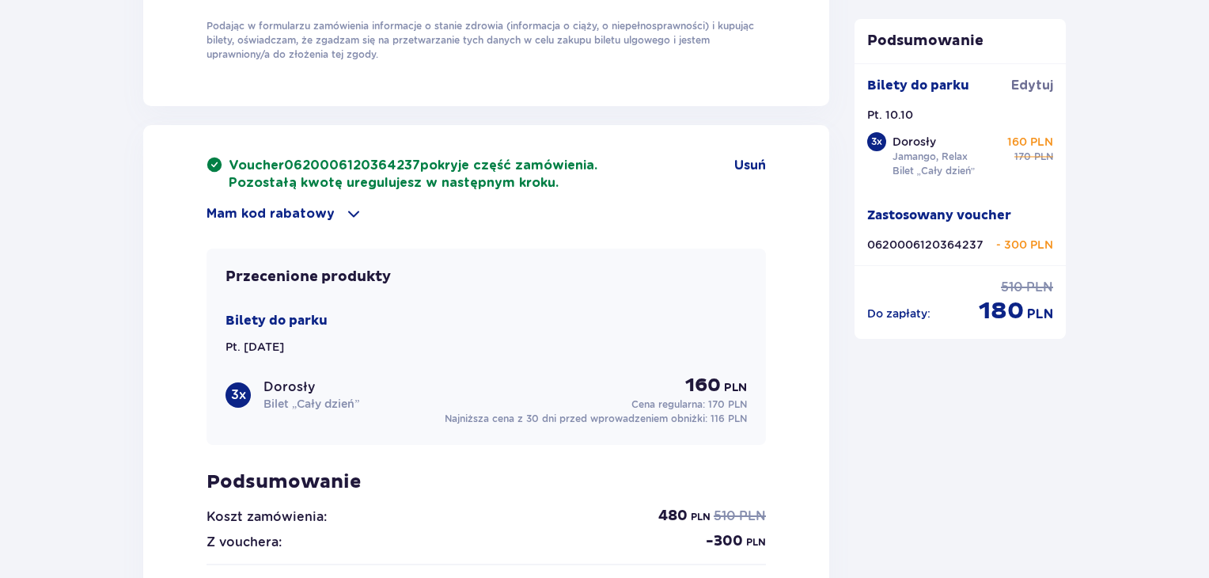
click at [323, 209] on p "Mam kod rabatowy" at bounding box center [271, 213] width 128 height 17
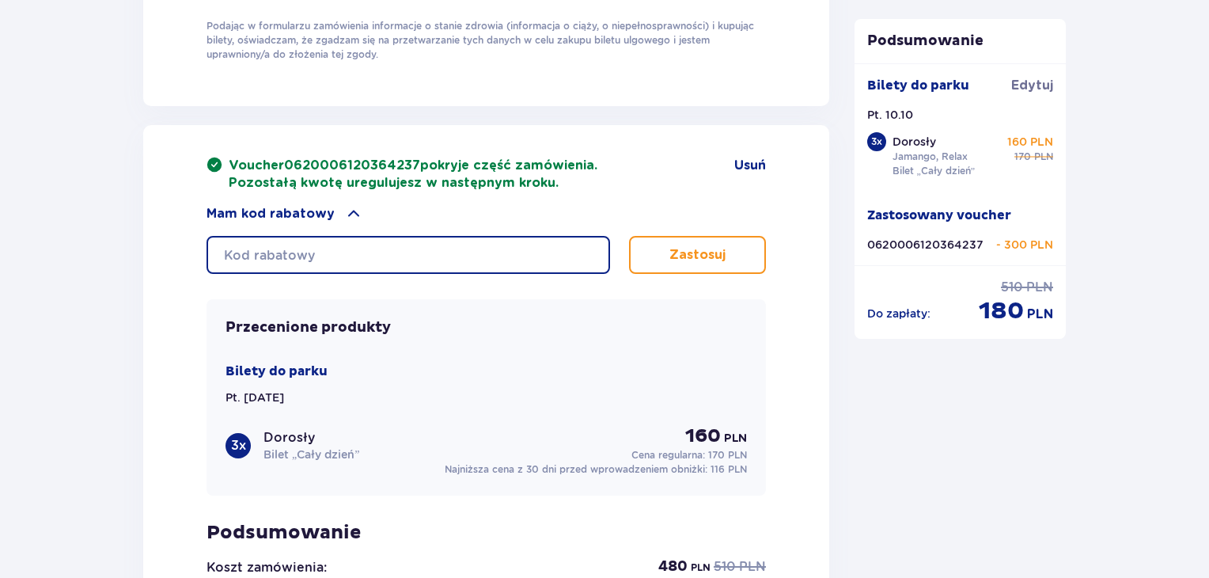
click at [343, 264] on input "text" at bounding box center [409, 255] width 404 height 38
type input "STUDENT30"
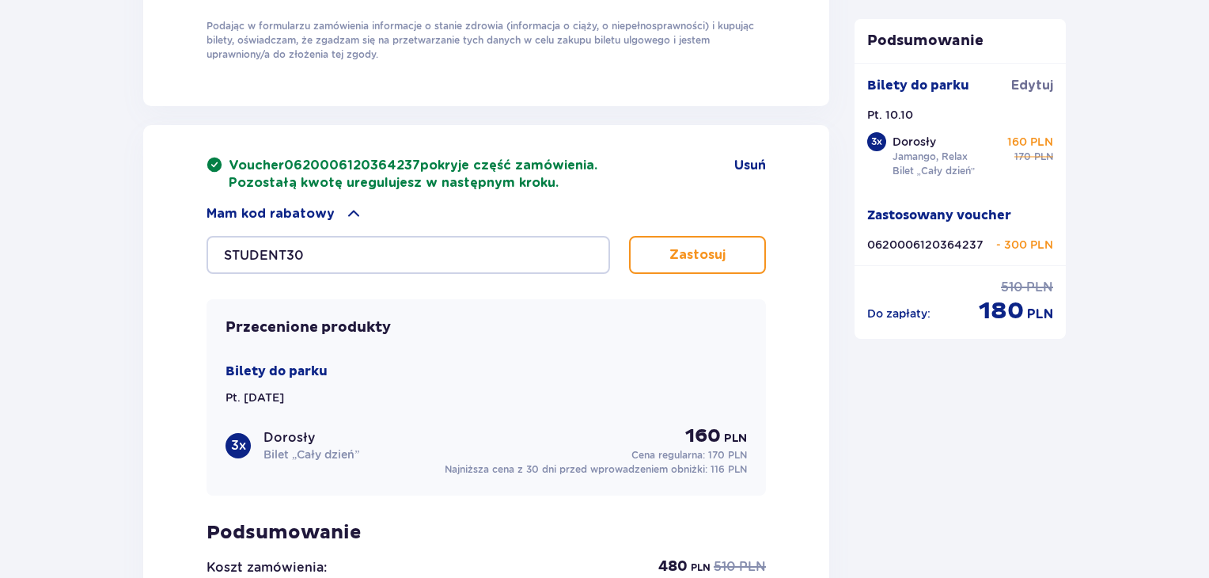
click at [716, 246] on p "Zastosuj" at bounding box center [698, 254] width 56 height 17
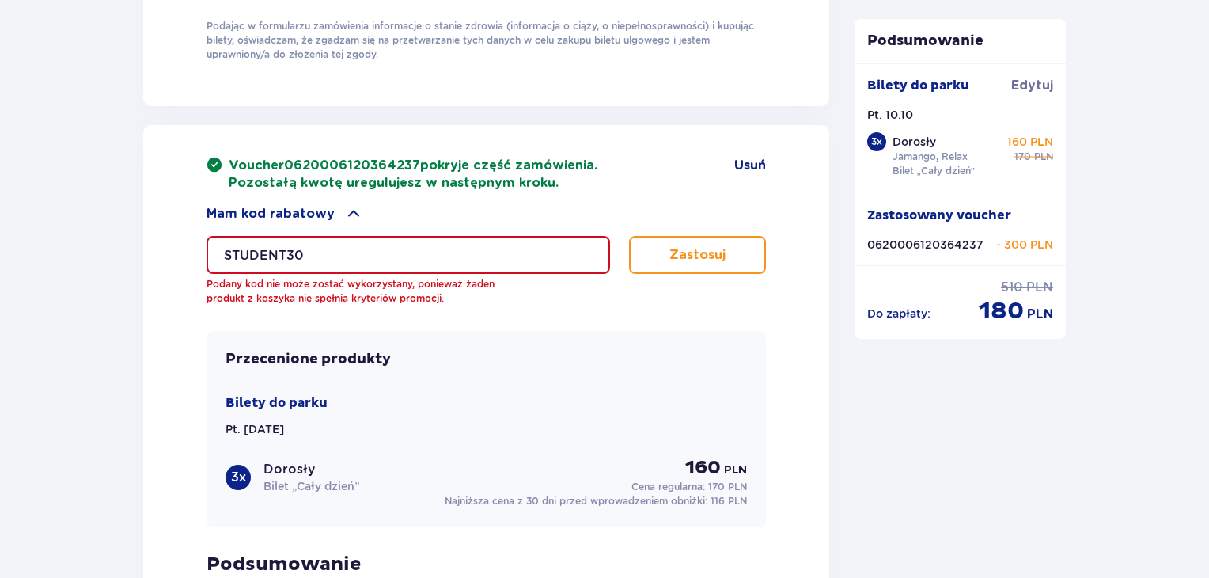
click at [725, 241] on button "Zastosuj" at bounding box center [697, 255] width 137 height 38
click at [757, 165] on span "Usuń" at bounding box center [750, 165] width 32 height 17
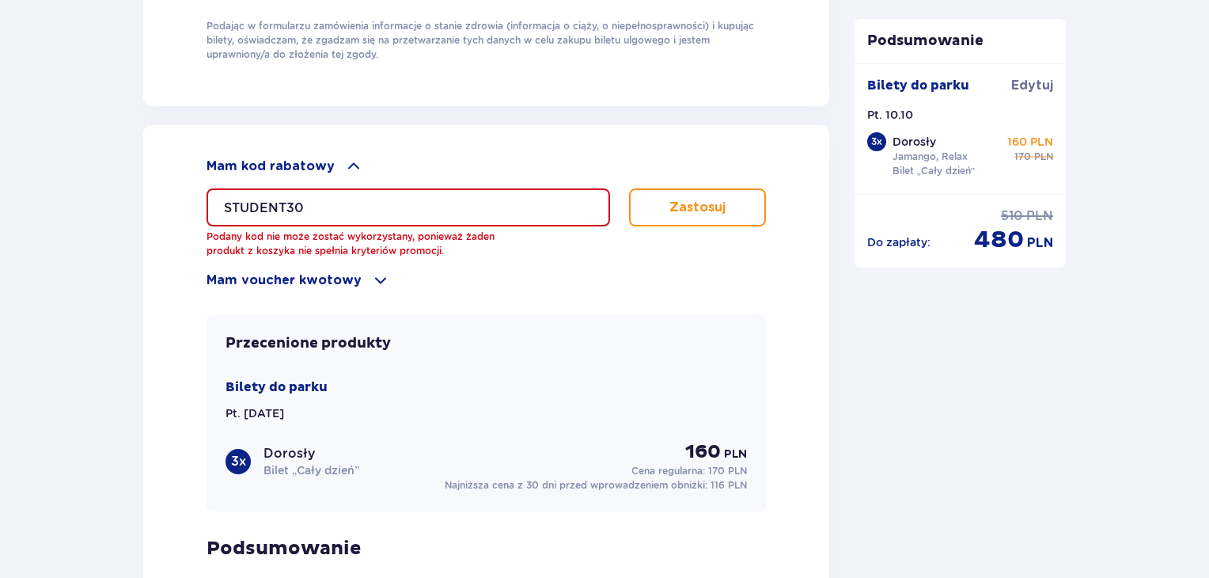
click at [705, 200] on p "Zastosuj" at bounding box center [698, 207] width 56 height 17
click at [446, 200] on input "STUDENT30" at bounding box center [409, 207] width 404 height 38
click at [722, 205] on p "Zastosuj" at bounding box center [698, 207] width 56 height 17
click at [699, 199] on p "Zastosuj" at bounding box center [698, 207] width 56 height 17
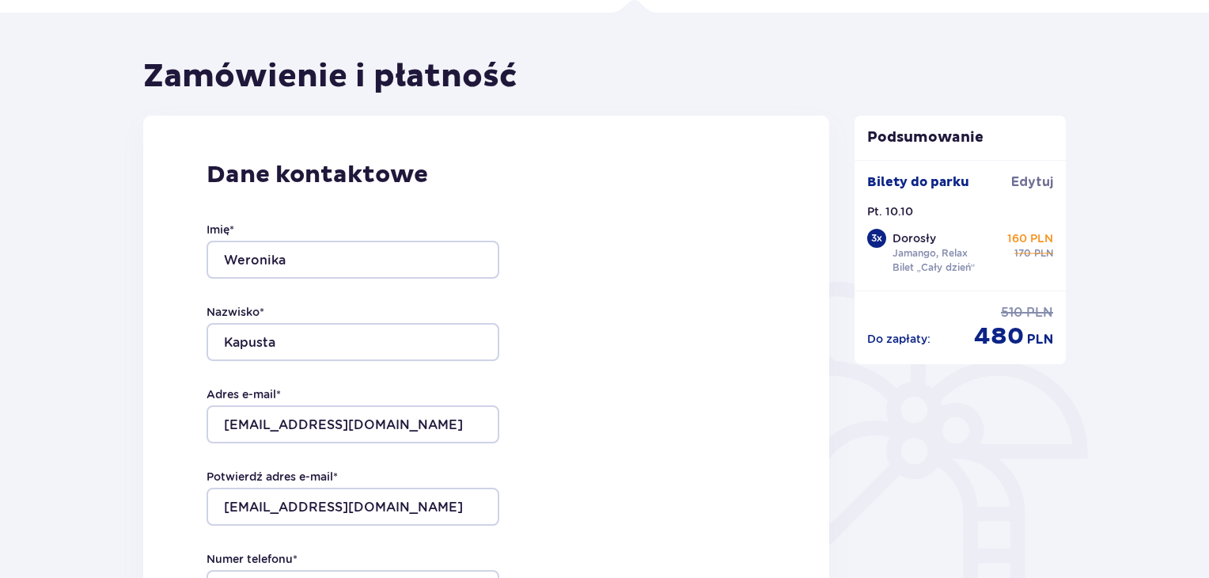
scroll to position [0, 0]
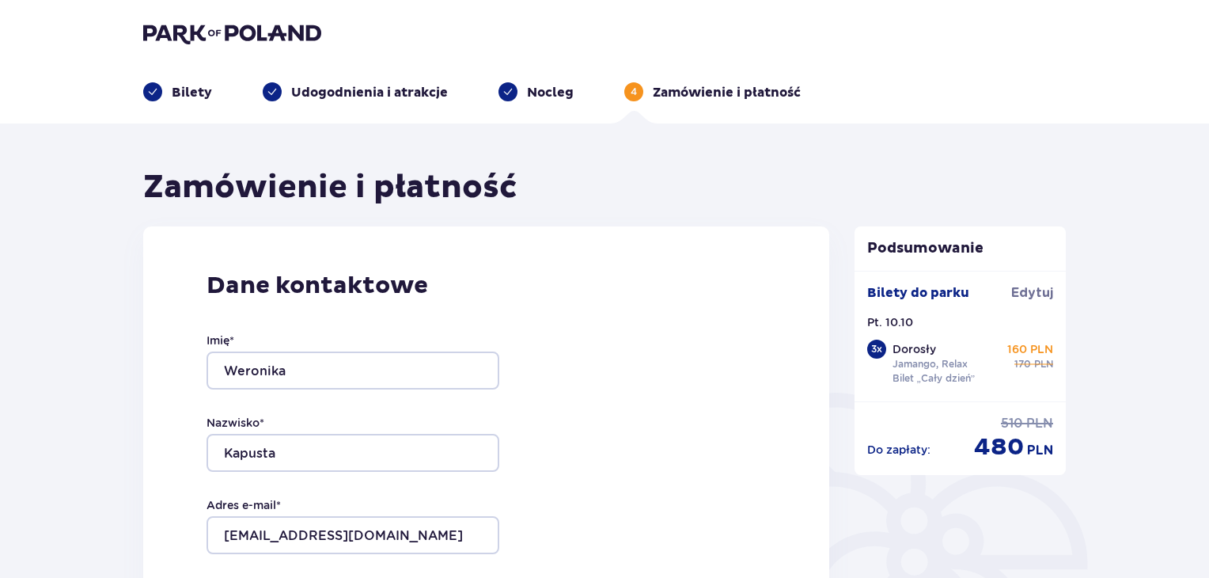
click at [203, 85] on p "Bilety" at bounding box center [192, 92] width 40 height 17
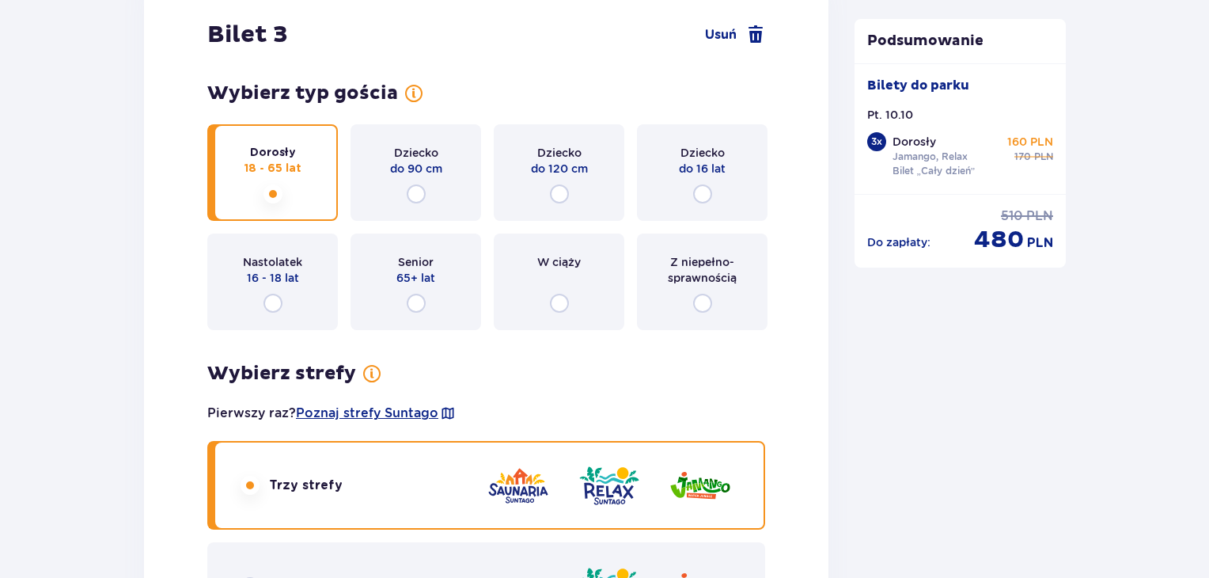
scroll to position [3378, 0]
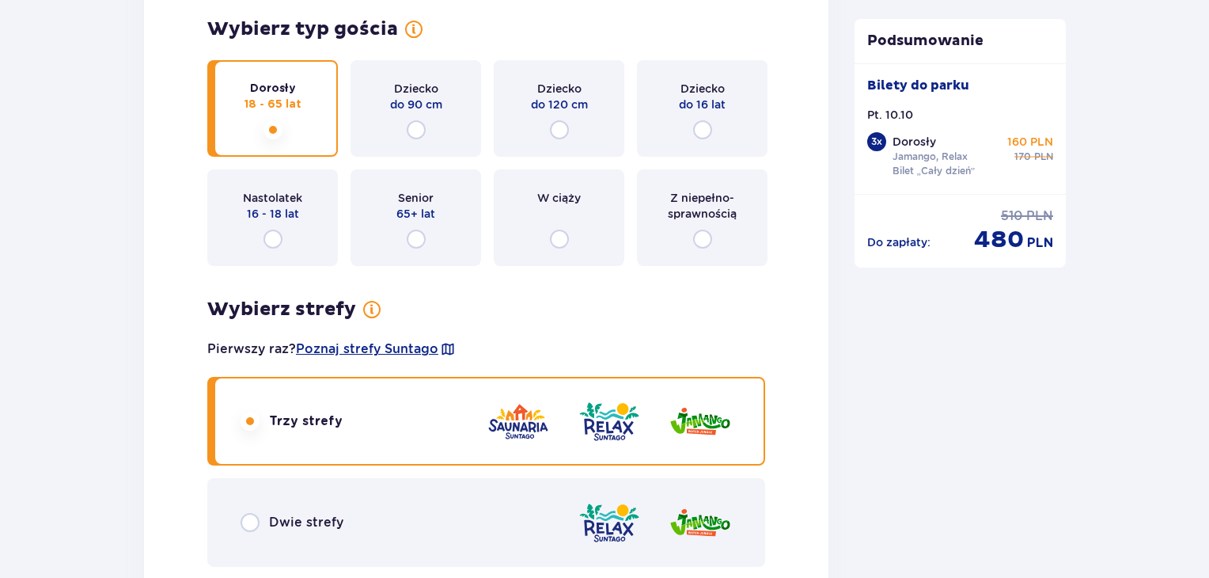
drag, startPoint x: 1208, startPoint y: 472, endPoint x: 1194, endPoint y: 503, distance: 34.4
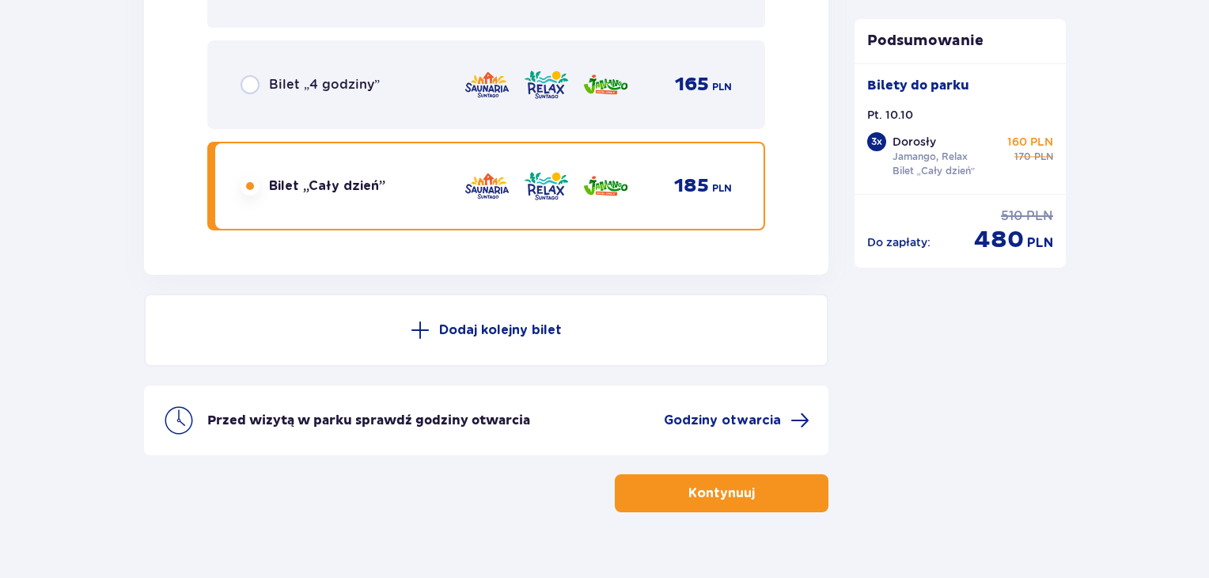
scroll to position [4297, 0]
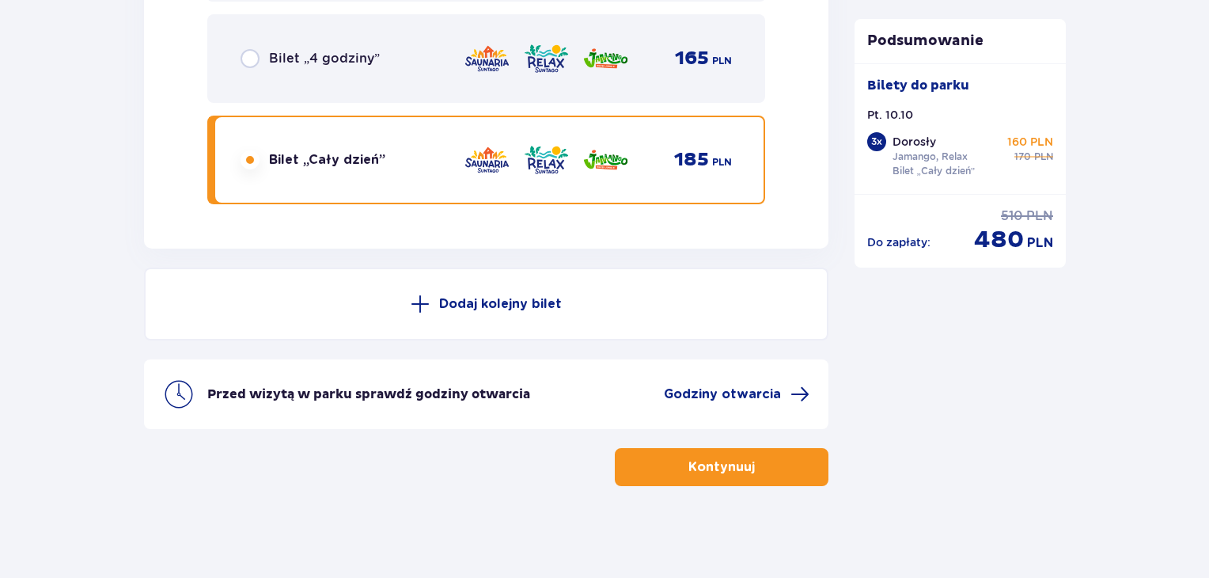
click at [722, 472] on button "Kontynuuj" at bounding box center [722, 467] width 214 height 38
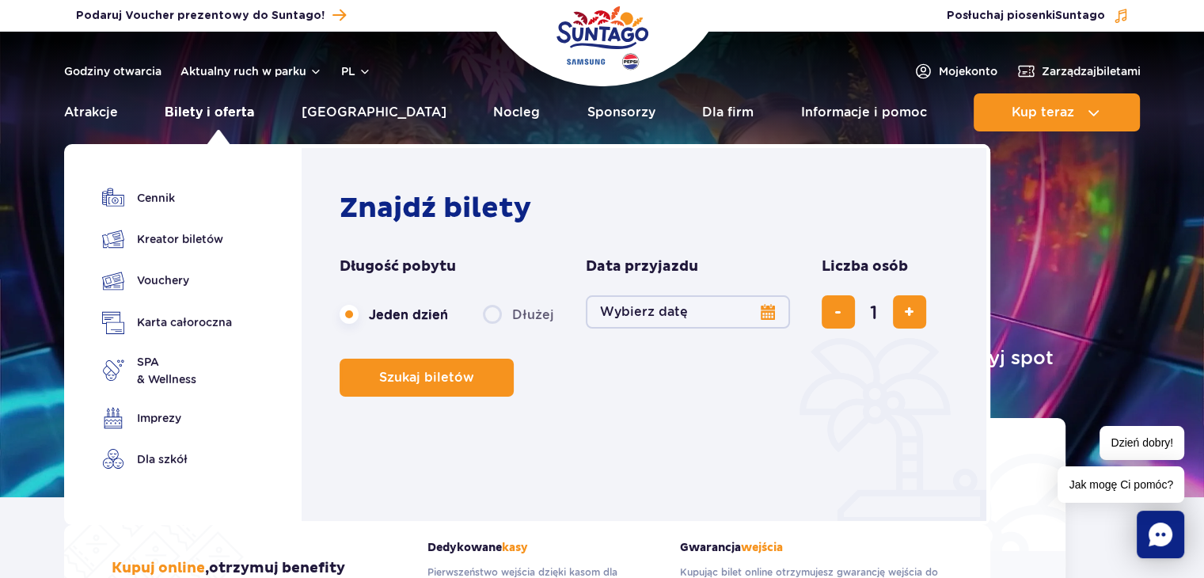
click at [226, 103] on link "Bilety i oferta" at bounding box center [209, 112] width 89 height 38
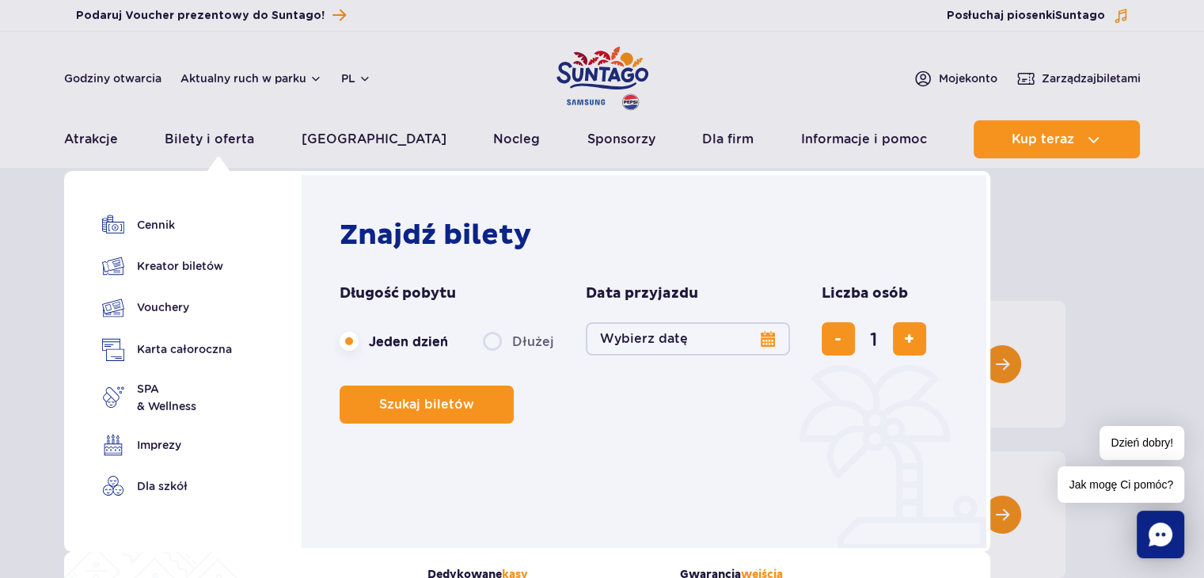
click at [750, 331] on button "Wybierz datę" at bounding box center [688, 338] width 204 height 33
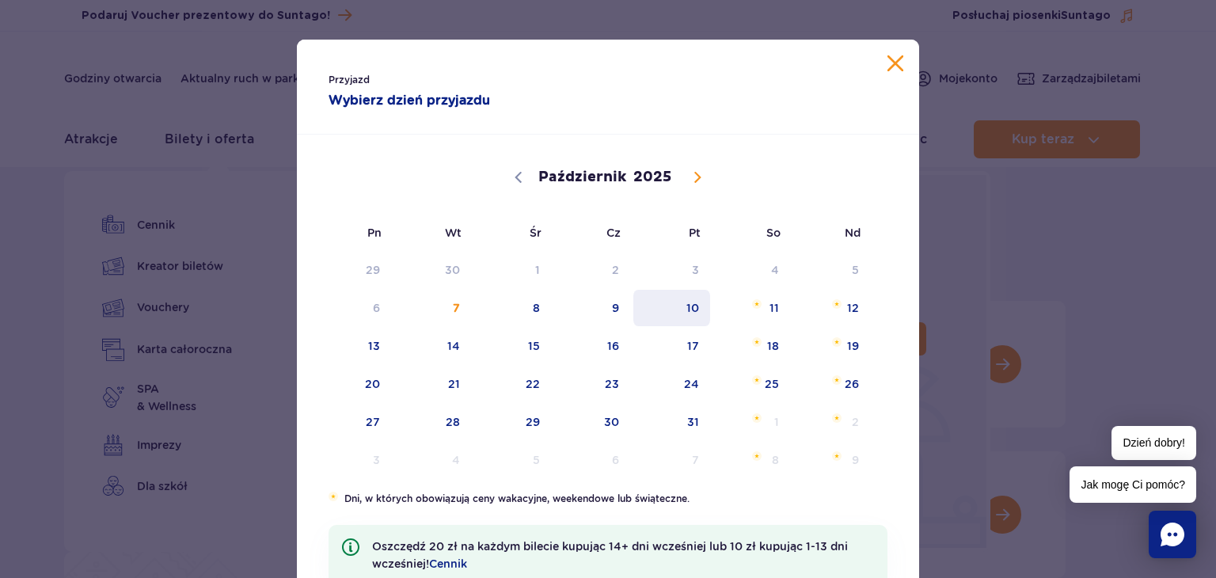
click at [688, 303] on span "10" at bounding box center [672, 308] width 80 height 36
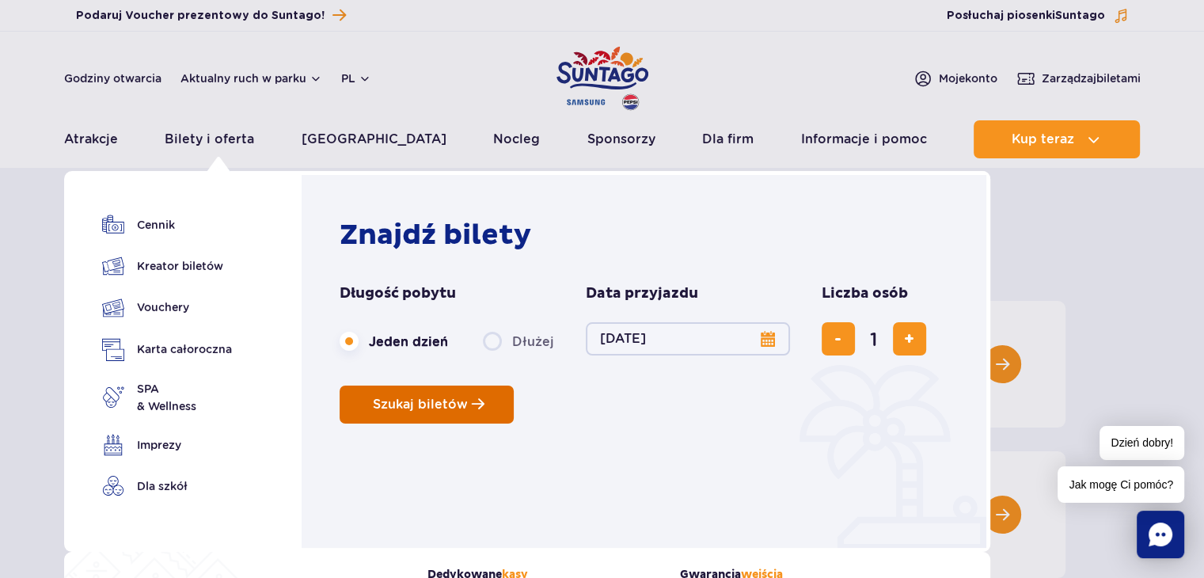
click at [457, 390] on button "Szukaj biletów" at bounding box center [427, 404] width 174 height 38
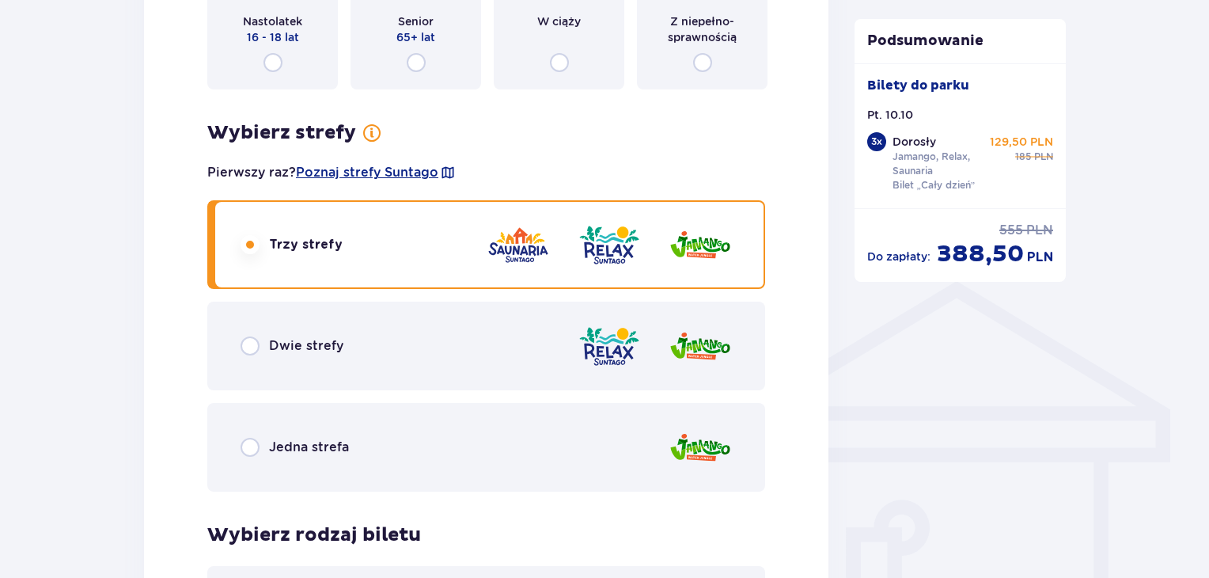
scroll to position [1069, 0]
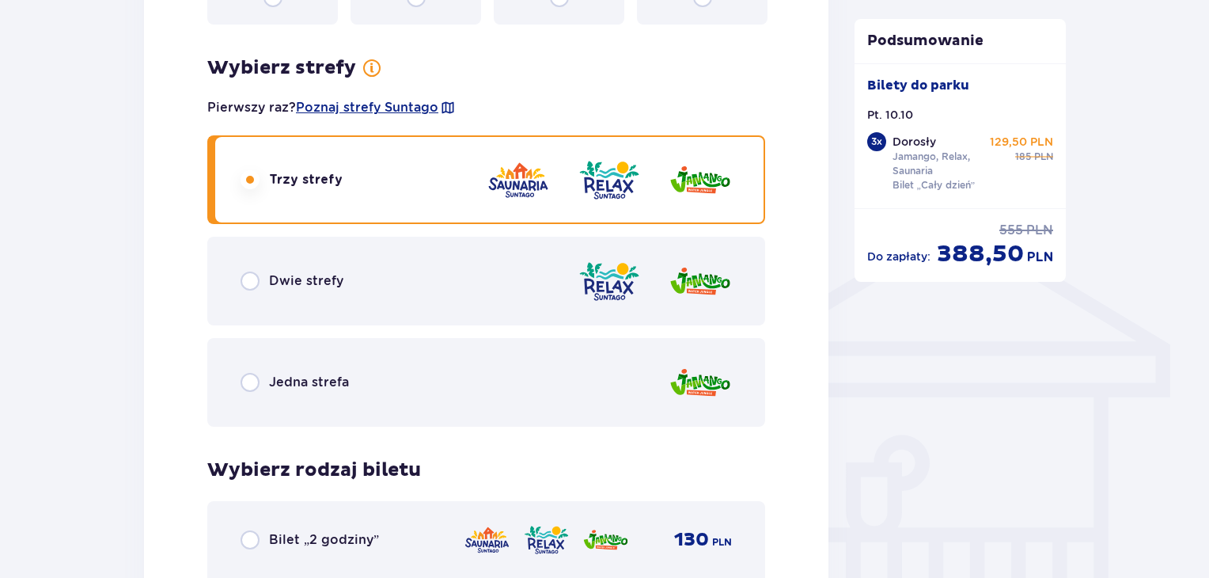
click at [706, 274] on img at bounding box center [700, 281] width 63 height 45
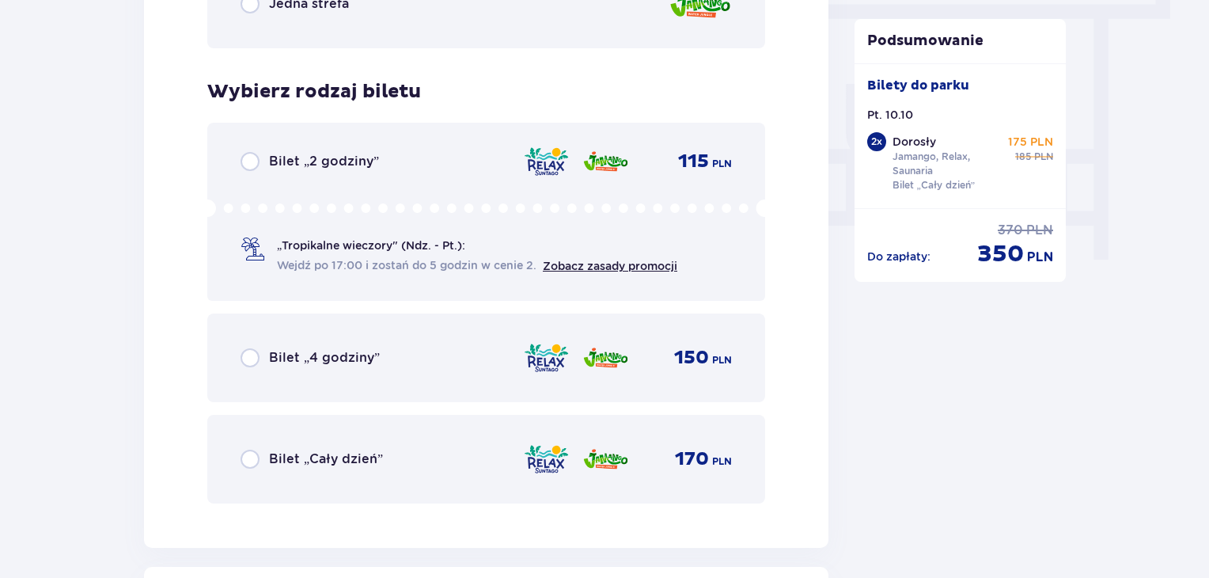
scroll to position [1484, 0]
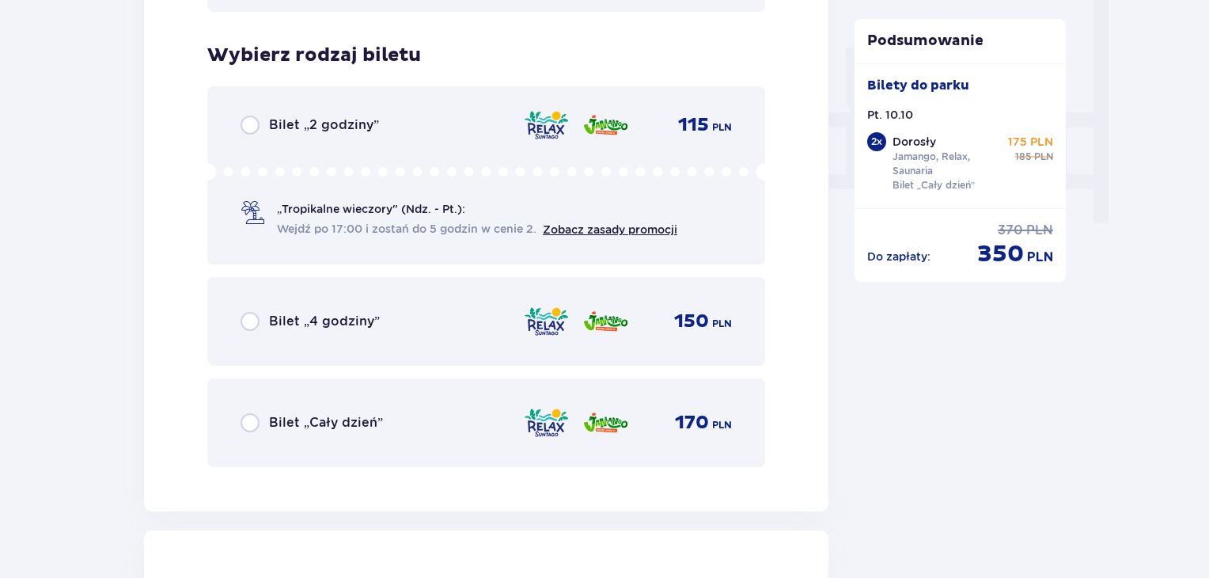
click at [696, 428] on span "170" at bounding box center [692, 423] width 34 height 24
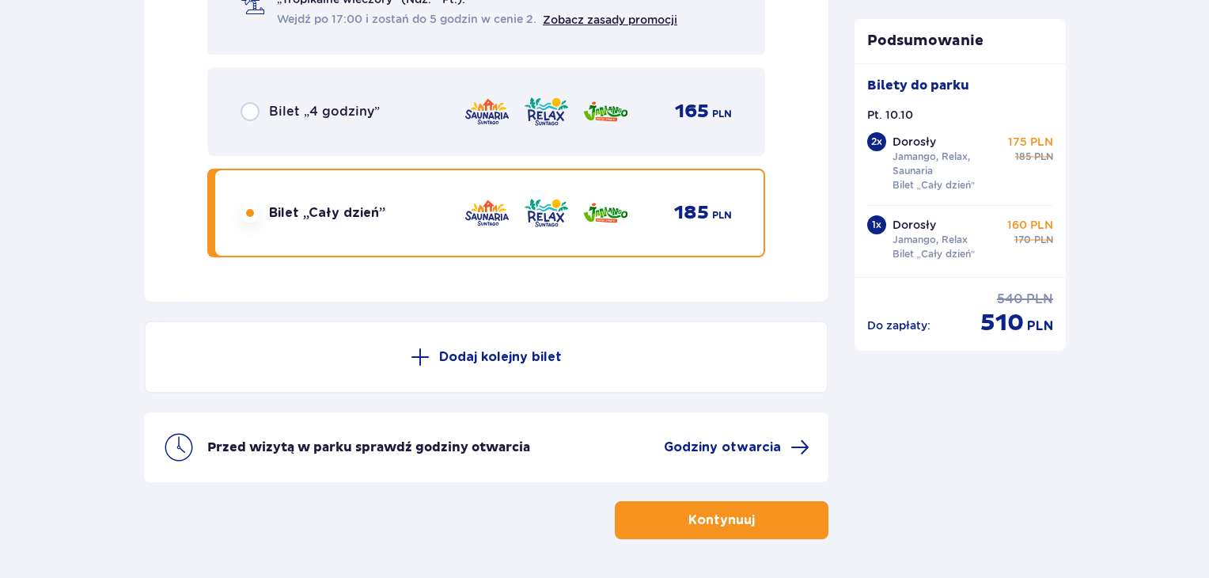
scroll to position [4296, 0]
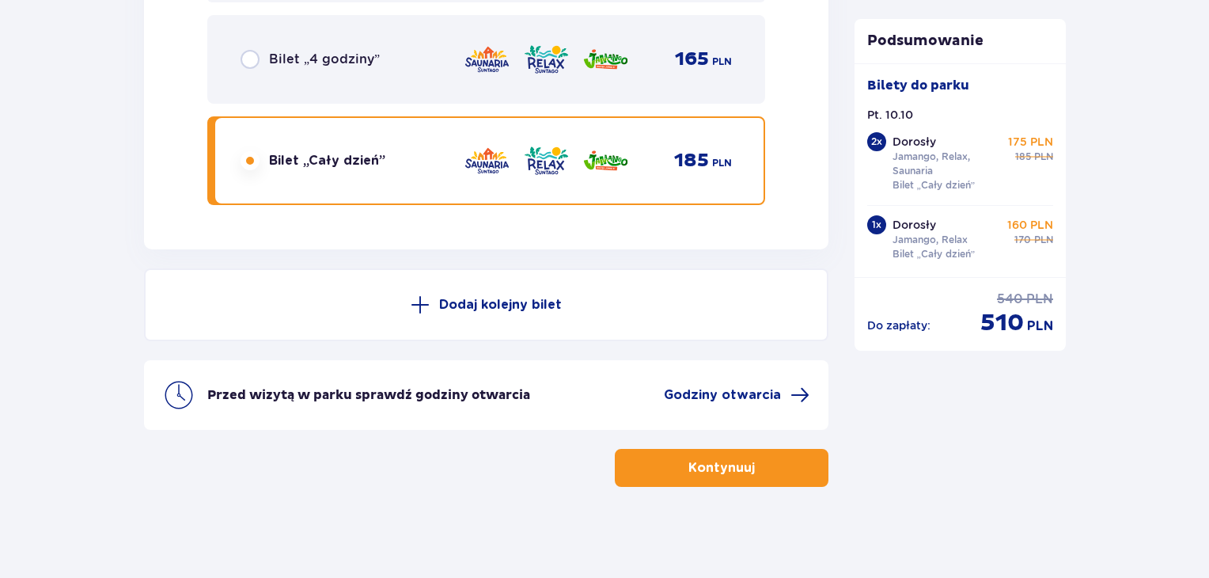
drag, startPoint x: 1206, startPoint y: 521, endPoint x: 1214, endPoint y: 530, distance: 12.4
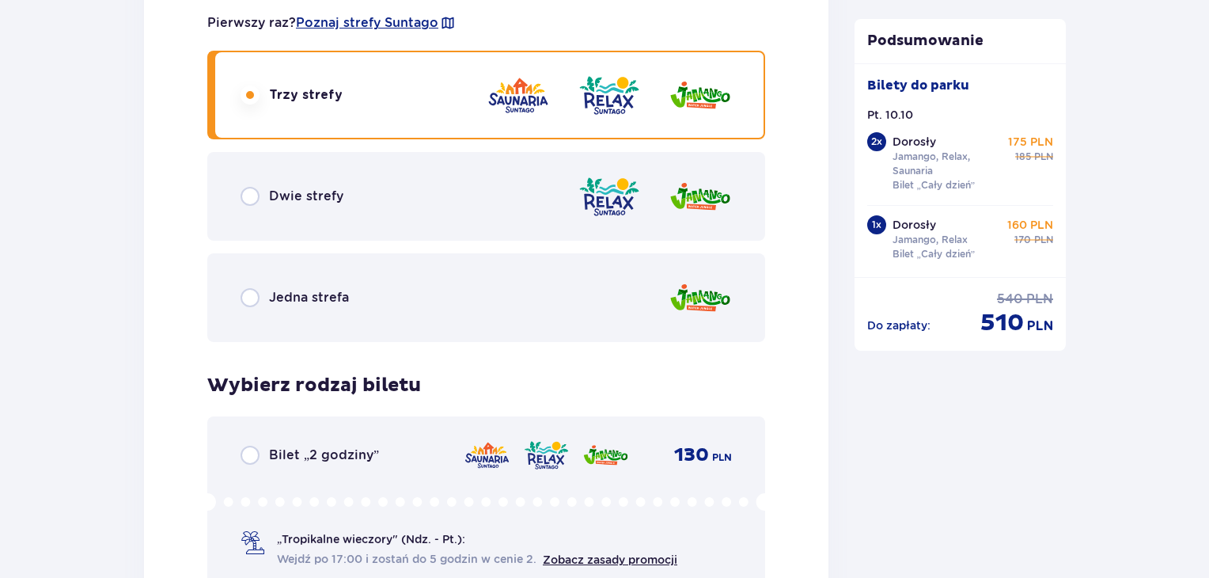
scroll to position [3688, 0]
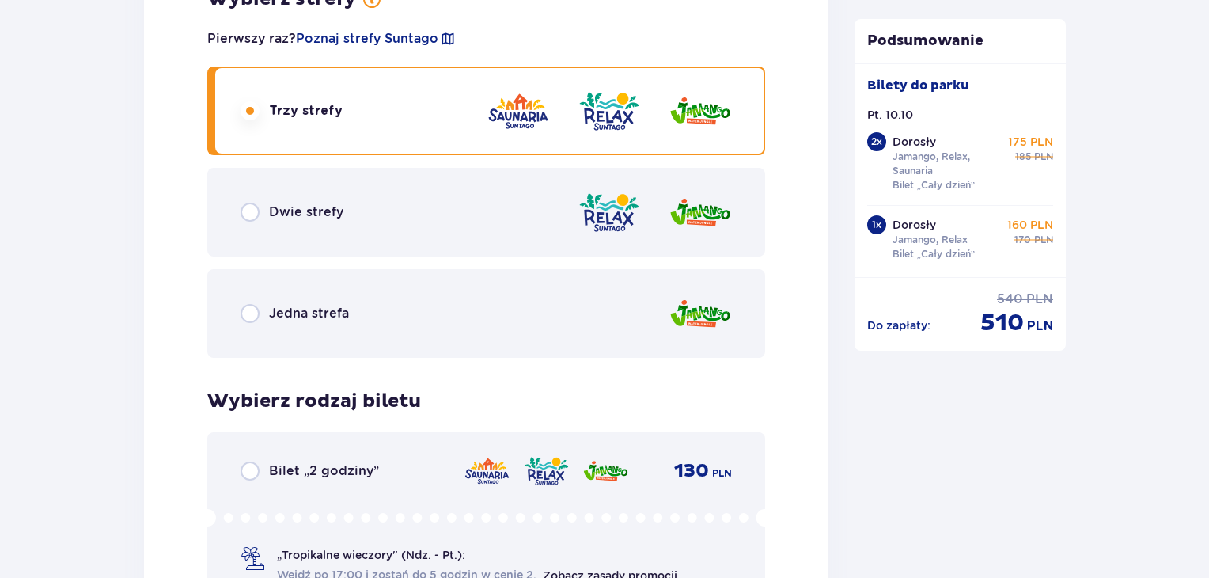
click at [602, 192] on img at bounding box center [609, 212] width 63 height 45
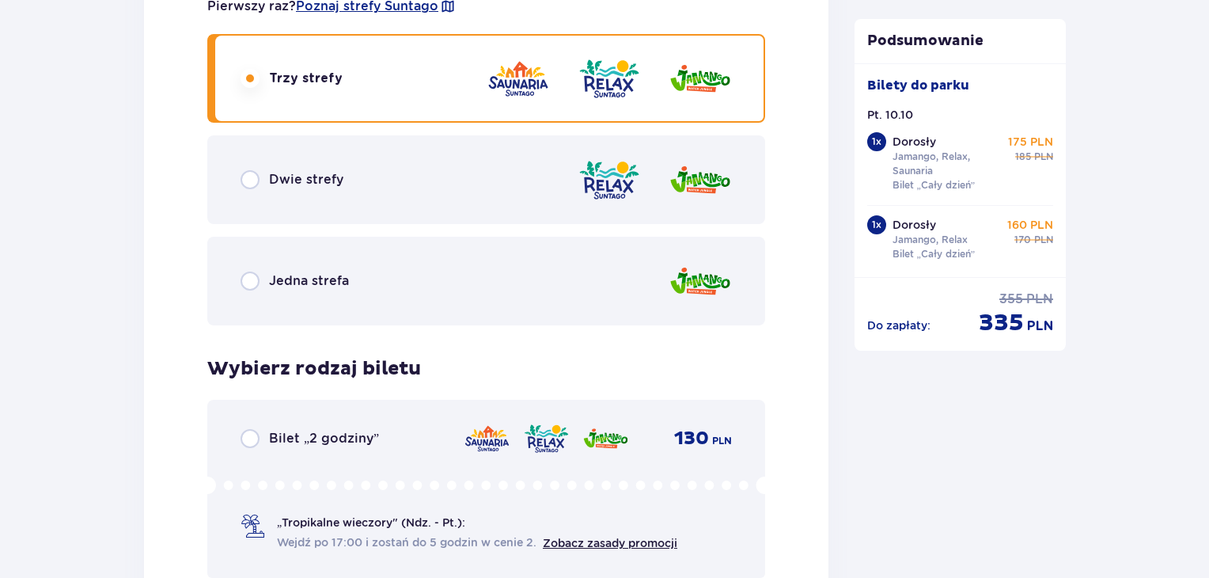
scroll to position [2430, 0]
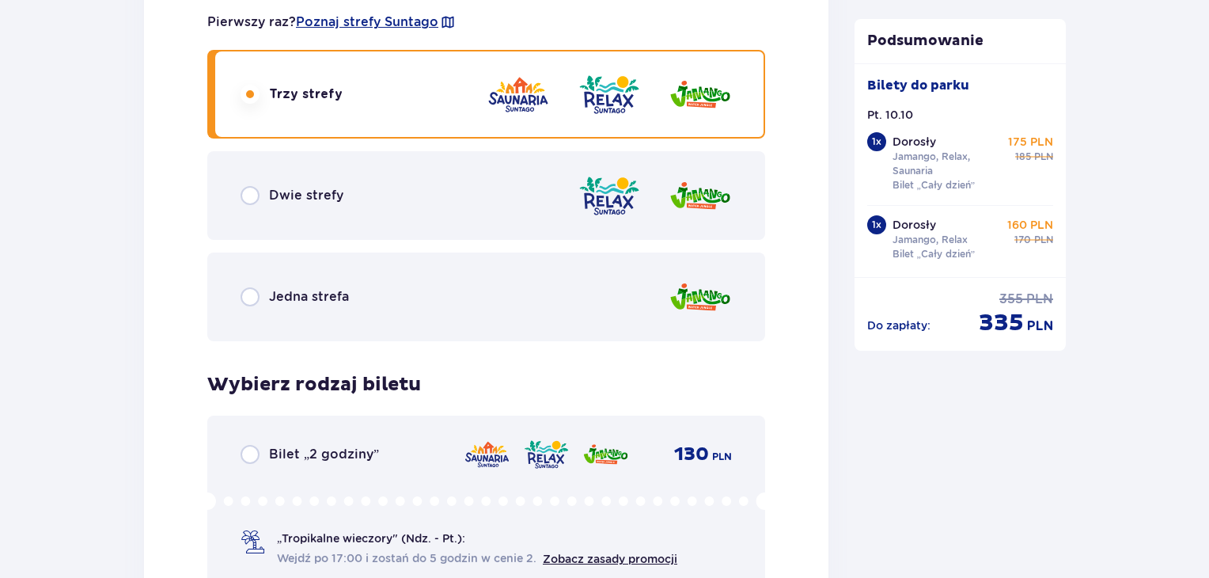
click at [669, 188] on img at bounding box center [700, 195] width 63 height 45
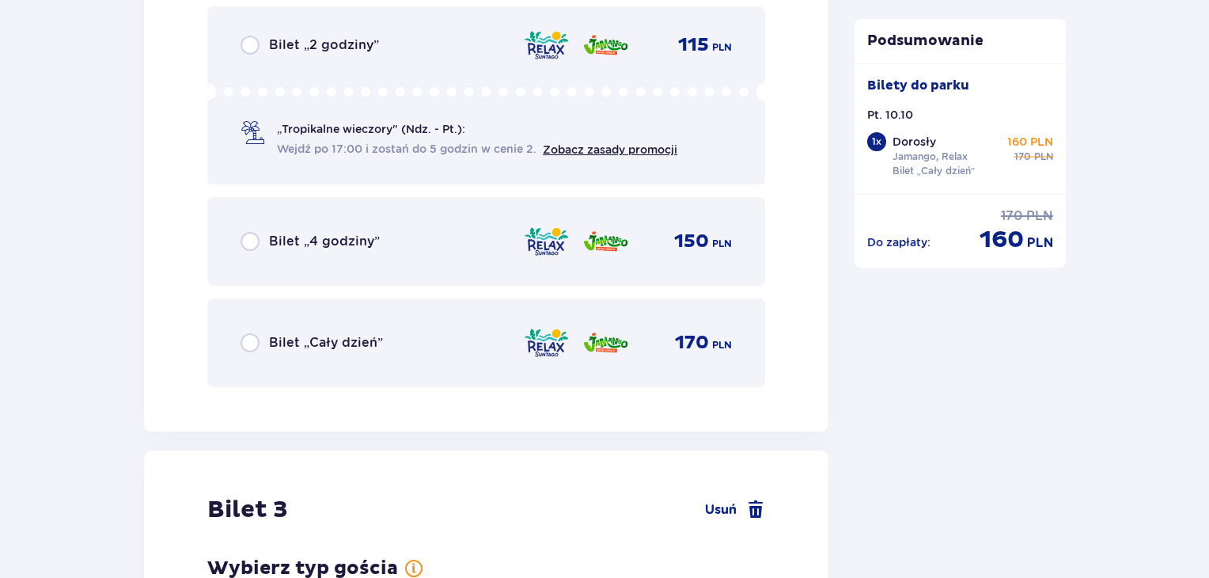
scroll to position [2833, 0]
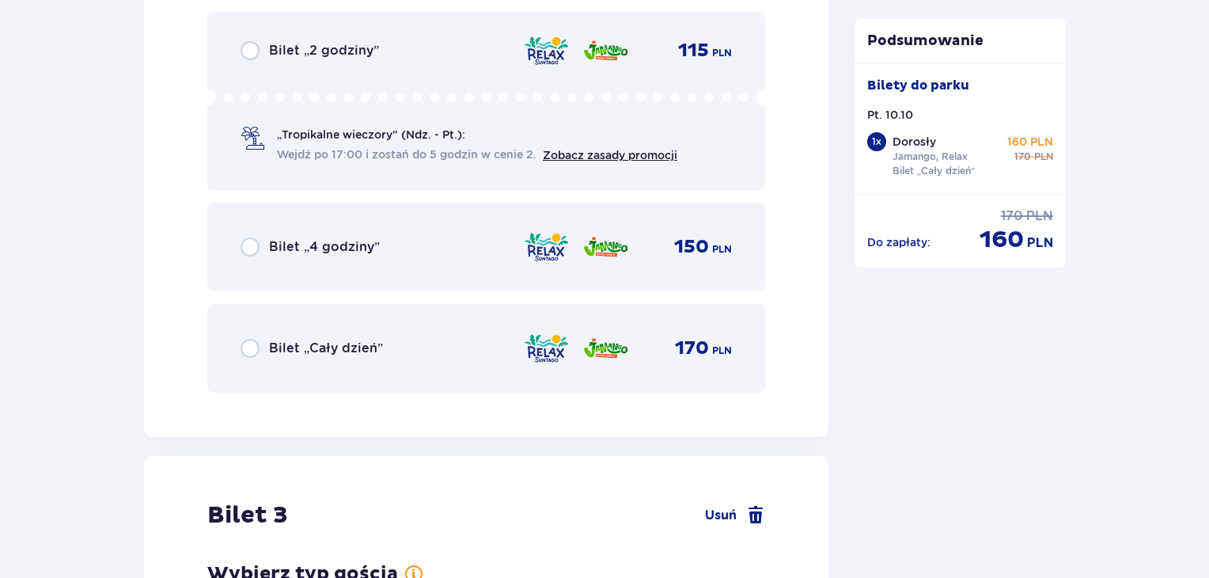
click at [670, 350] on div "170 PLN" at bounding box center [696, 348] width 71 height 24
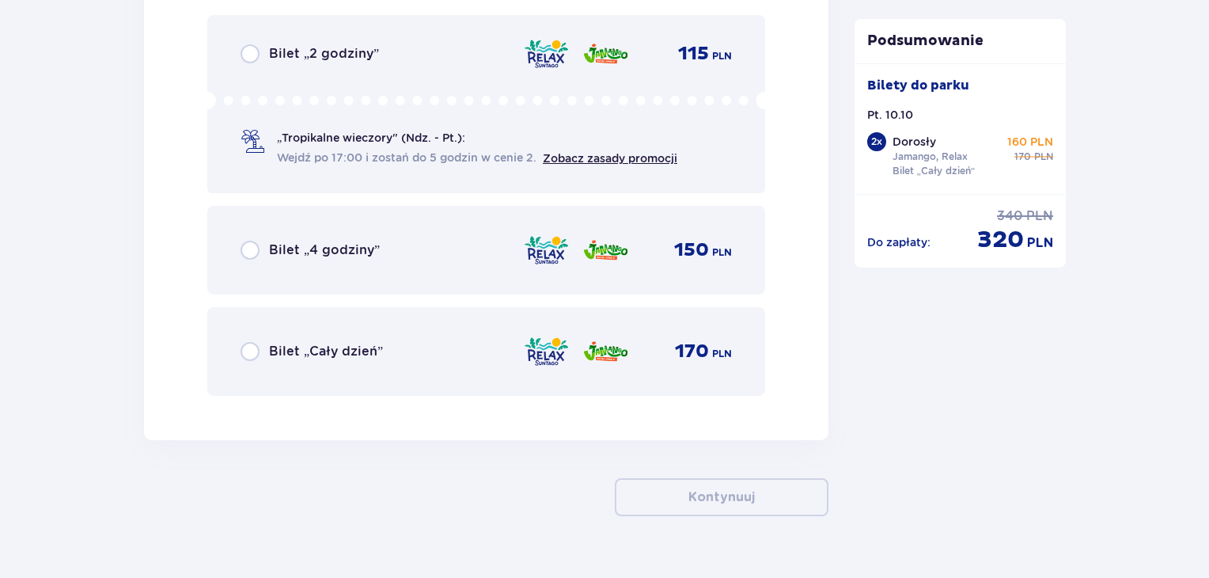
scroll to position [4110, 0]
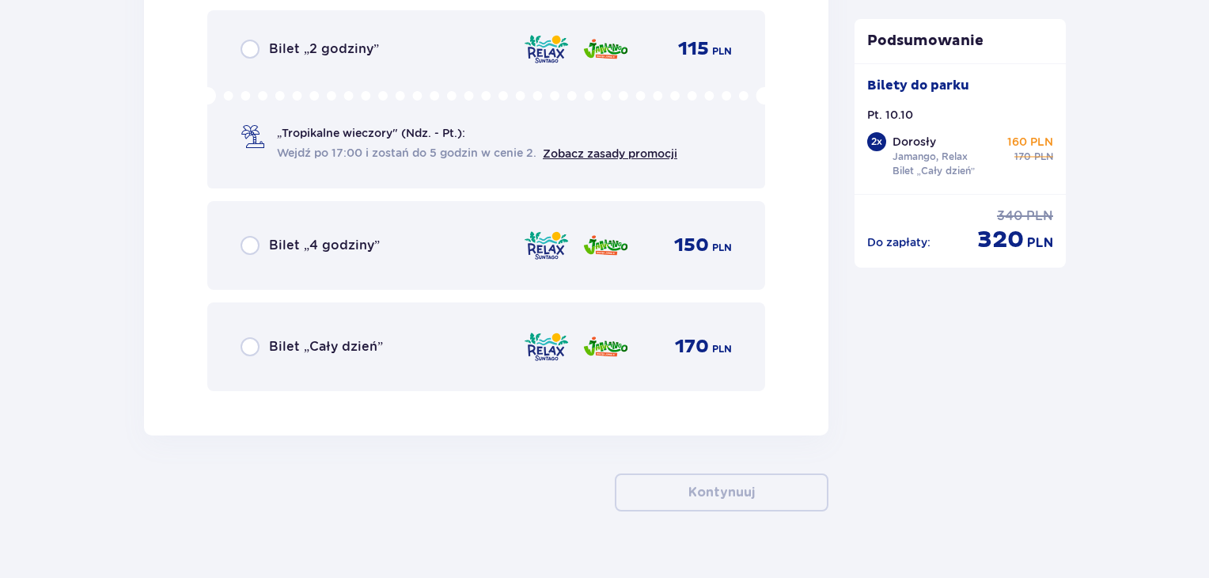
click at [635, 371] on div "Bilet „Cały dzień” 170 PLN" at bounding box center [486, 346] width 558 height 89
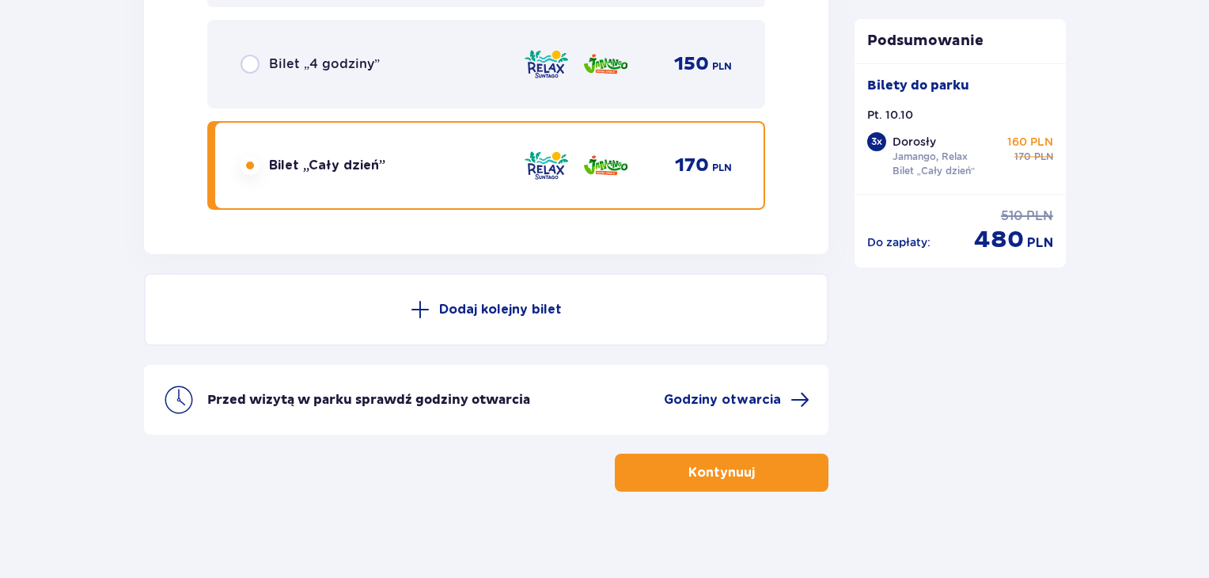
scroll to position [4296, 0]
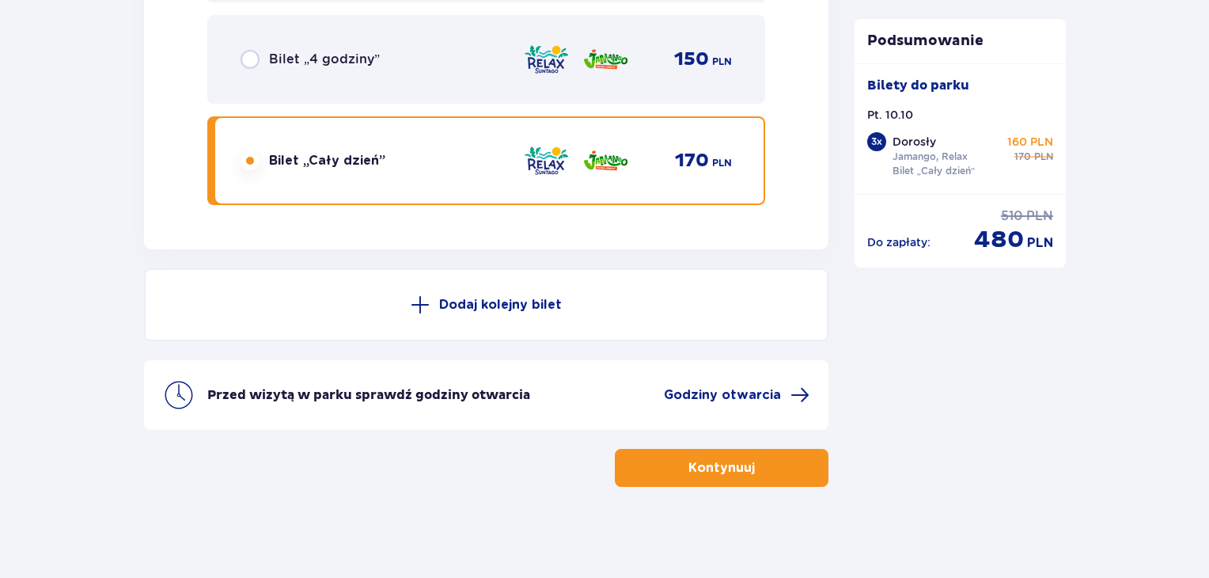
click at [712, 465] on p "Kontynuuj" at bounding box center [722, 467] width 66 height 17
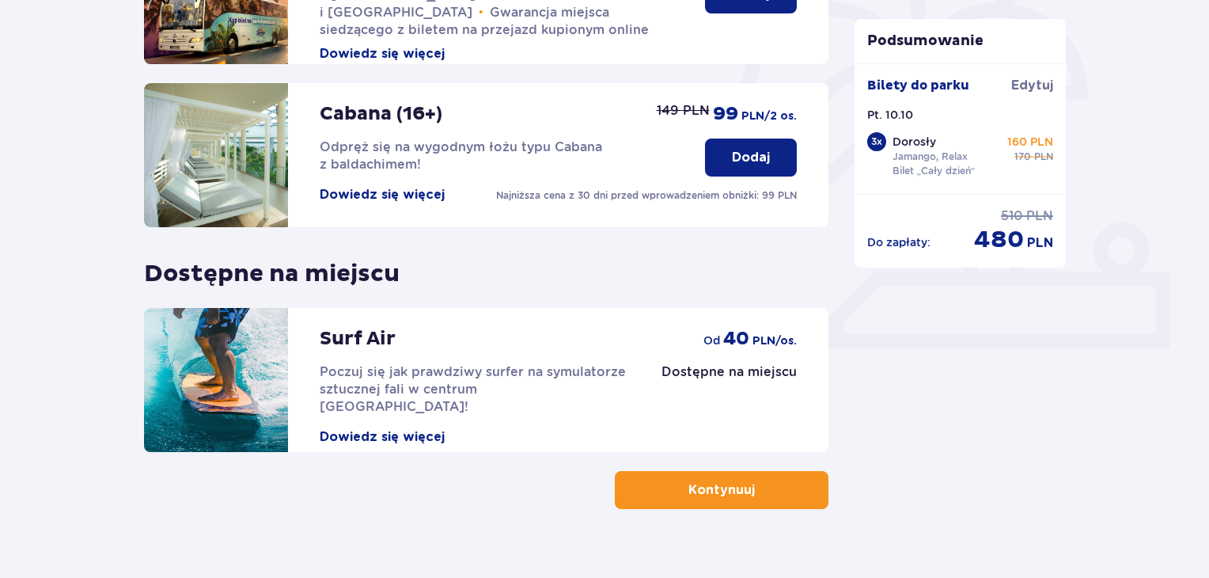
scroll to position [495, 0]
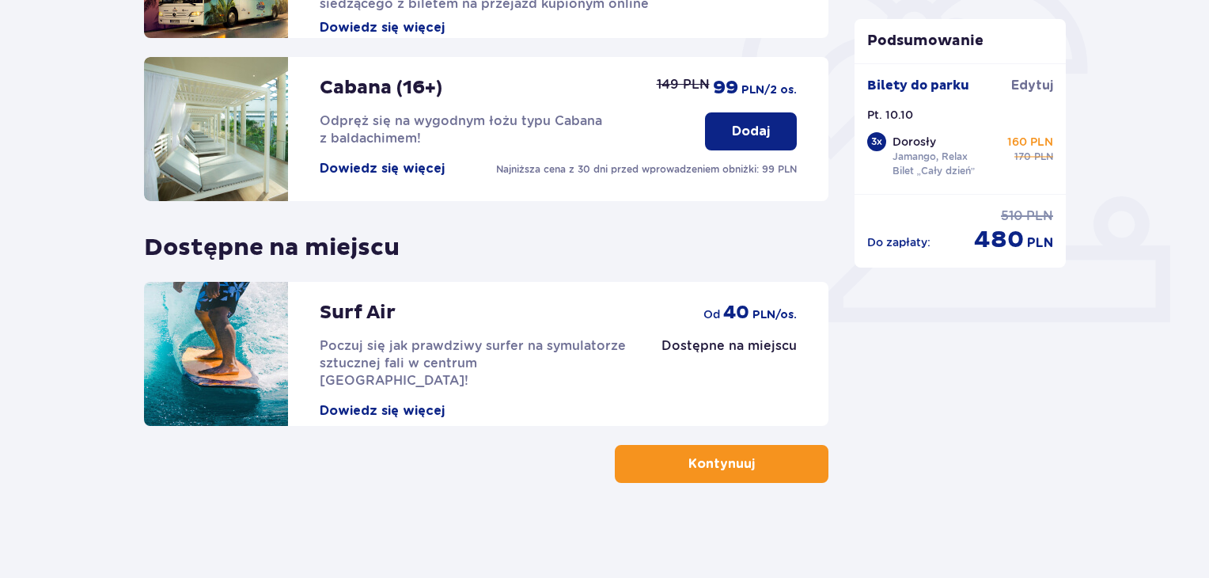
click at [741, 469] on p "Kontynuuj" at bounding box center [722, 463] width 66 height 17
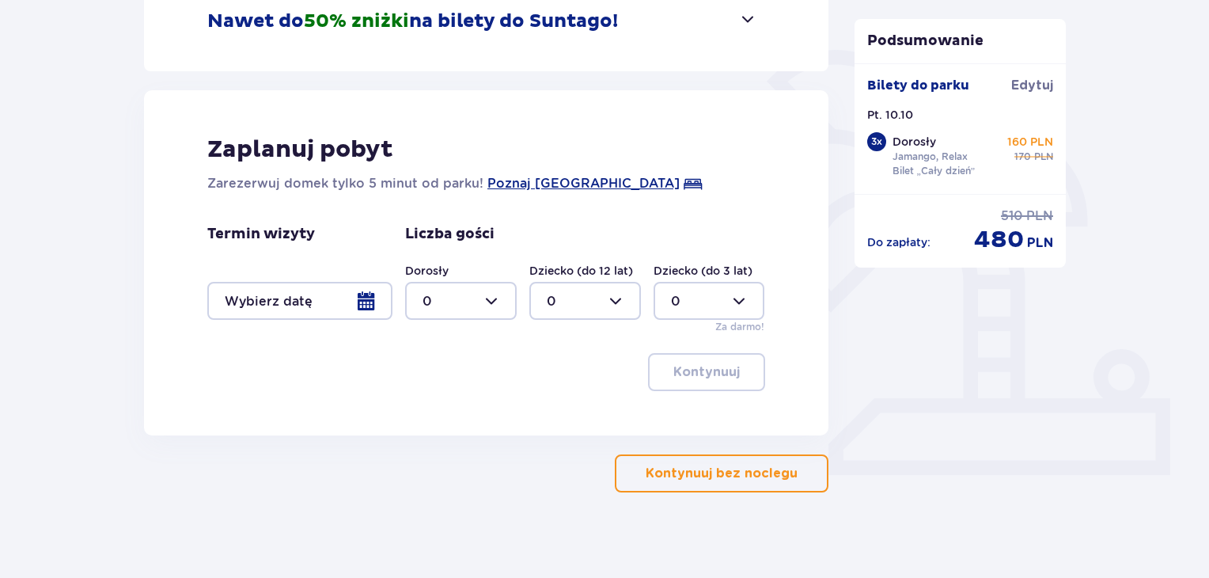
scroll to position [351, 0]
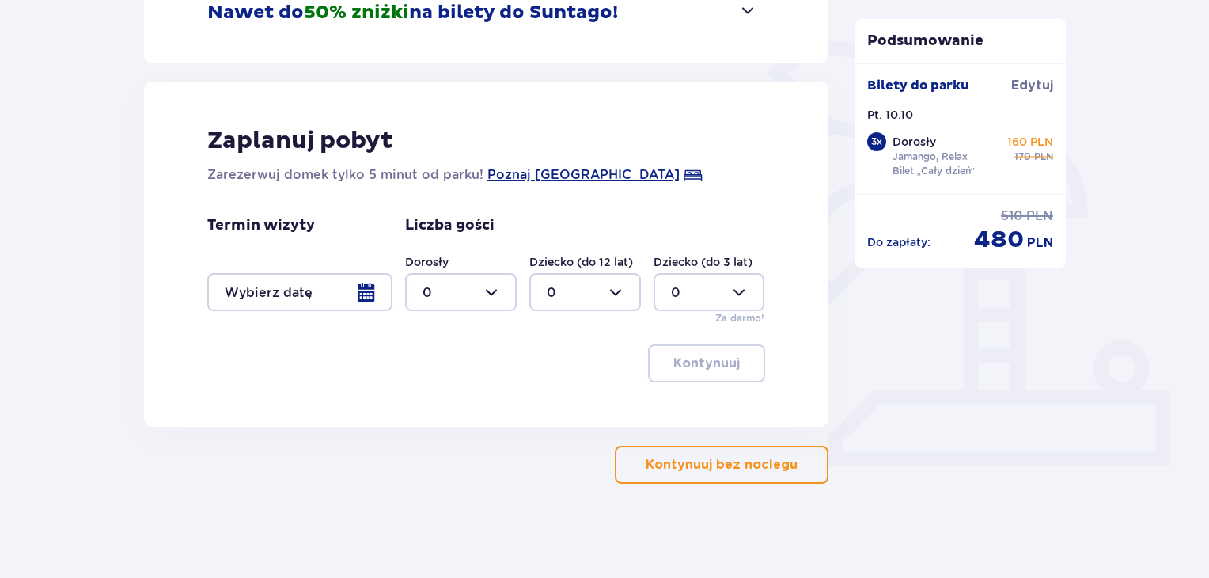
click at [744, 468] on p "Kontynuuj bez noclegu" at bounding box center [722, 464] width 152 height 17
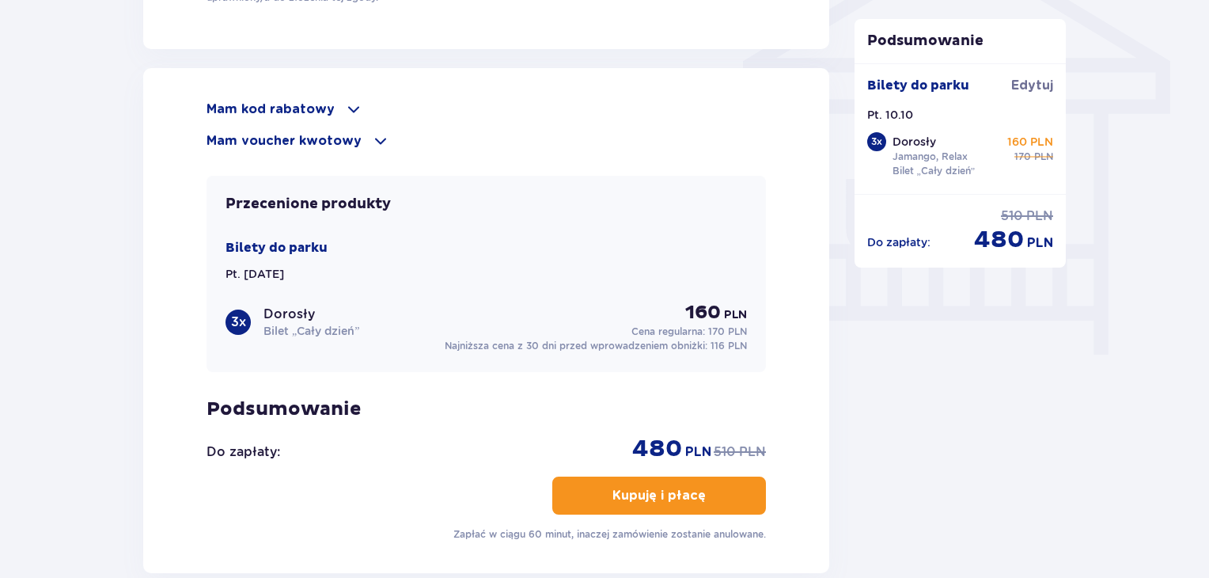
scroll to position [1401, 0]
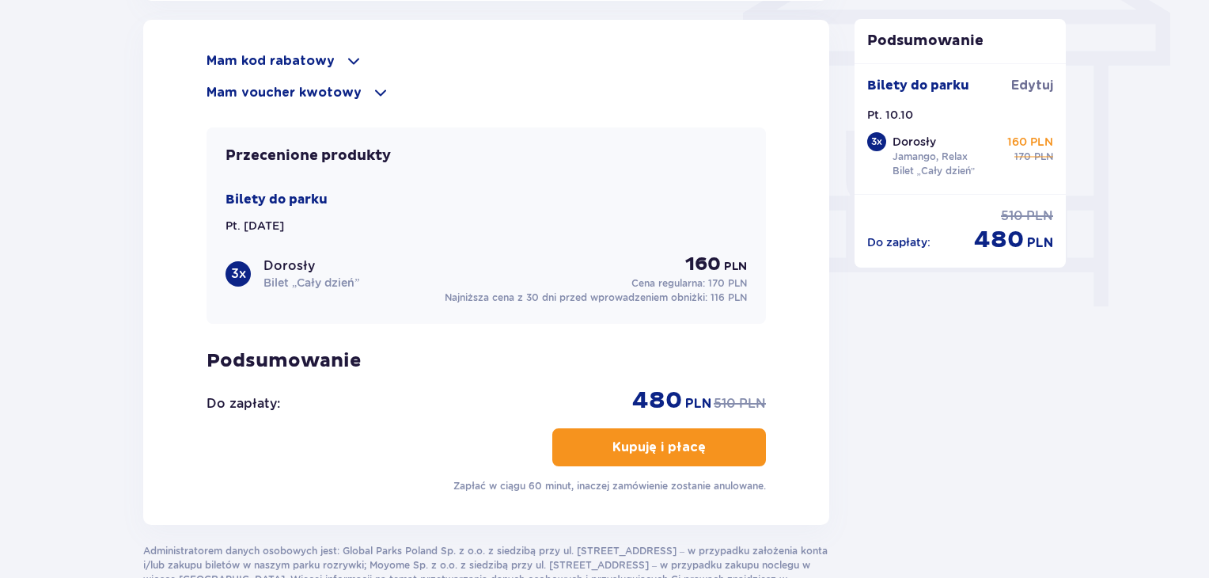
click at [304, 55] on p "Mam kod rabatowy" at bounding box center [271, 60] width 128 height 17
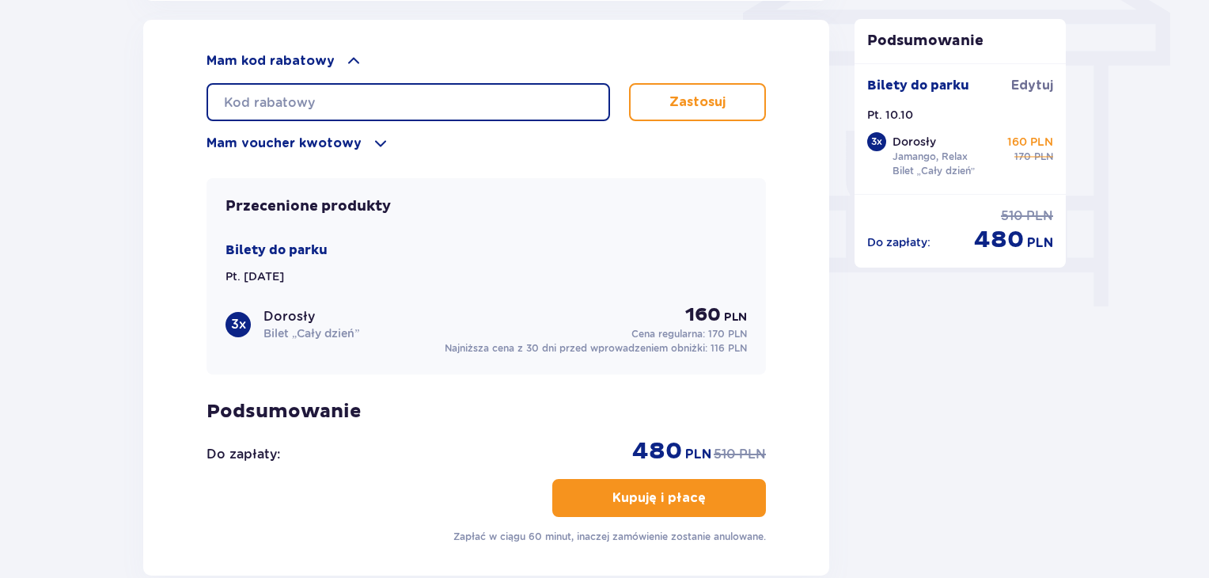
click at [313, 95] on input "text" at bounding box center [409, 102] width 404 height 38
type input "STUDENT30"
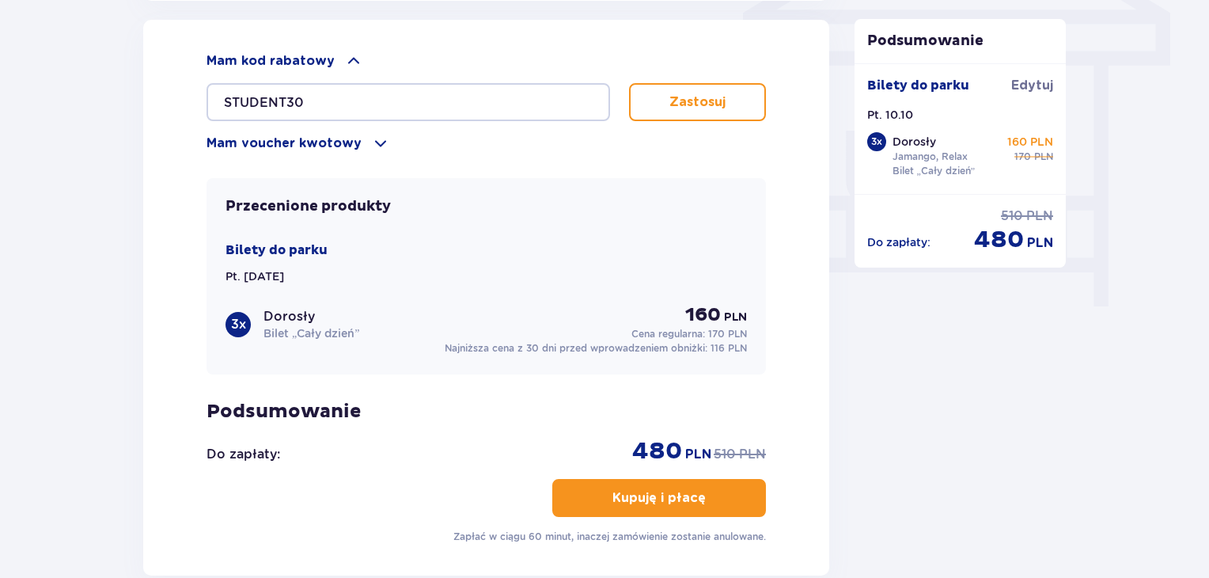
click at [675, 102] on p "Zastosuj" at bounding box center [698, 101] width 56 height 17
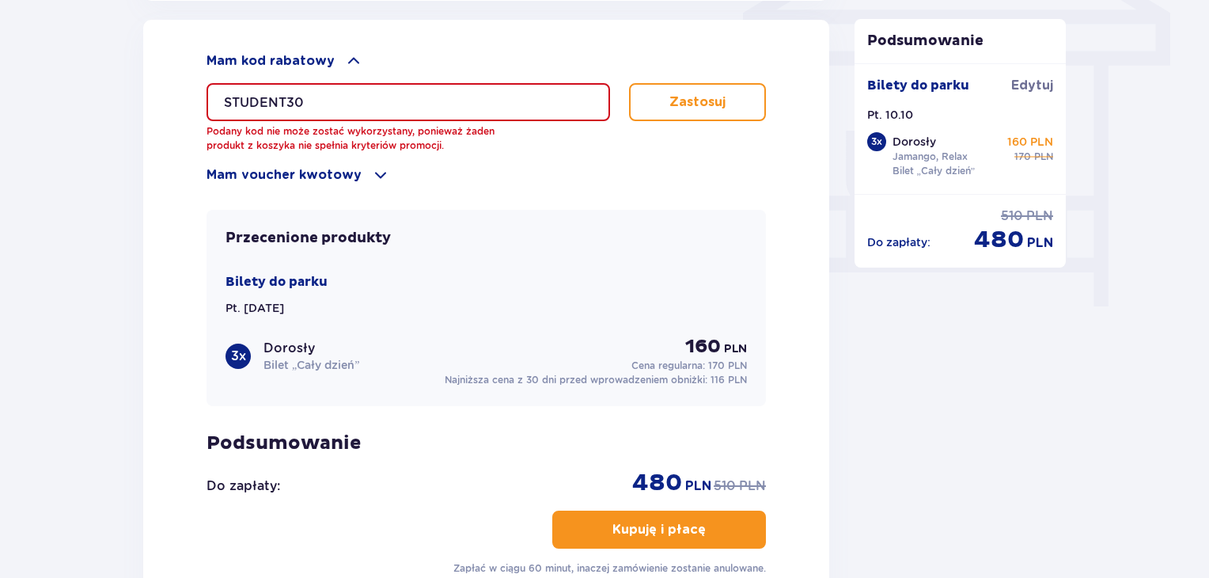
drag, startPoint x: 1205, startPoint y: 413, endPoint x: 1203, endPoint y: 438, distance: 24.6
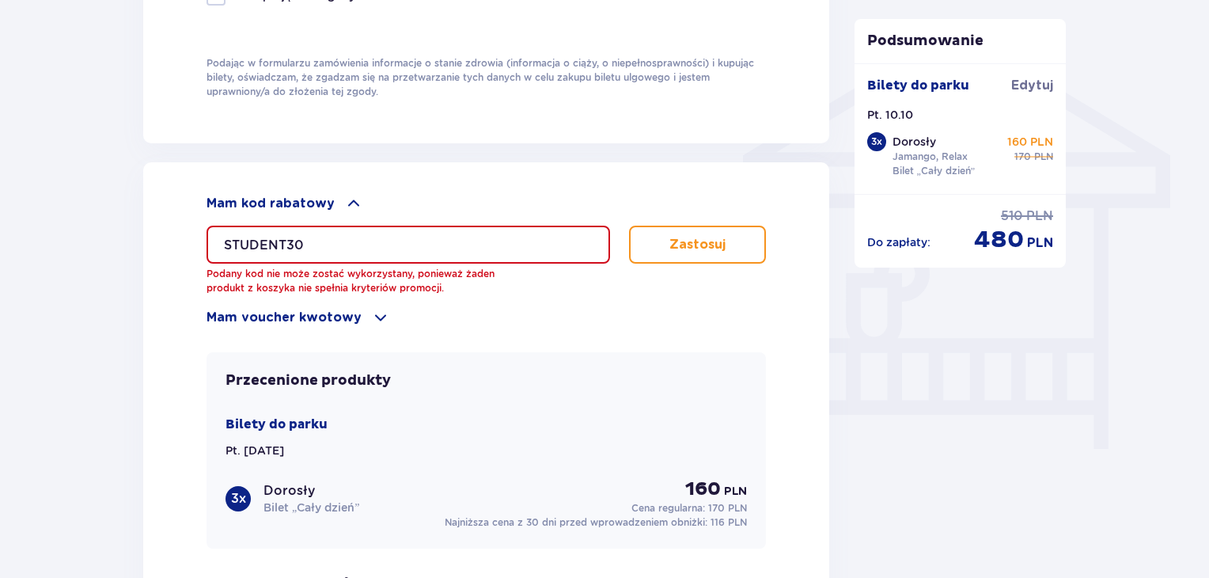
scroll to position [1321, 0]
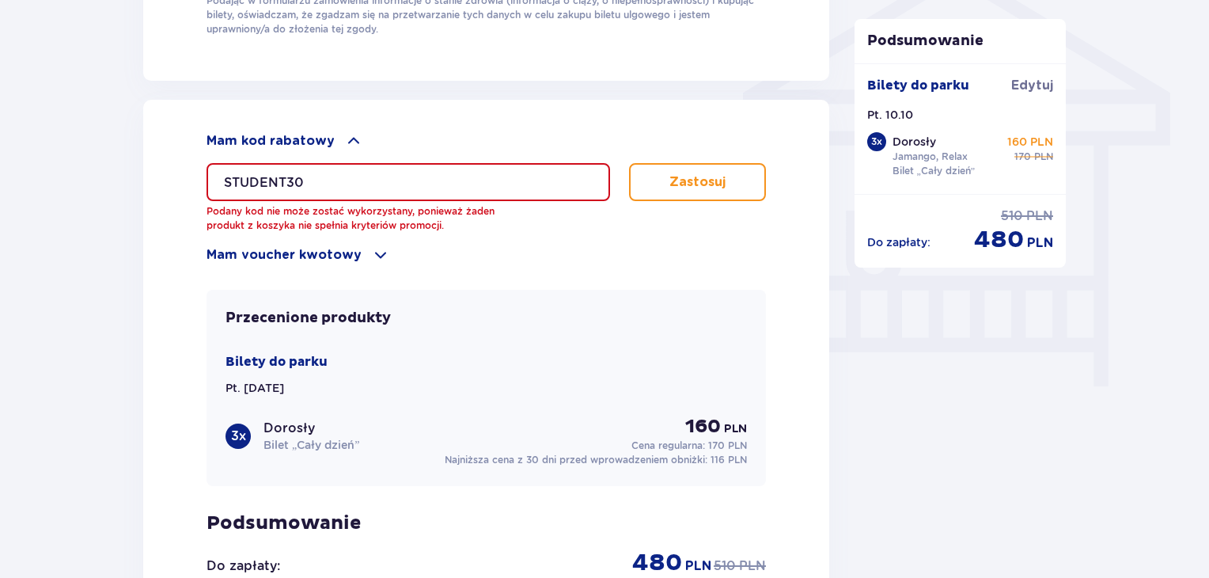
click at [695, 173] on p "Zastosuj" at bounding box center [698, 181] width 56 height 17
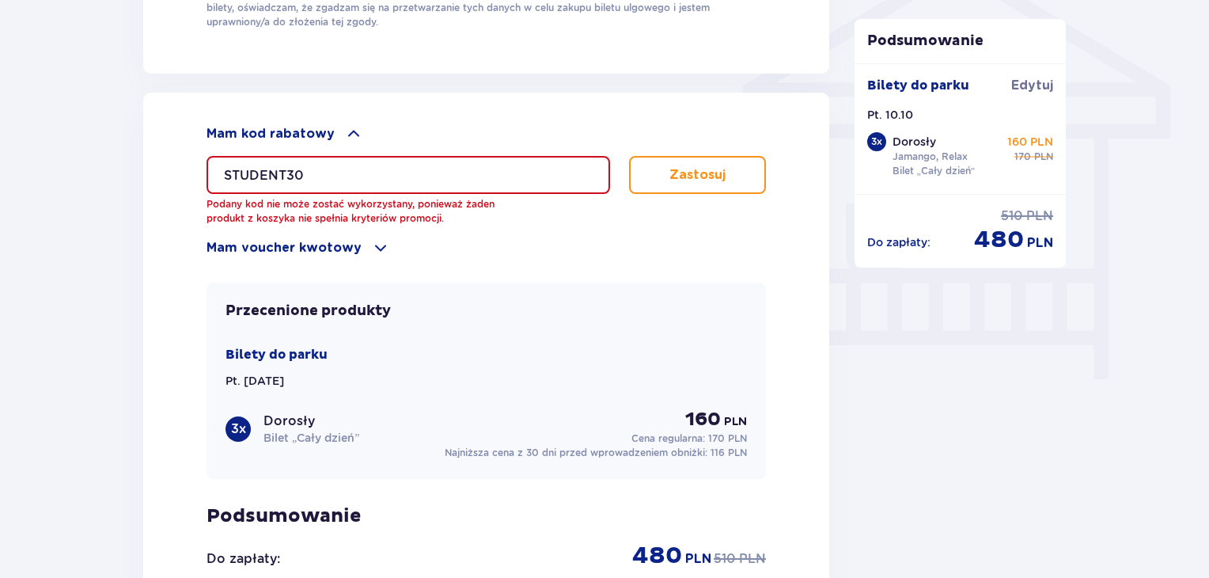
scroll to position [1335, 0]
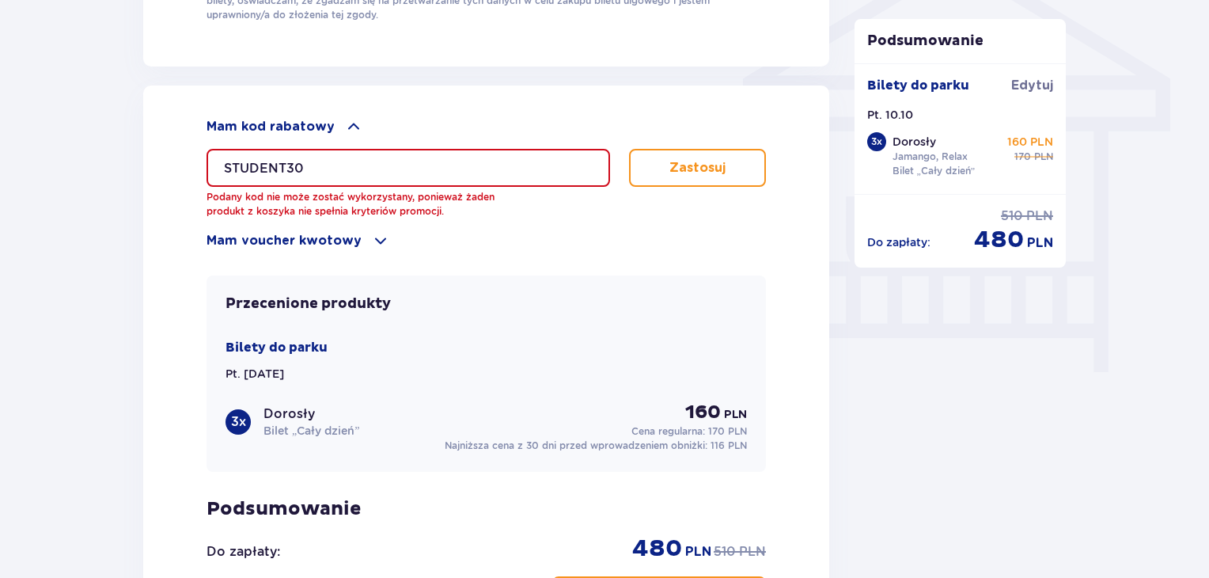
click at [685, 159] on p "Zastosuj" at bounding box center [698, 167] width 56 height 17
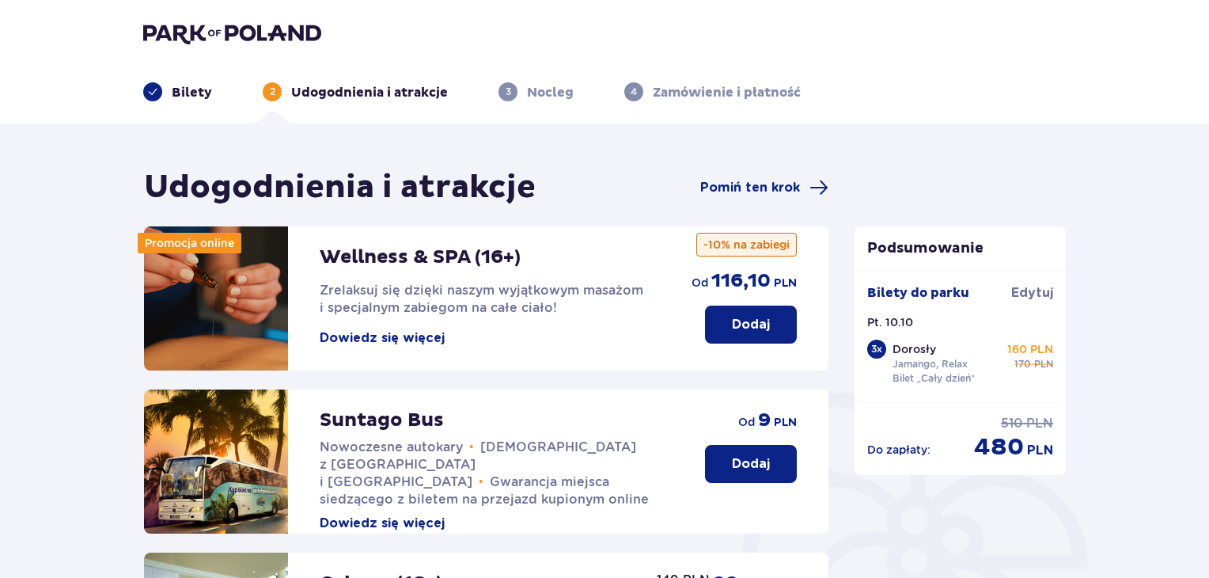
click at [165, 90] on div "Bilety" at bounding box center [177, 91] width 69 height 19
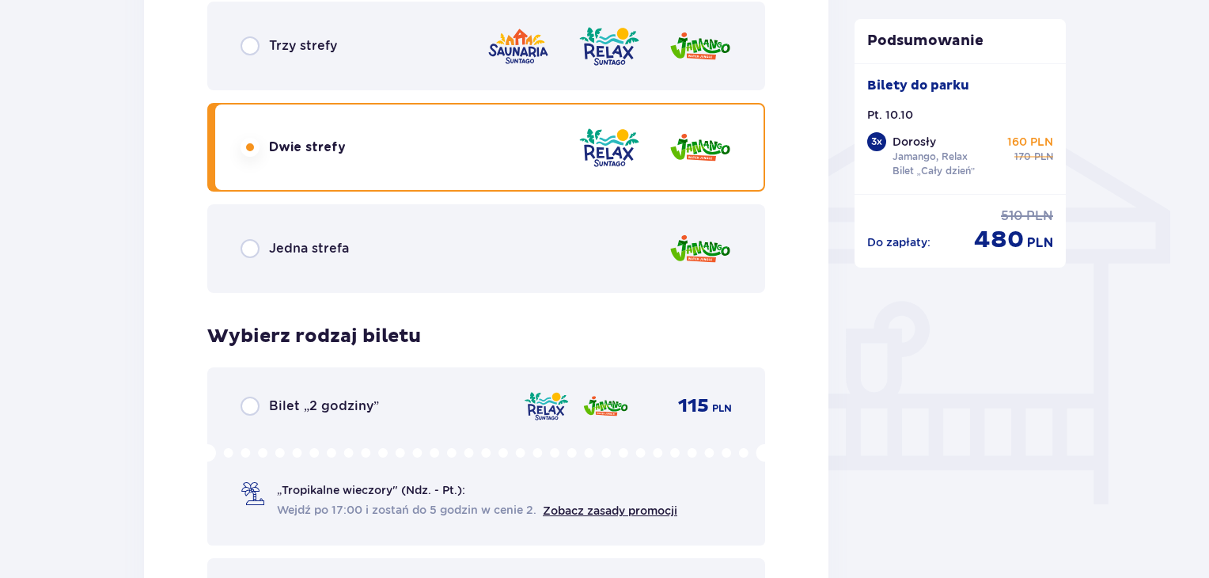
scroll to position [1020, 0]
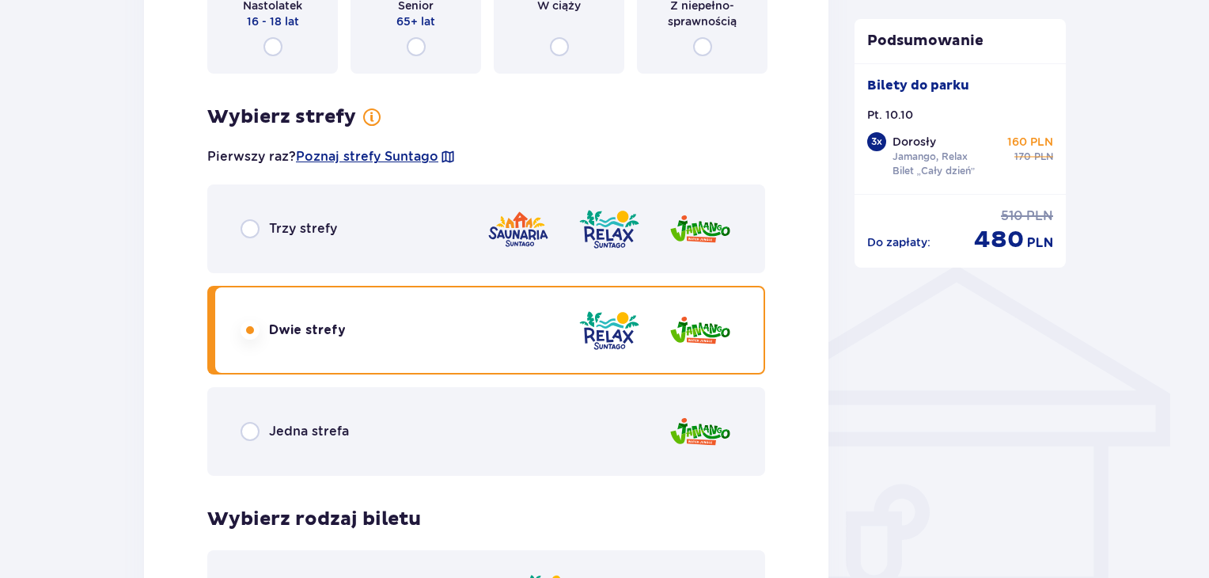
click at [643, 209] on div at bounding box center [609, 229] width 245 height 45
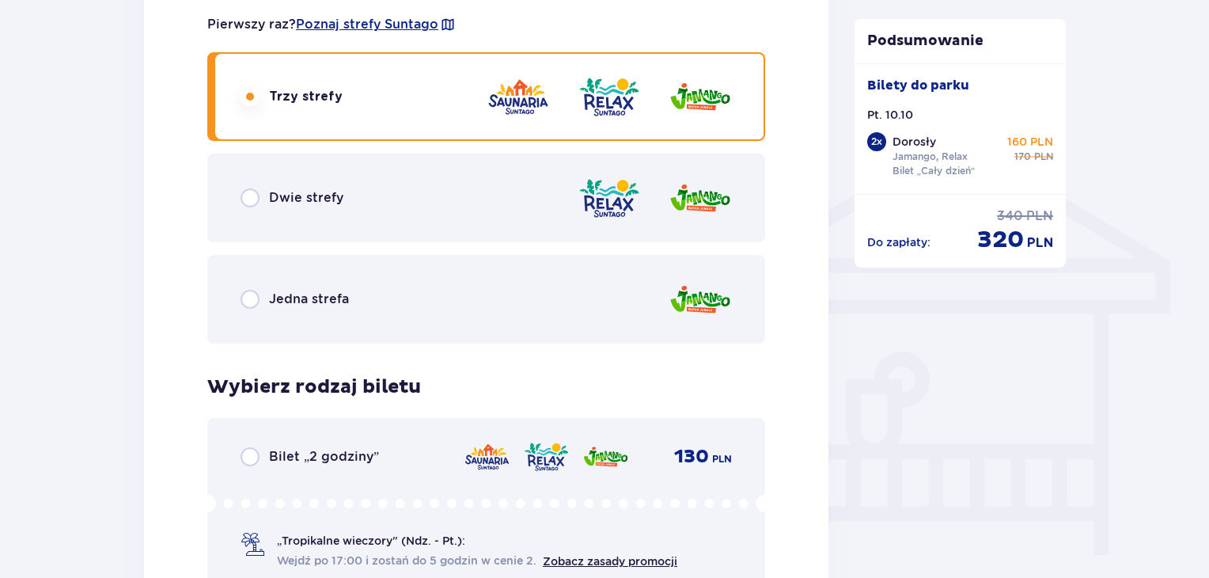
scroll to position [1508, 0]
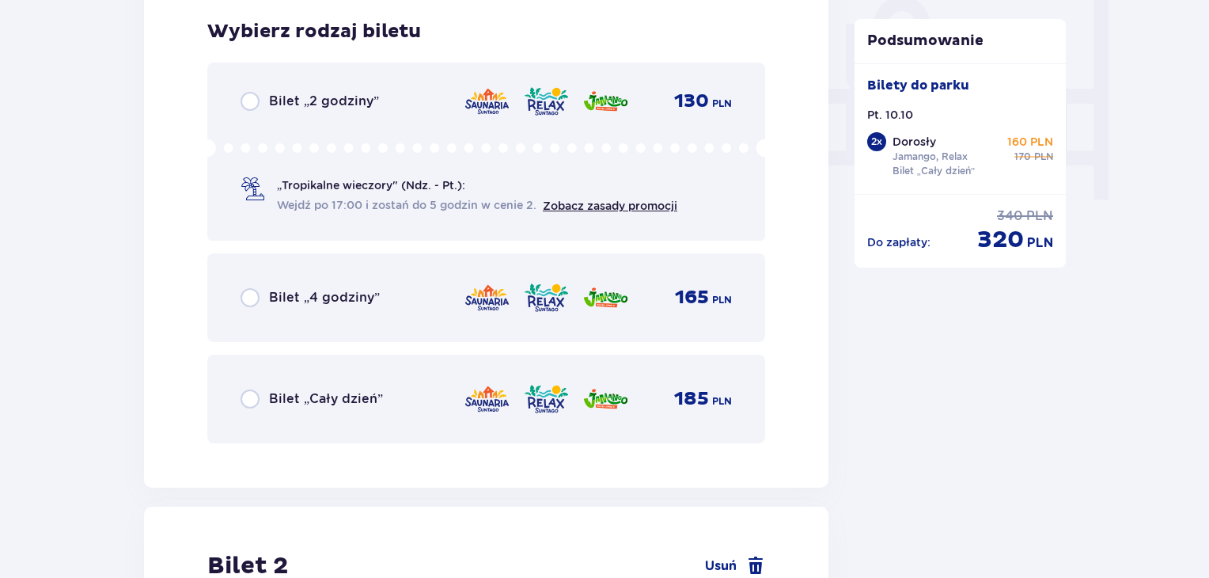
click at [593, 409] on img at bounding box center [606, 398] width 47 height 33
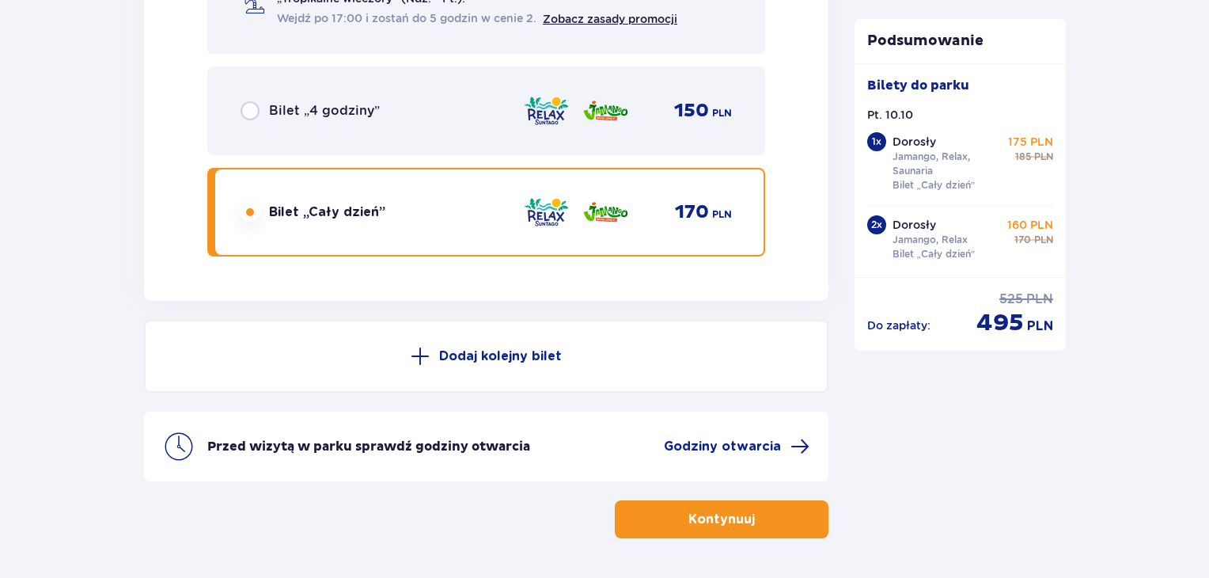
scroll to position [4296, 0]
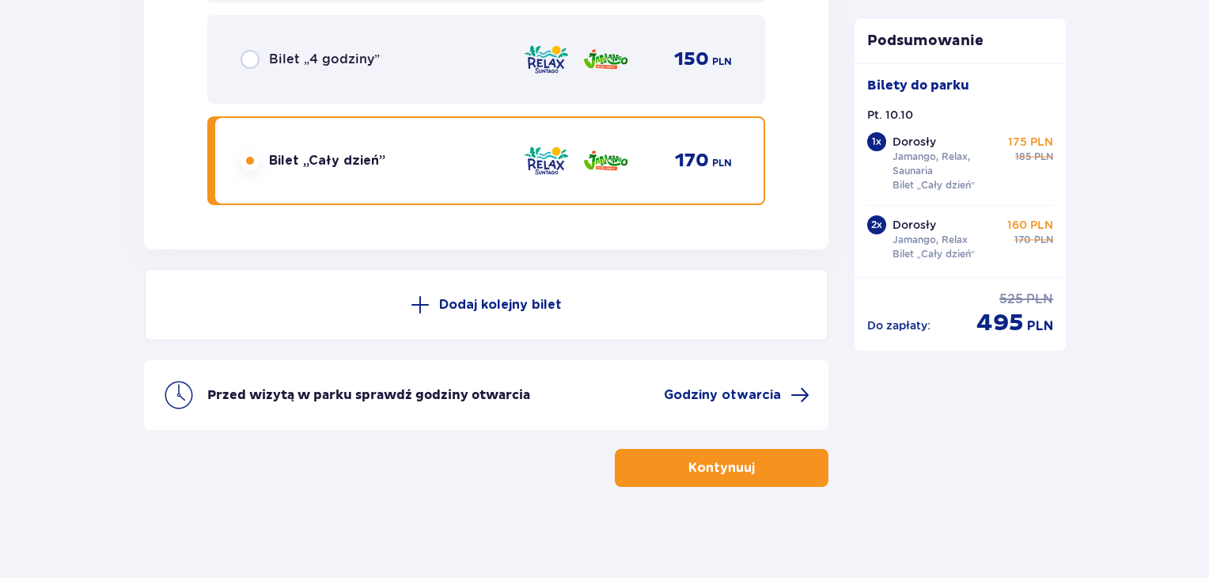
drag, startPoint x: 1209, startPoint y: 541, endPoint x: 1207, endPoint y: 533, distance: 8.1
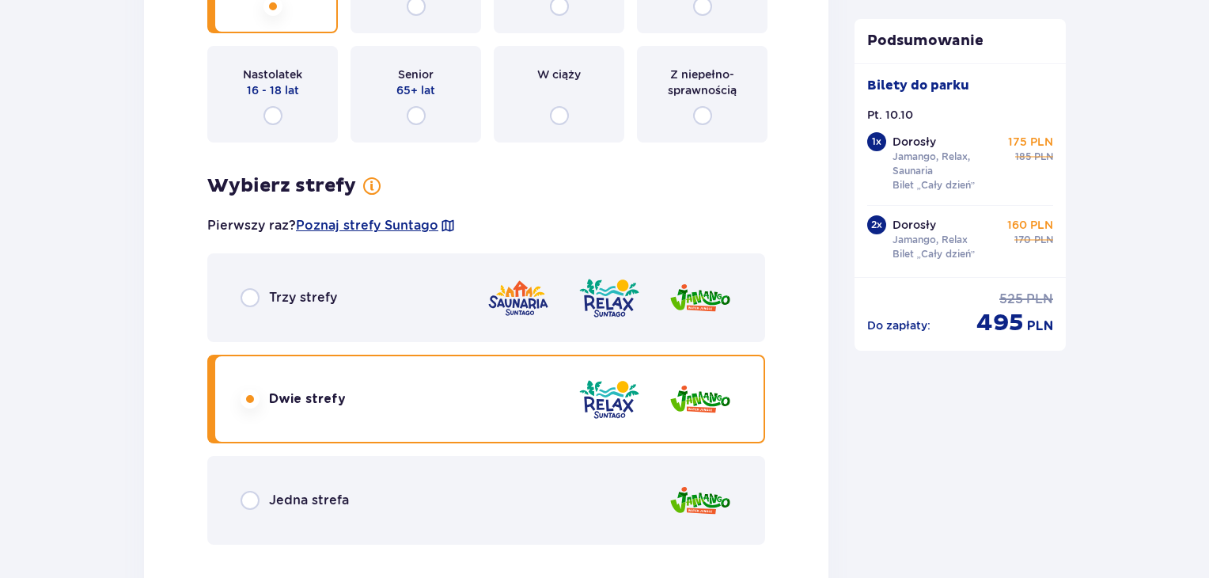
scroll to position [3485, 0]
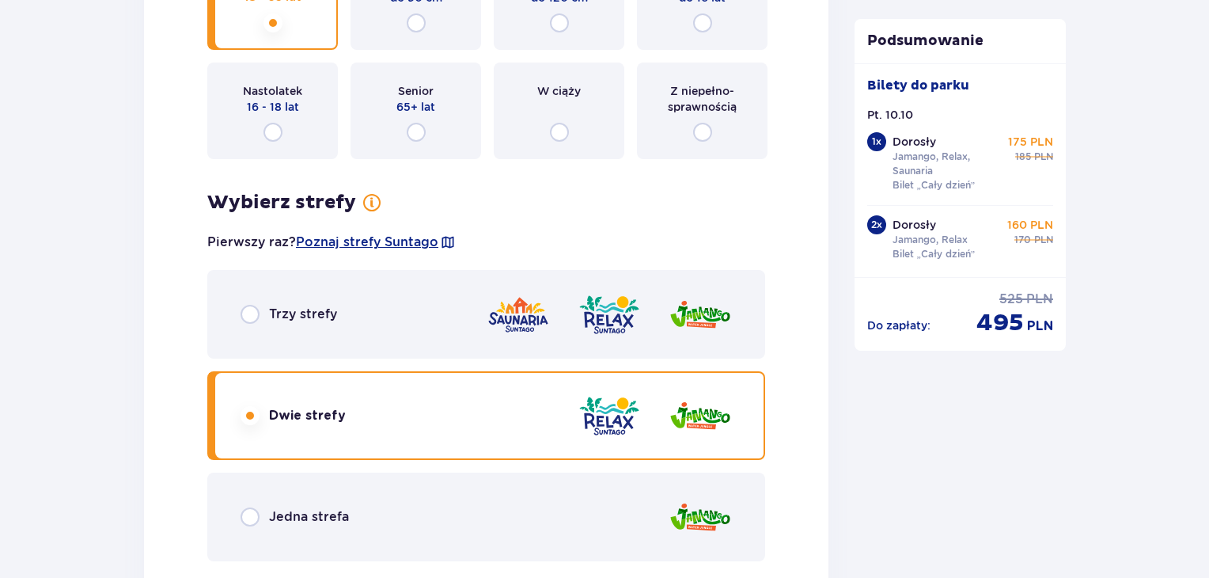
click at [720, 324] on img at bounding box center [700, 314] width 63 height 45
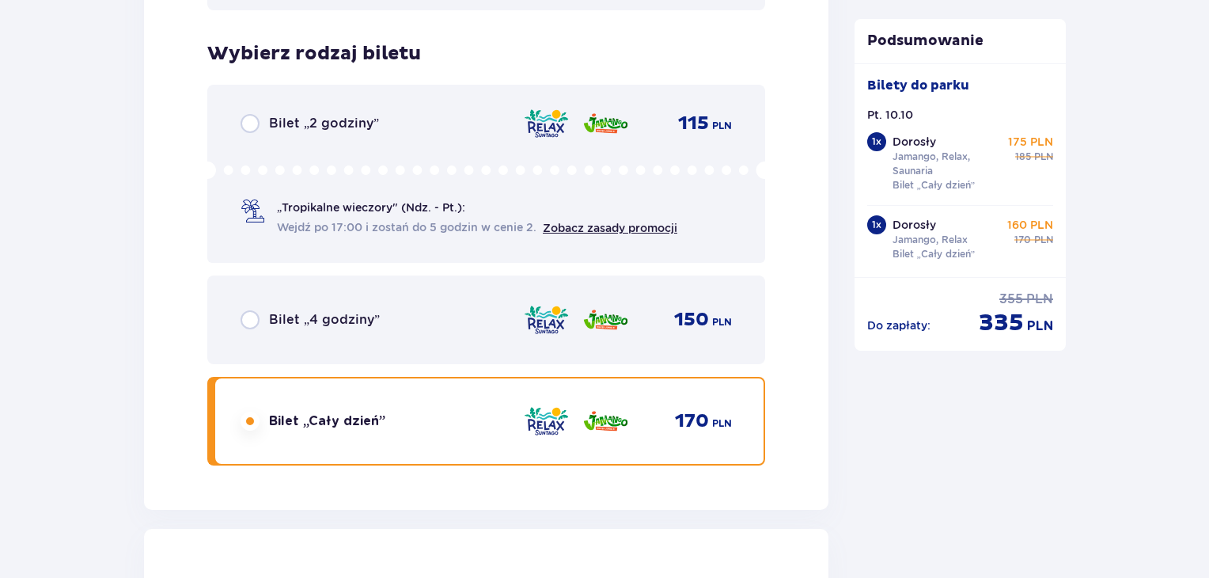
scroll to position [2709, 0]
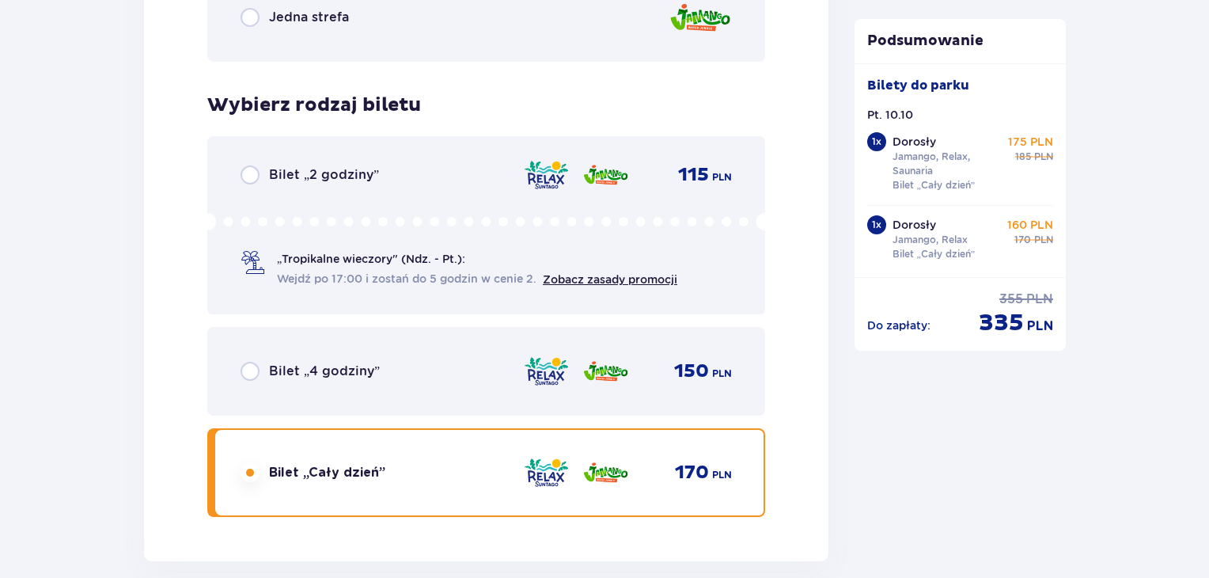
drag, startPoint x: 1208, startPoint y: 363, endPoint x: 1215, endPoint y: 335, distance: 29.4
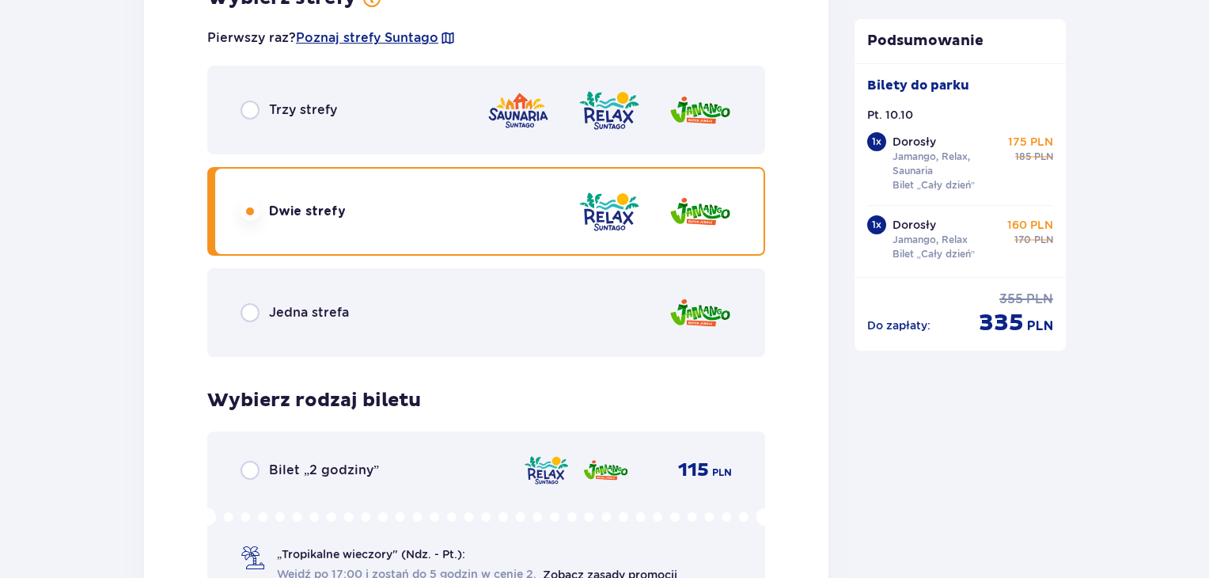
scroll to position [2393, 0]
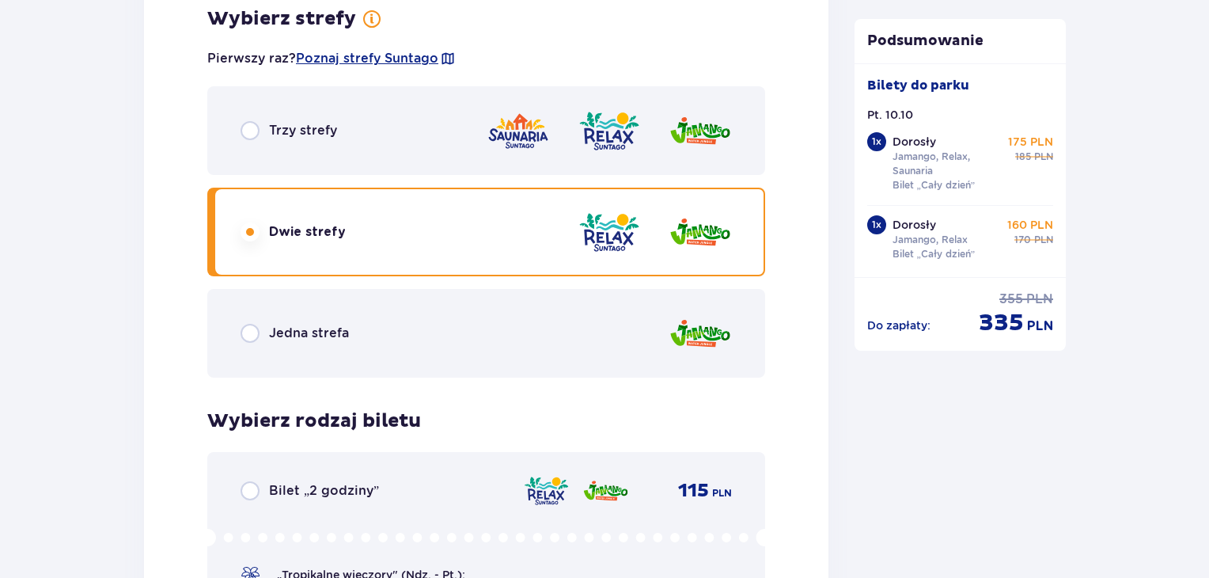
click at [704, 135] on img at bounding box center [700, 130] width 63 height 45
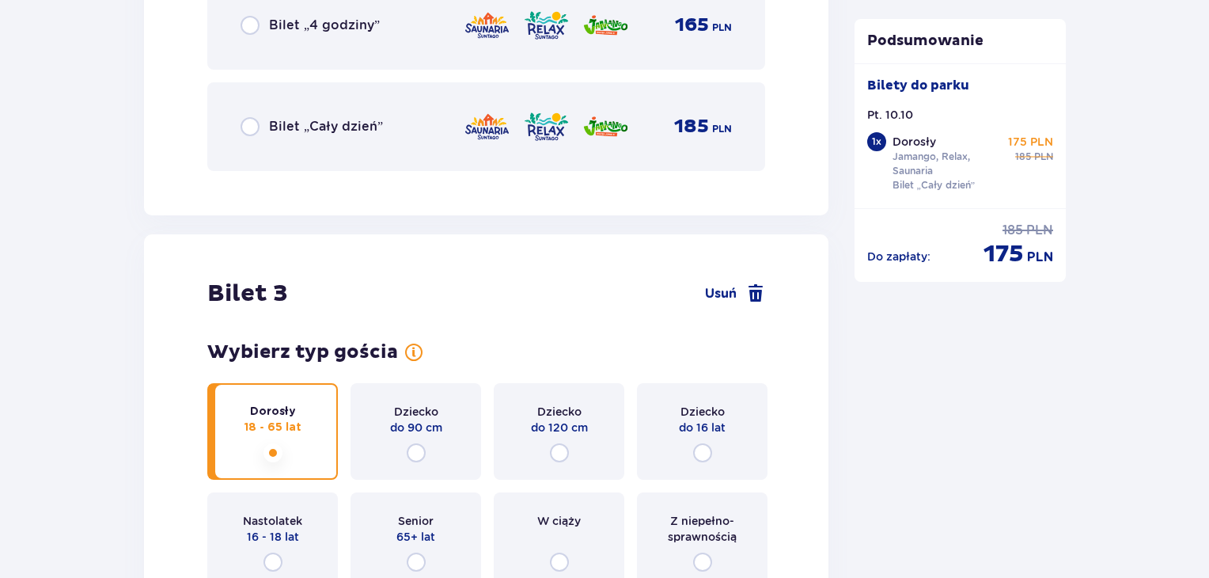
scroll to position [3025, 0]
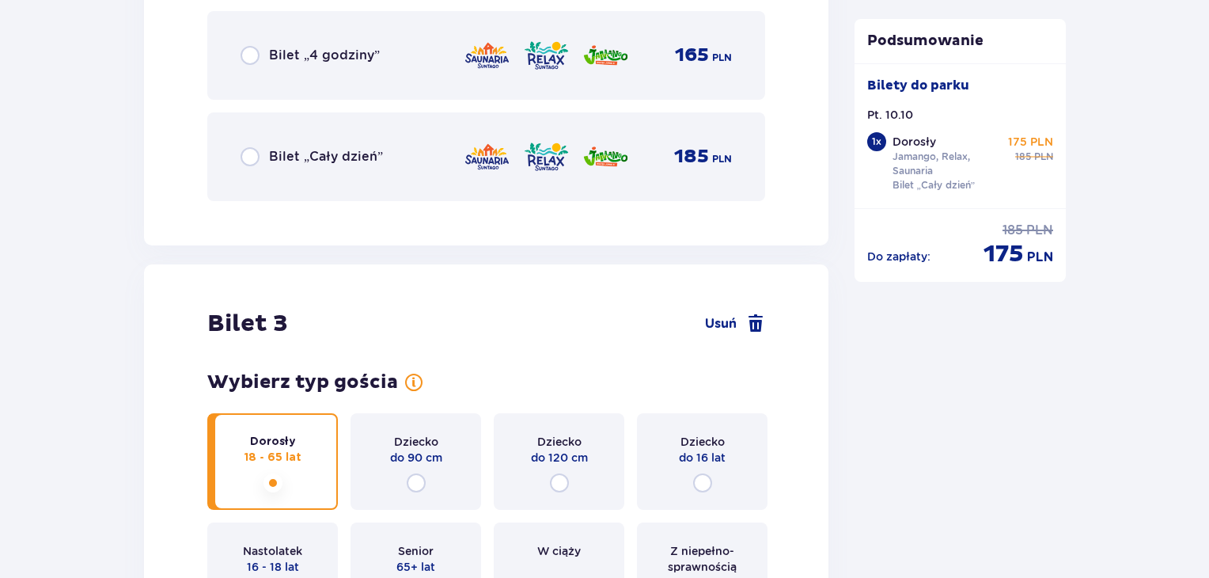
click at [584, 159] on img at bounding box center [606, 156] width 47 height 33
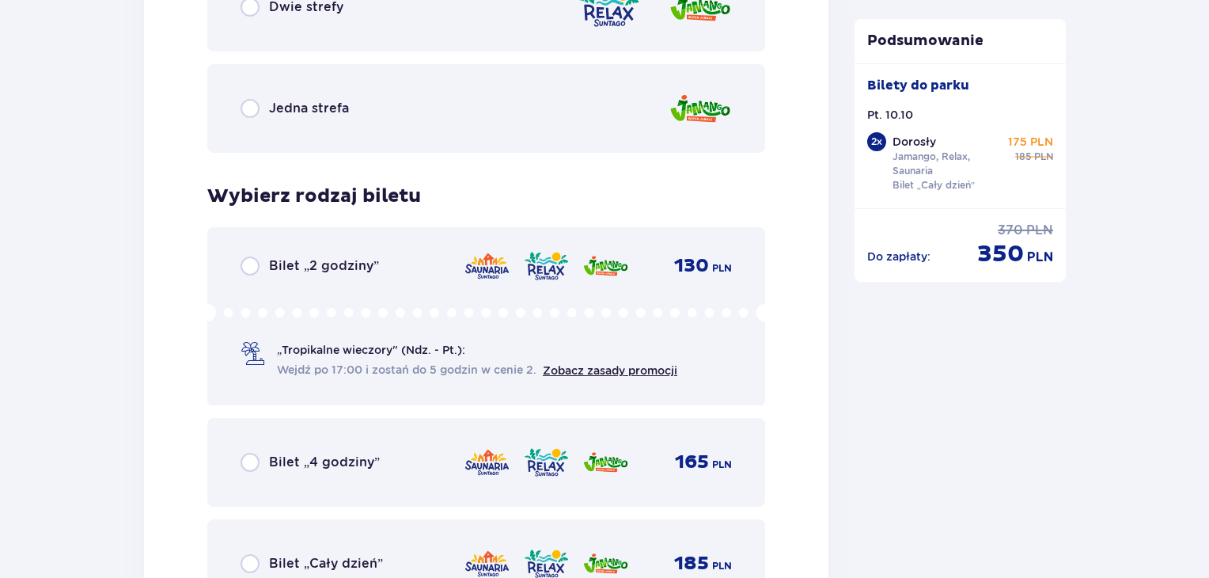
scroll to position [4074, 0]
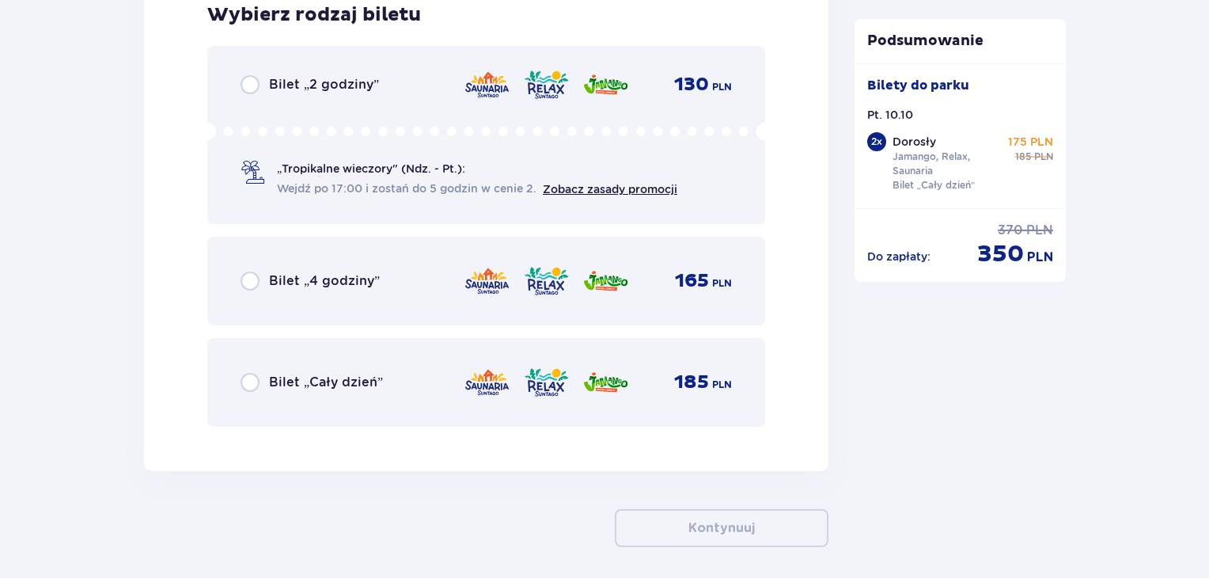
click at [567, 407] on div "Bilet „Cały dzień” 185 PLN" at bounding box center [486, 382] width 558 height 89
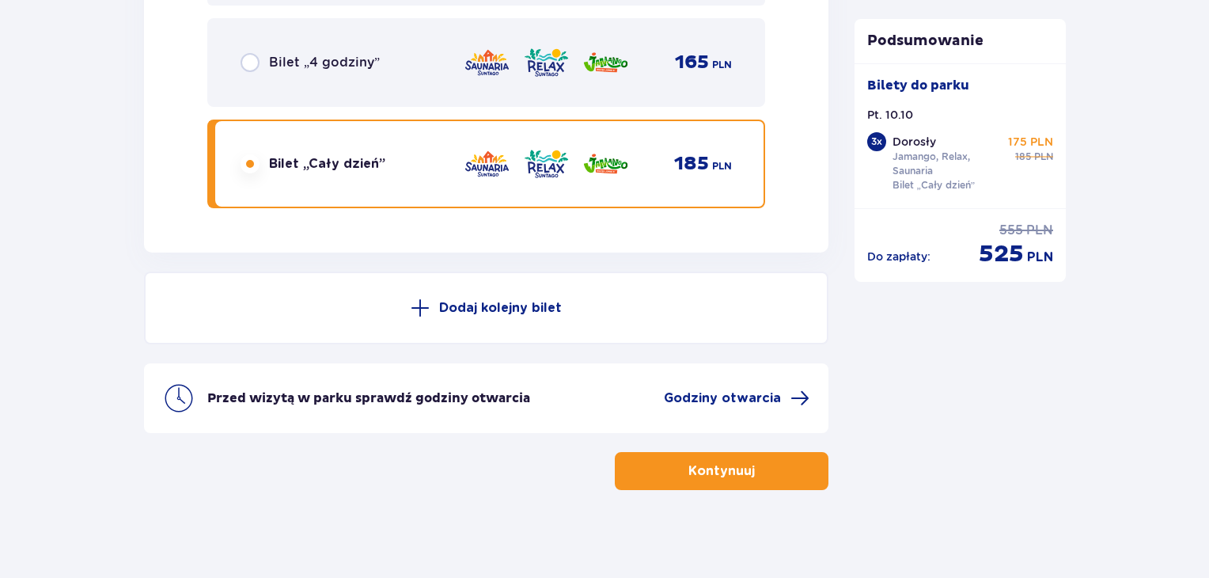
scroll to position [4296, 0]
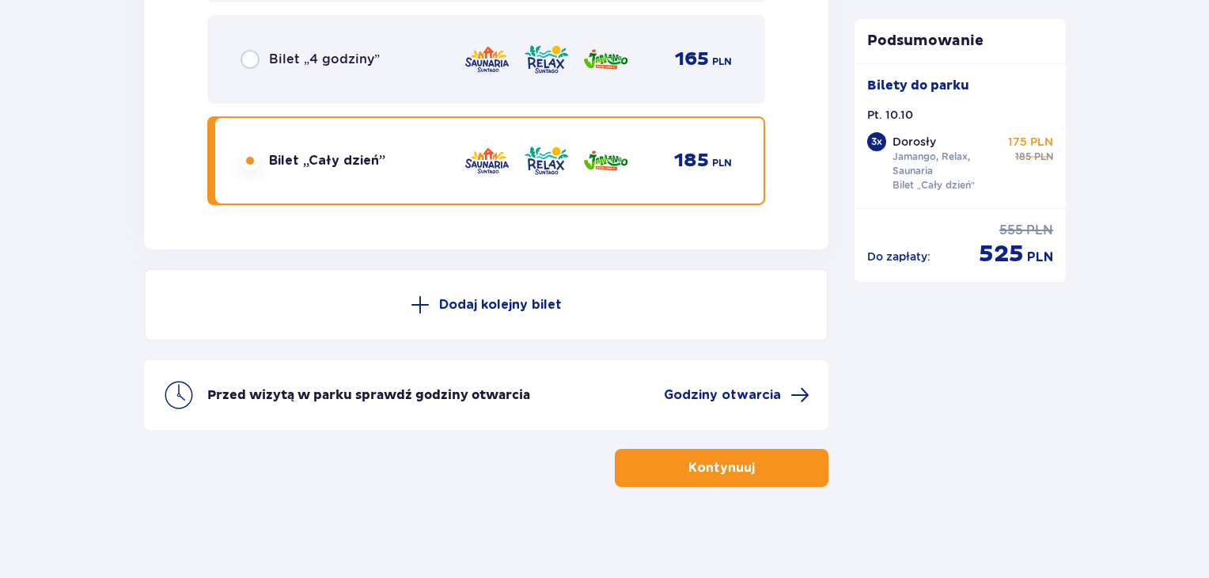
click at [696, 467] on p "Kontynuuj" at bounding box center [722, 467] width 66 height 17
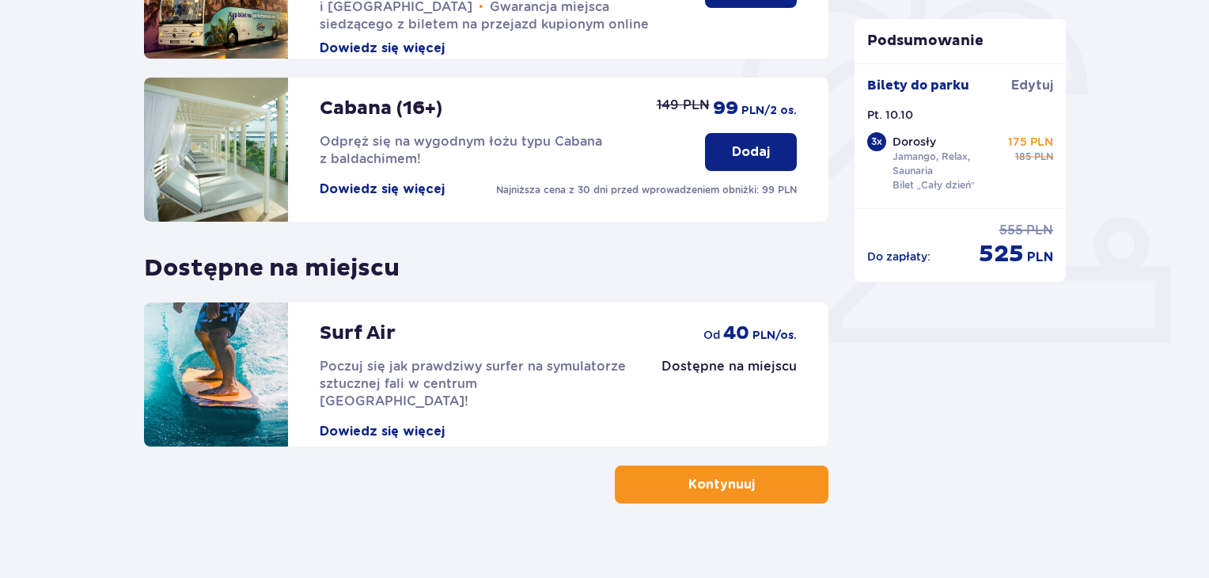
scroll to position [495, 0]
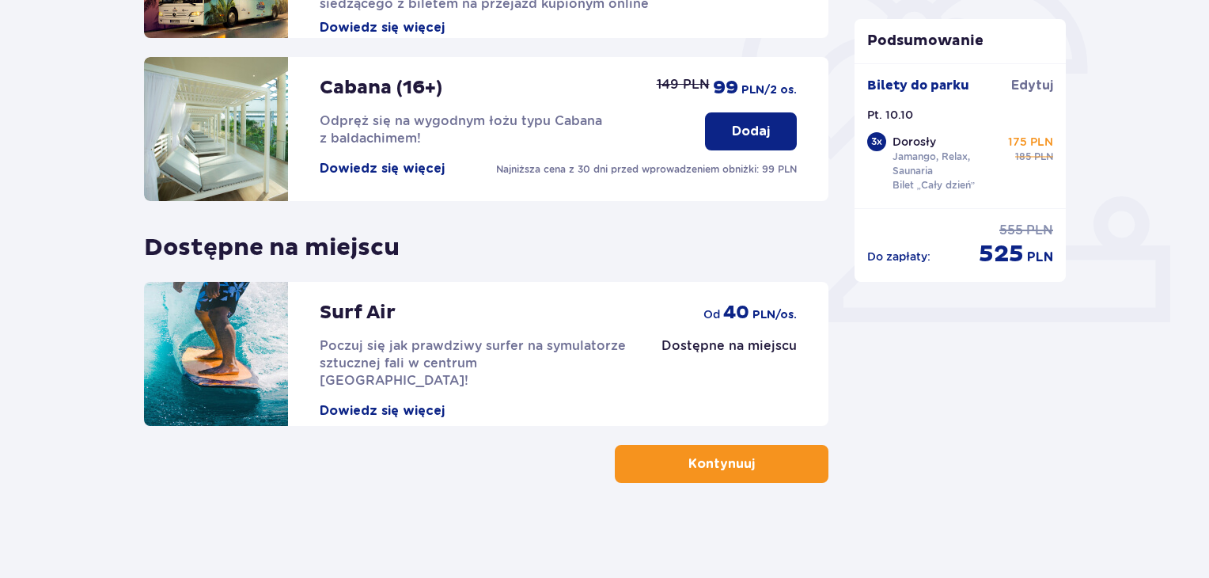
click at [717, 470] on p "Kontynuuj" at bounding box center [722, 463] width 66 height 17
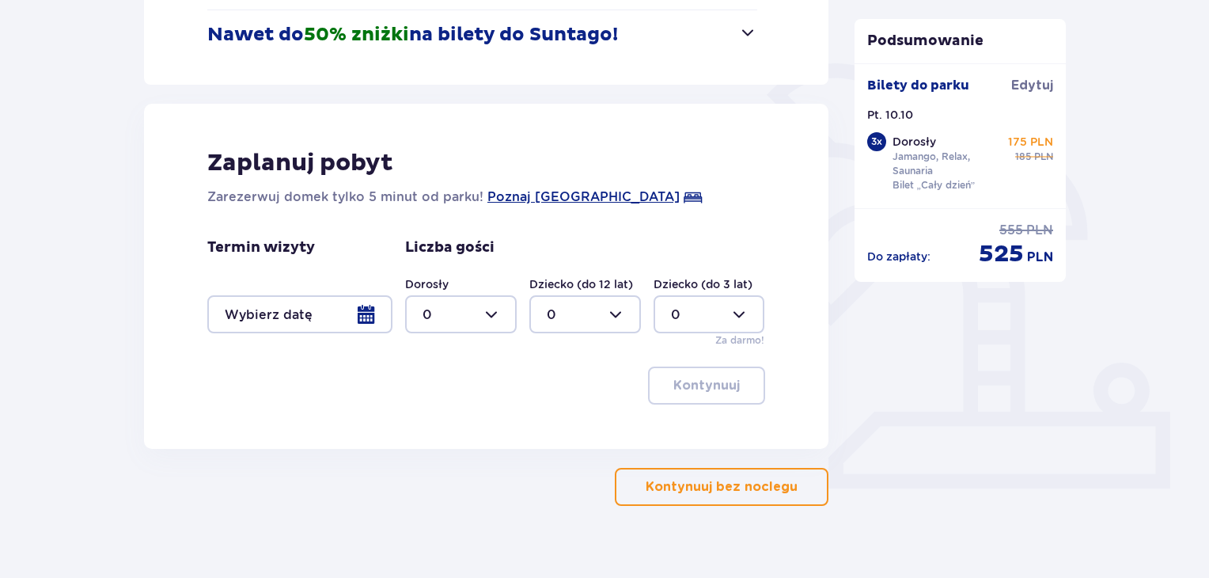
scroll to position [340, 0]
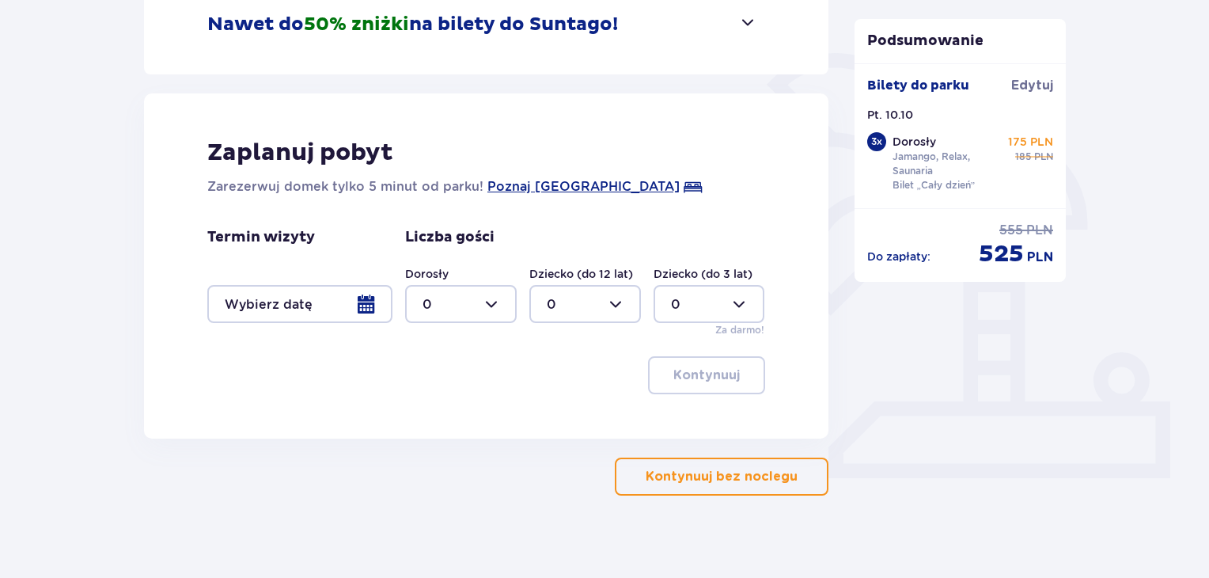
click at [706, 472] on p "Kontynuuj bez noclegu" at bounding box center [722, 476] width 152 height 17
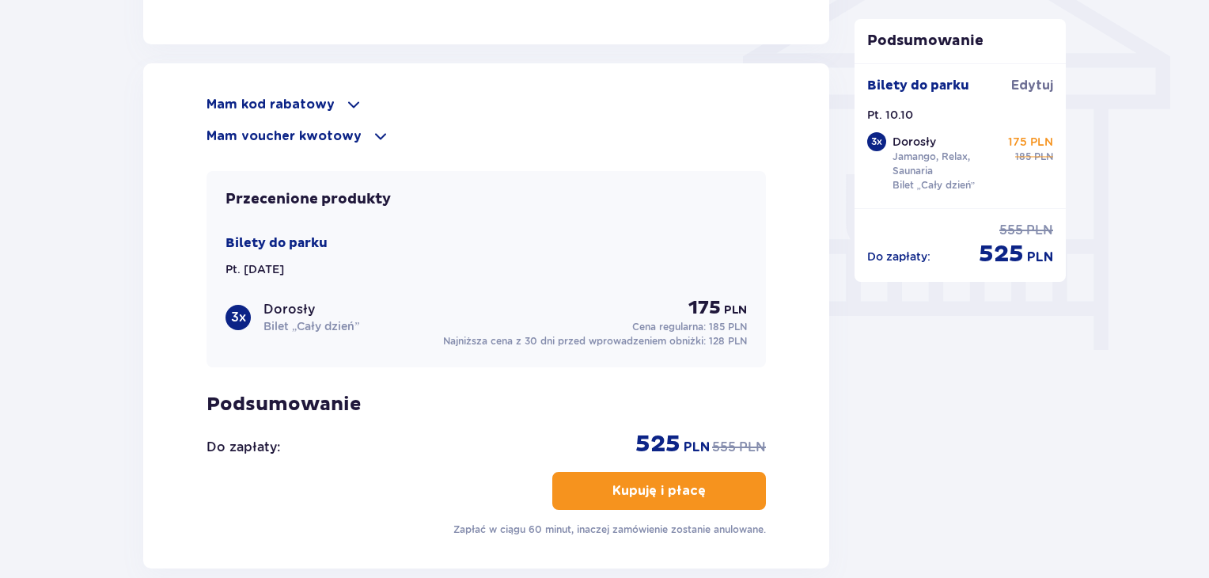
scroll to position [1412, 0]
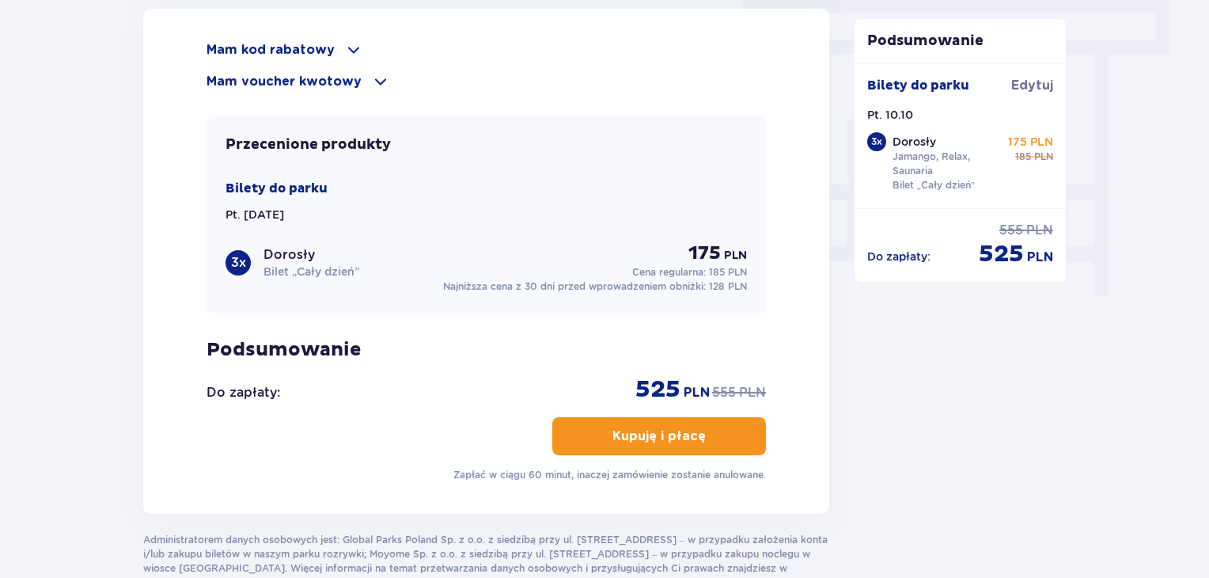
click at [298, 75] on p "Mam voucher kwotowy" at bounding box center [284, 81] width 155 height 17
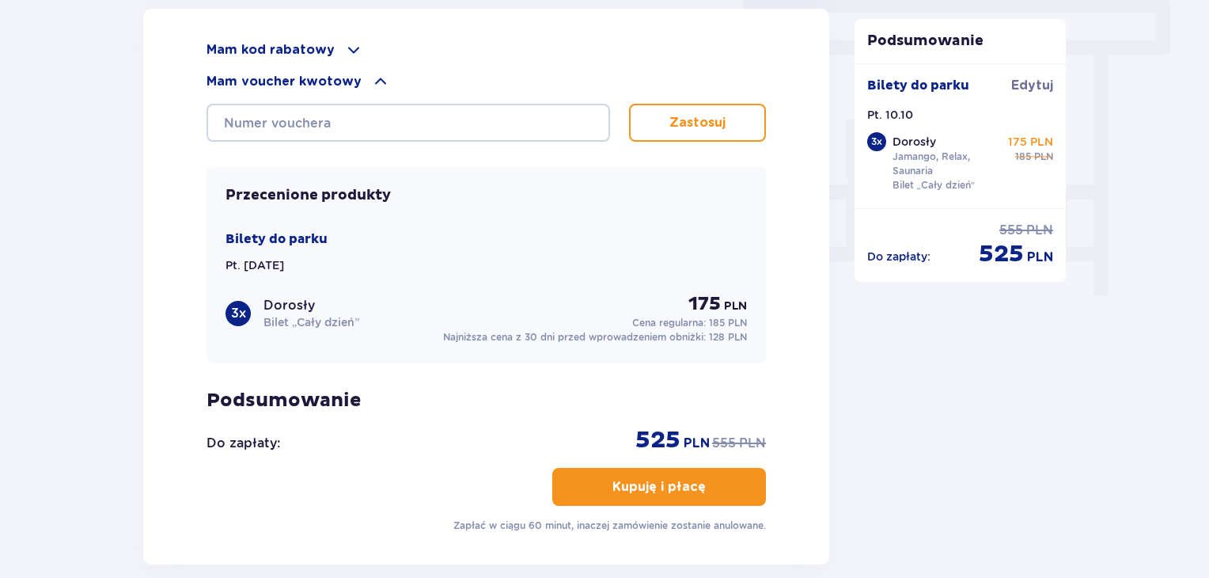
click at [323, 50] on p "Mam kod rabatowy" at bounding box center [271, 49] width 128 height 17
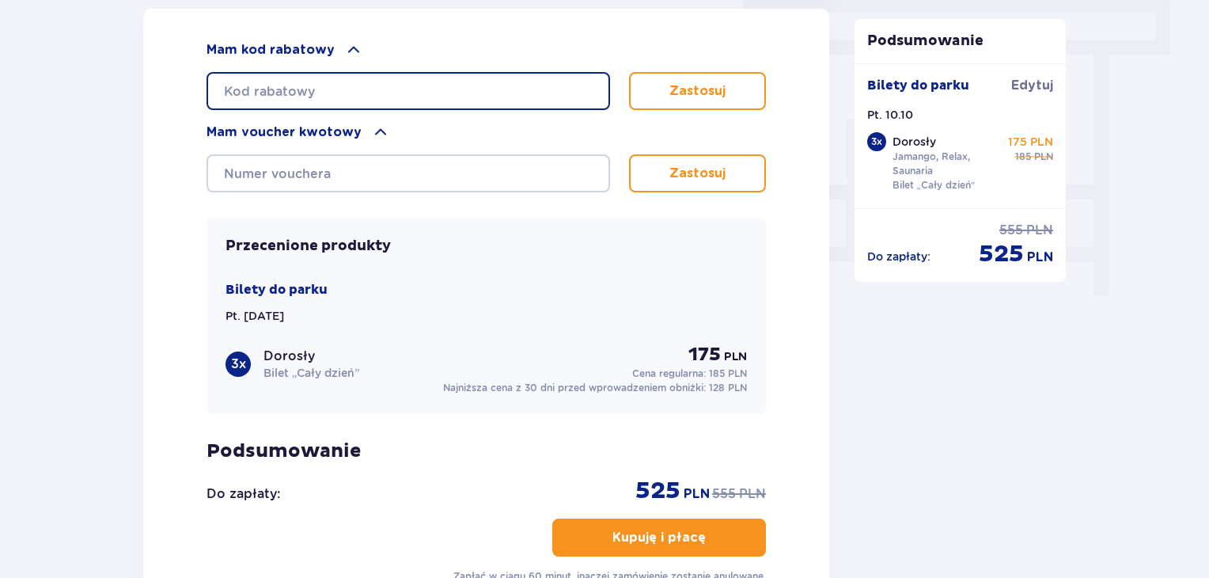
click at [348, 85] on input "text" at bounding box center [409, 91] width 404 height 38
type input "STUDENT30"
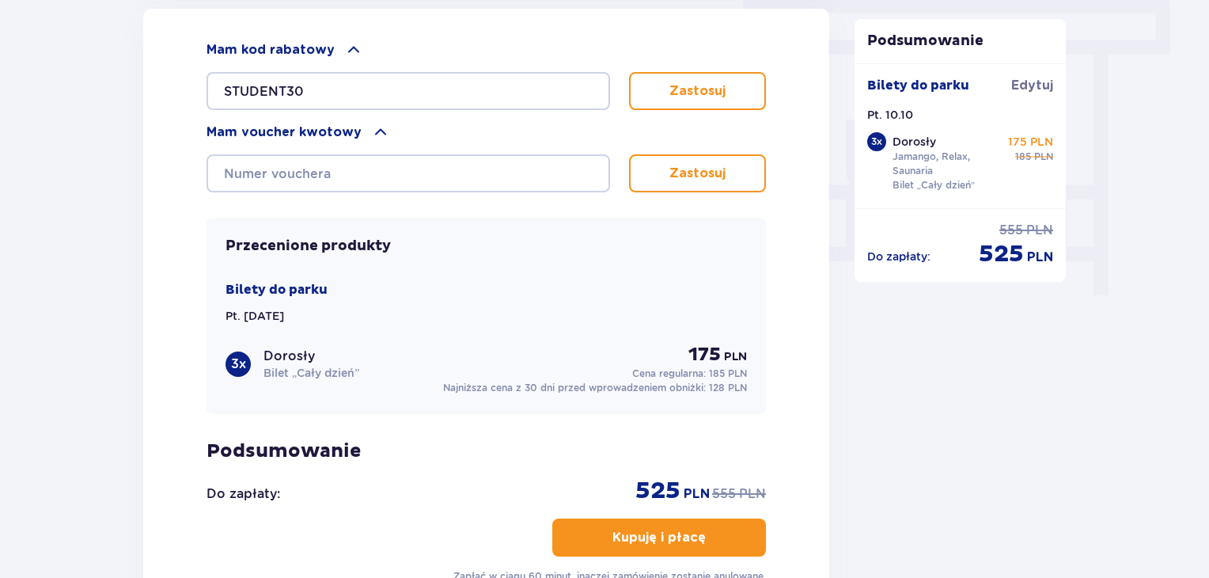
click at [677, 77] on button "Zastosuj" at bounding box center [697, 91] width 137 height 38
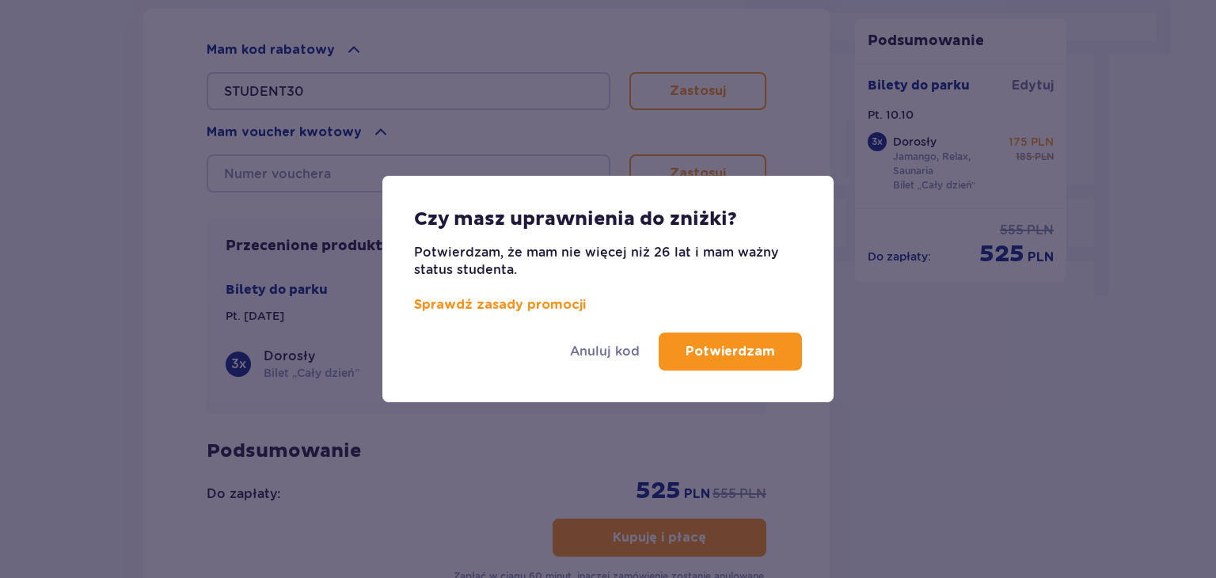
click at [731, 349] on p "Potwierdzam" at bounding box center [729, 351] width 89 height 17
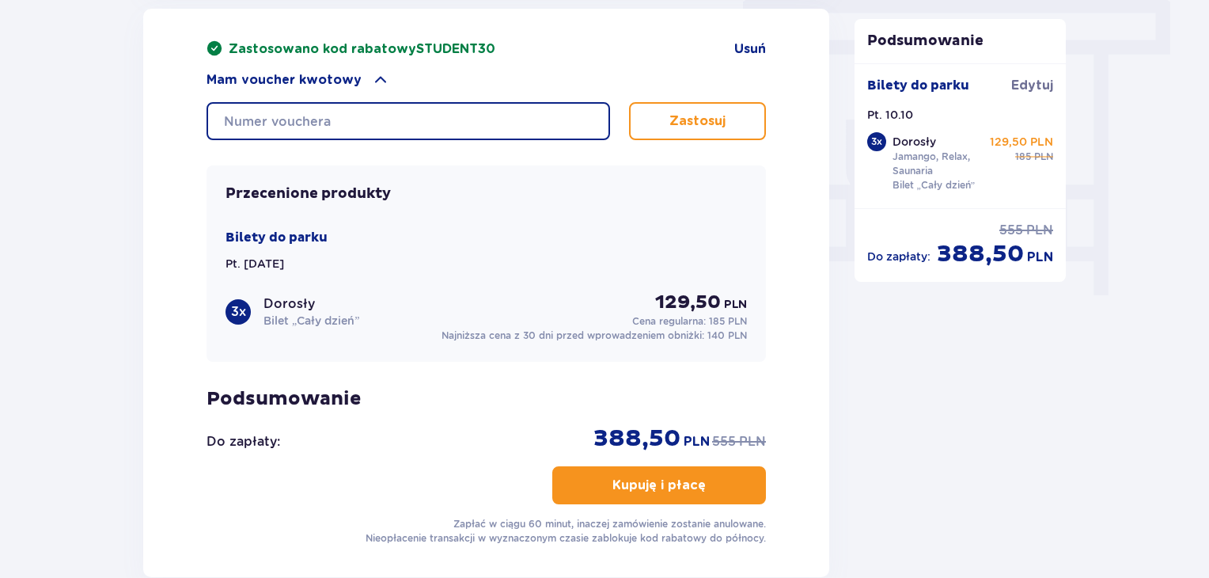
click at [277, 121] on input "text" at bounding box center [409, 121] width 404 height 38
type input "0620006120364237"
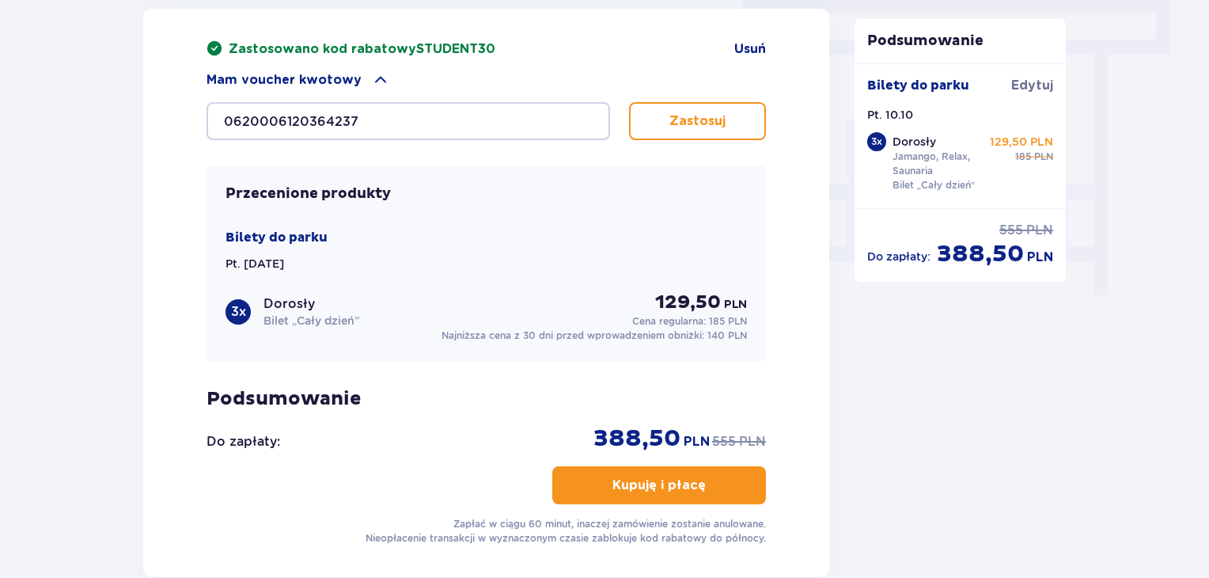
click at [712, 107] on button "Zastosuj" at bounding box center [697, 121] width 137 height 38
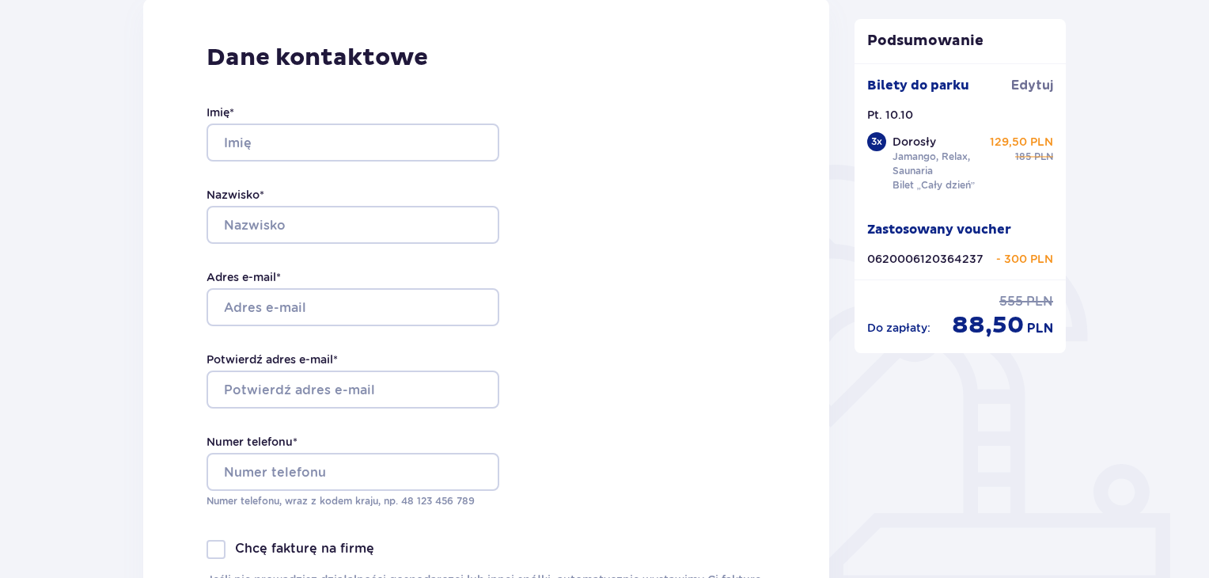
scroll to position [223, 0]
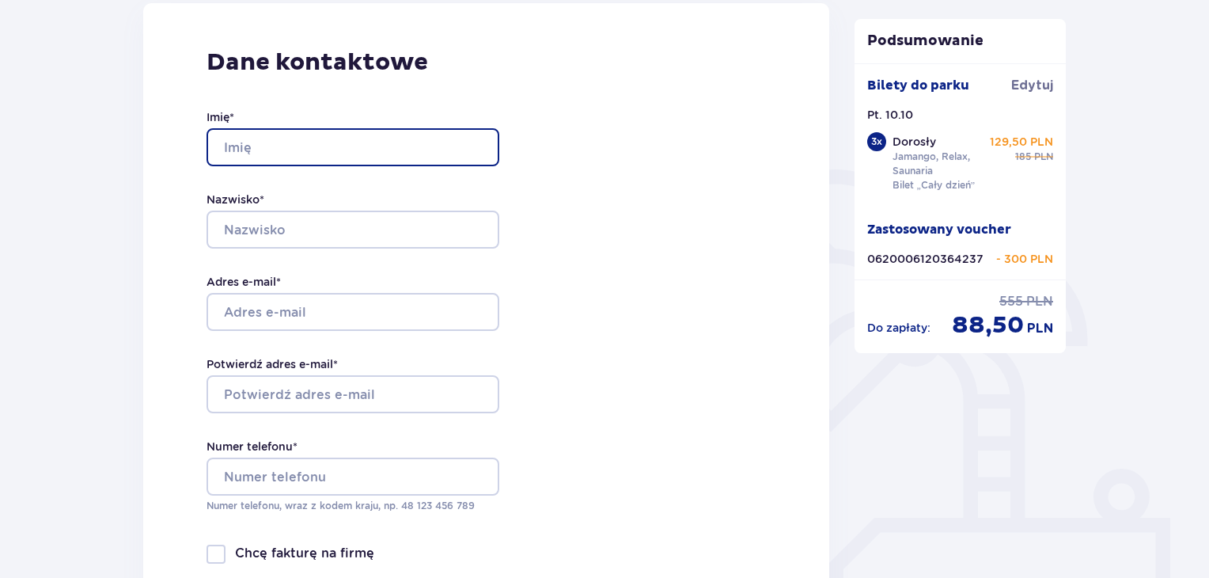
click at [329, 146] on input "Imię *" at bounding box center [353, 147] width 293 height 38
type input "Weronika"
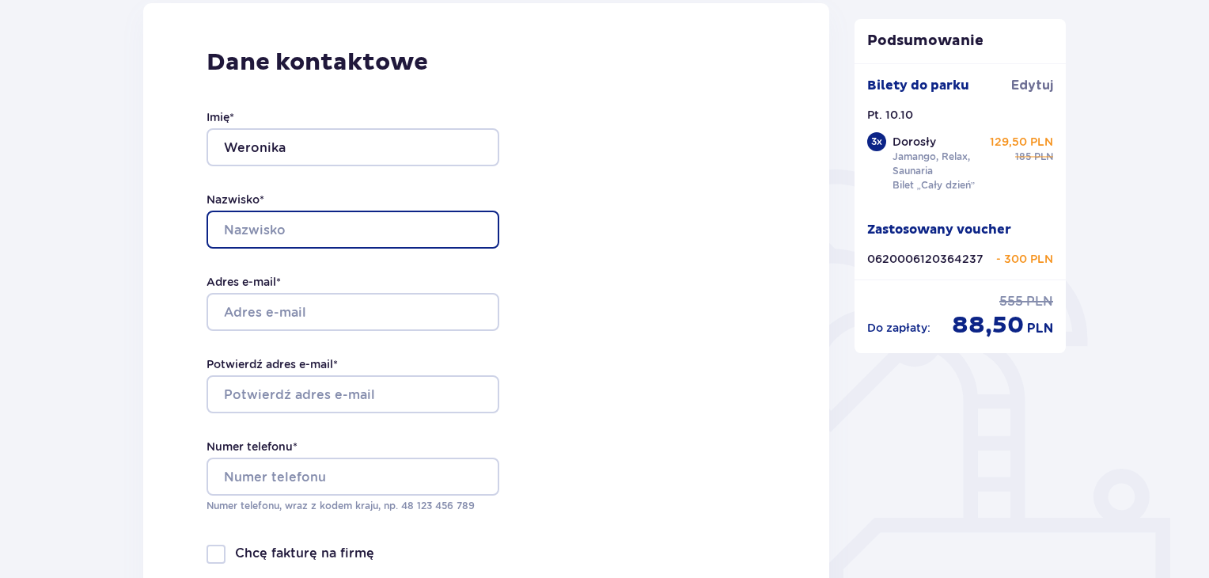
type input "Kapusta"
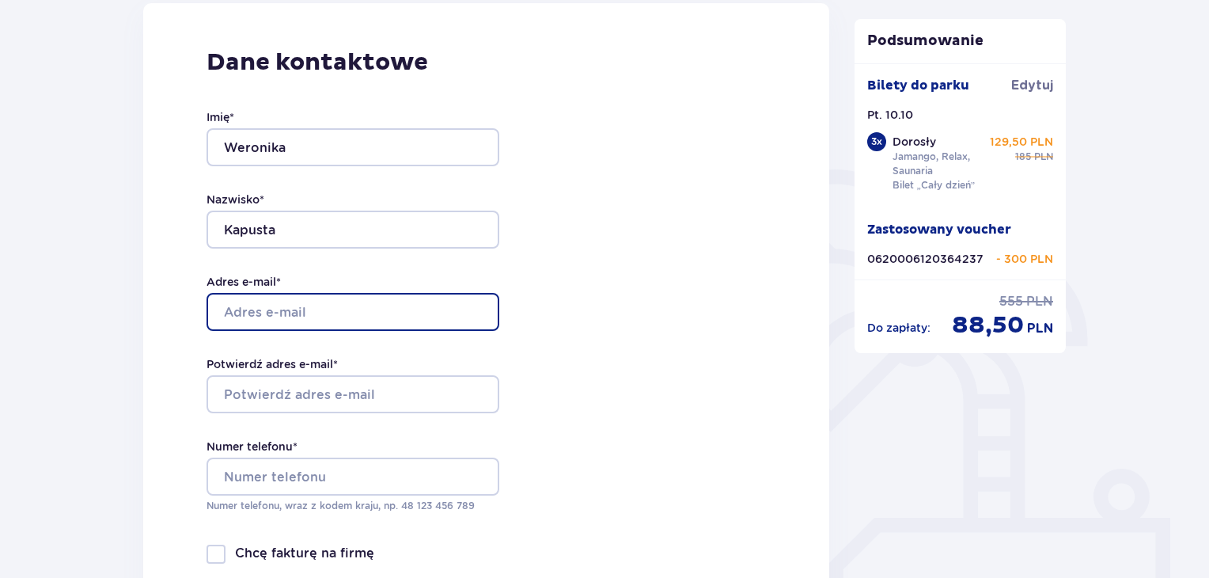
type input "[EMAIL_ADDRESS][DOMAIN_NAME]"
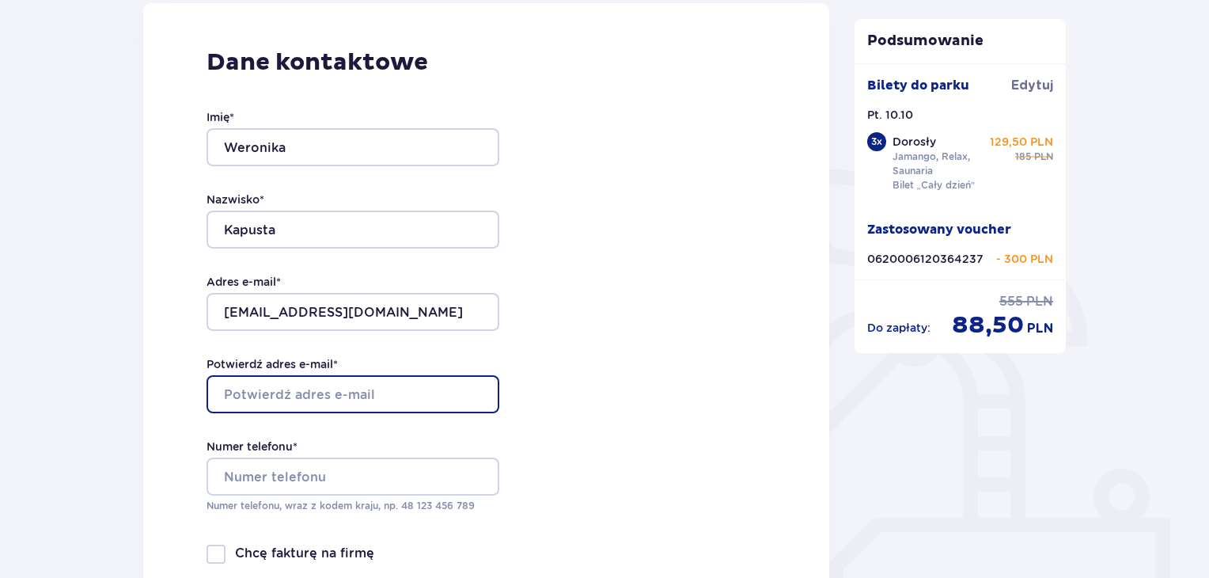
type input "[EMAIL_ADDRESS][DOMAIN_NAME]"
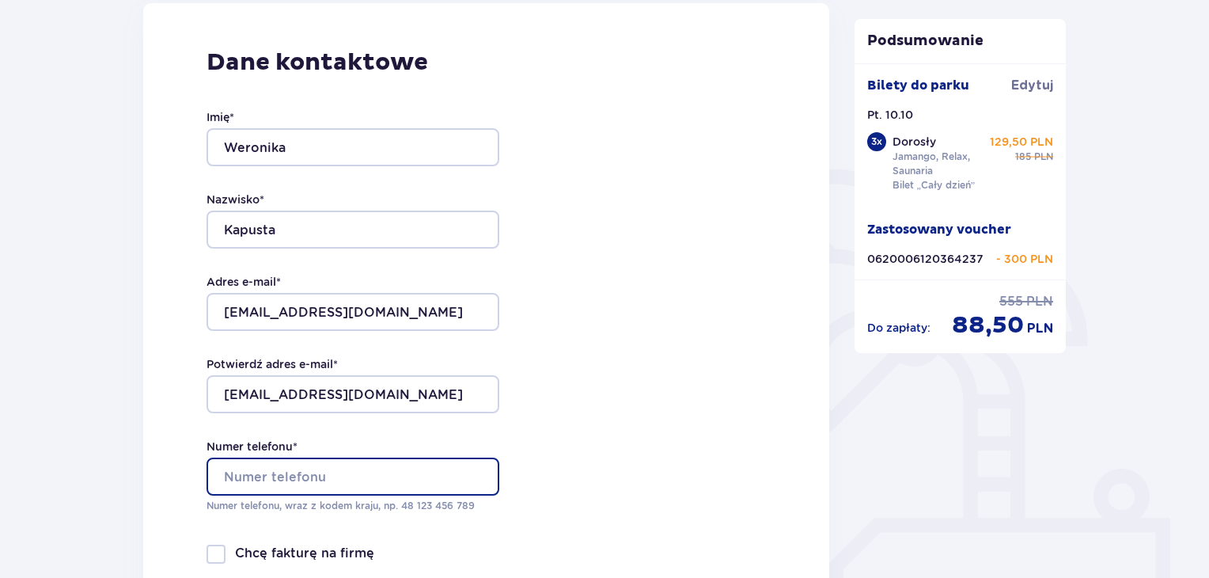
type input "504958246"
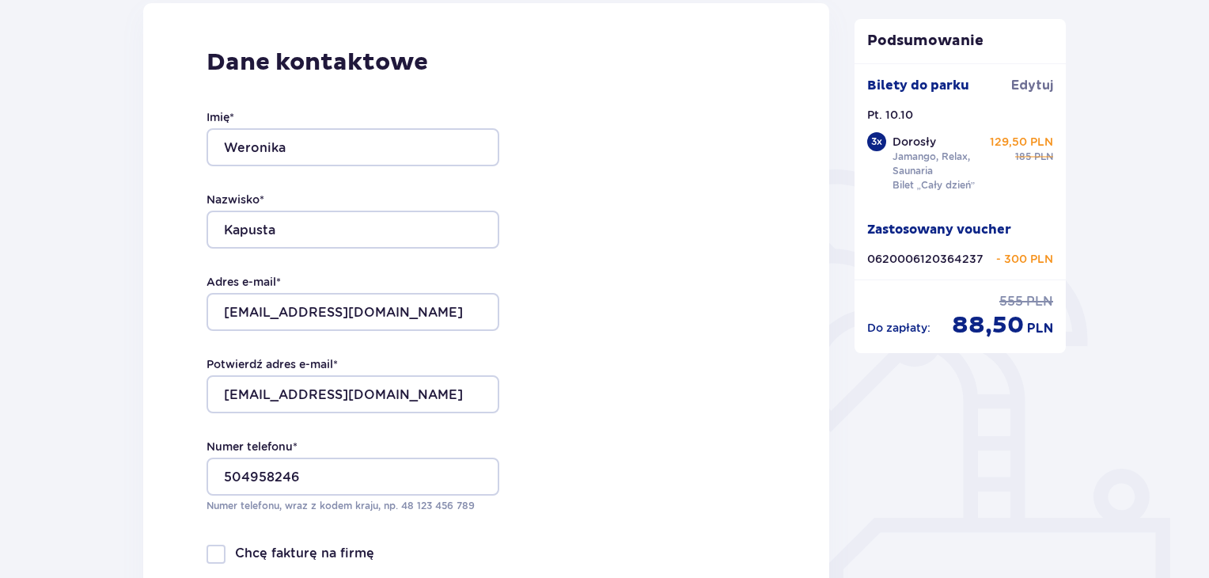
click at [530, 257] on div "Dane kontaktowe Imię * Weronika Nazwisko * Kapusta Adres e-mail * w.kapustka79@…" at bounding box center [486, 335] width 686 height 665
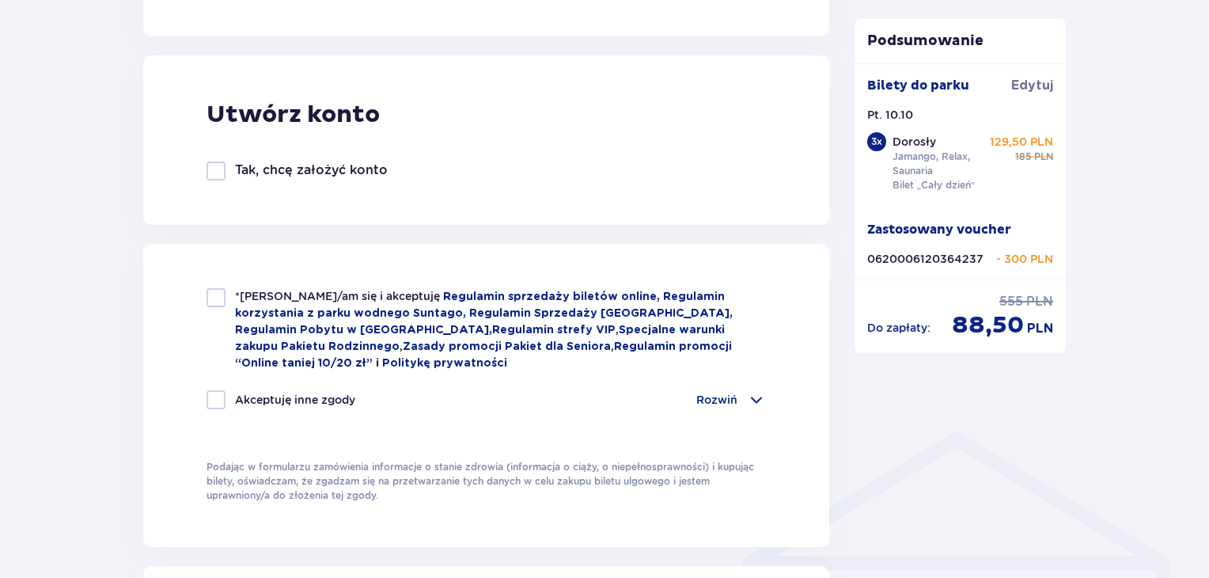
scroll to position [856, 0]
click at [220, 298] on div at bounding box center [216, 296] width 19 height 19
checkbox input "true"
click at [70, 304] on div "Zamówienie i płatność Dane kontaktowe Imię * Weronika Nazwisko * Kapusta Adres …" at bounding box center [604, 305] width 1209 height 2076
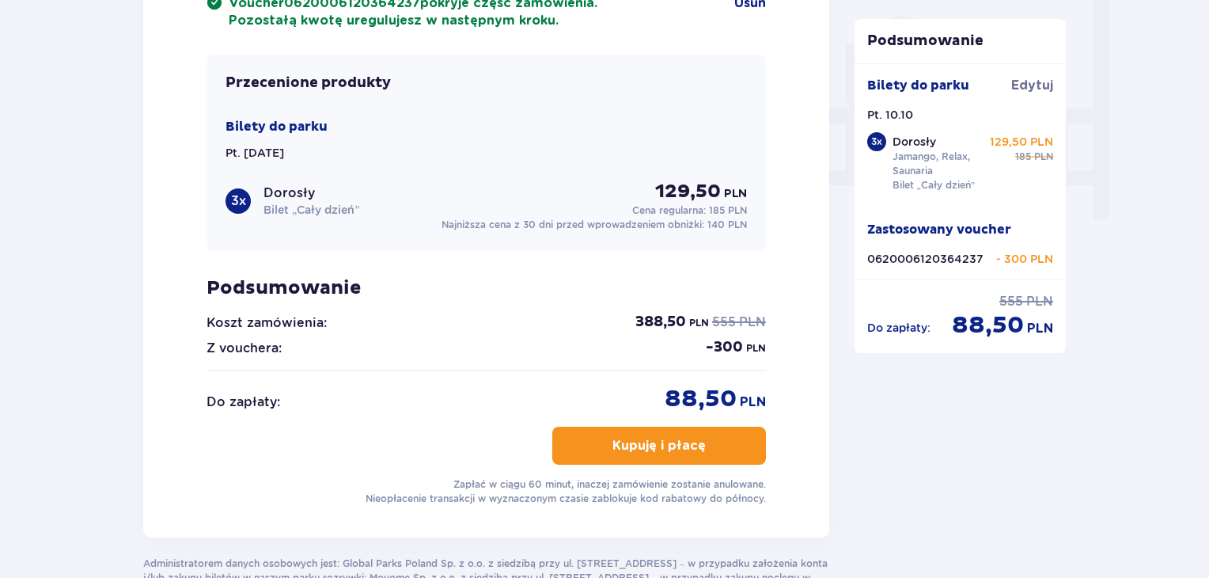
scroll to position [1490, 0]
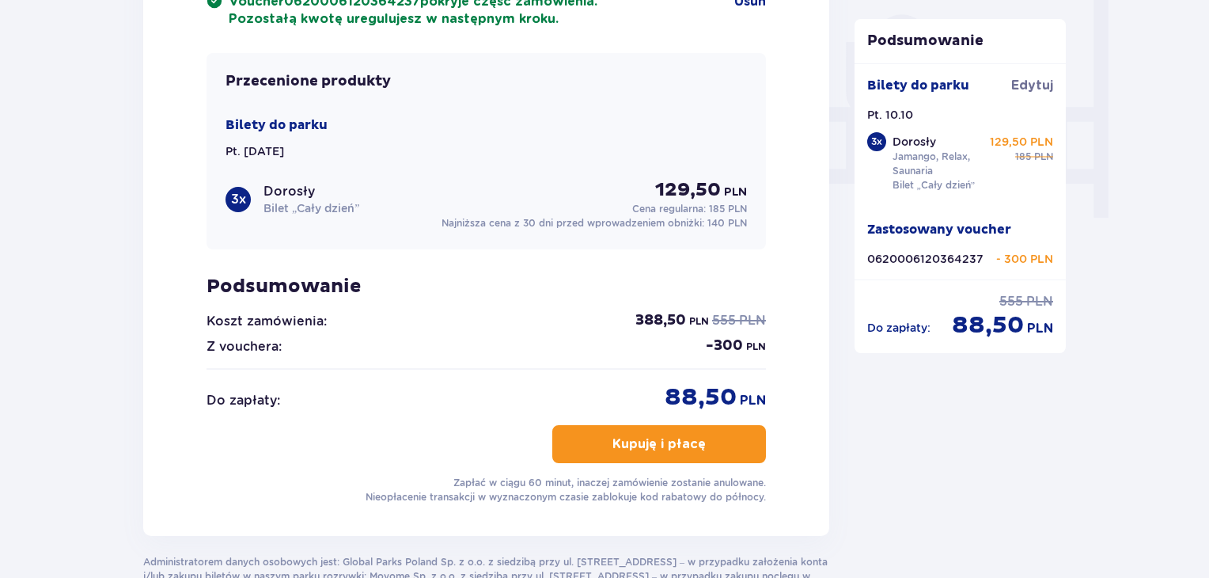
click at [733, 438] on button "Kupuję i płacę" at bounding box center [659, 444] width 214 height 38
